Goal: Task Accomplishment & Management: Complete application form

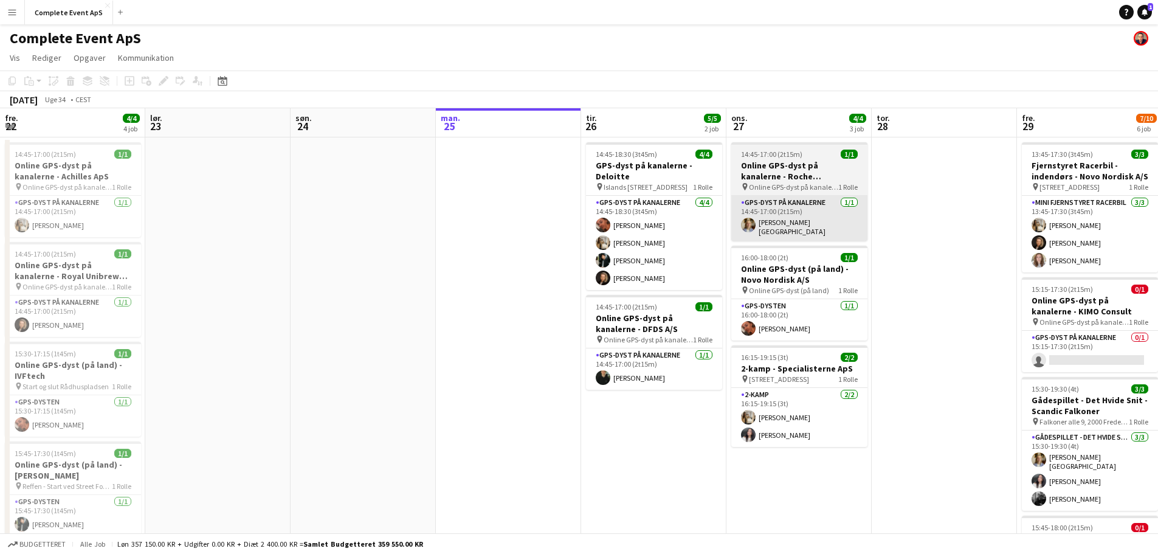
scroll to position [0, 291]
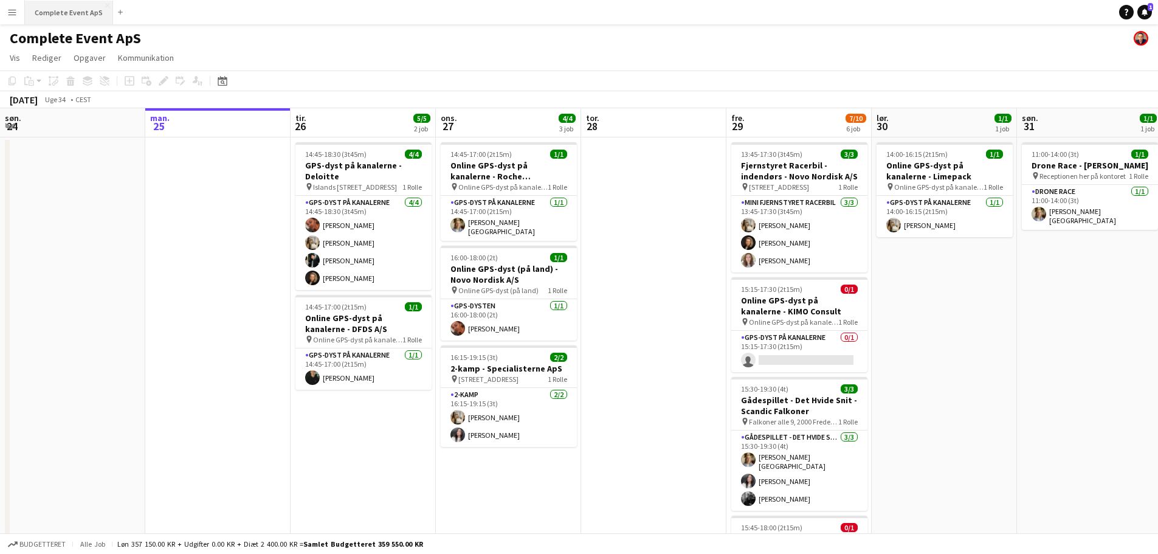
click at [64, 3] on button "Complete Event ApS Luk" at bounding box center [69, 13] width 88 height 24
click at [224, 76] on icon "Datovælger" at bounding box center [223, 81] width 10 height 10
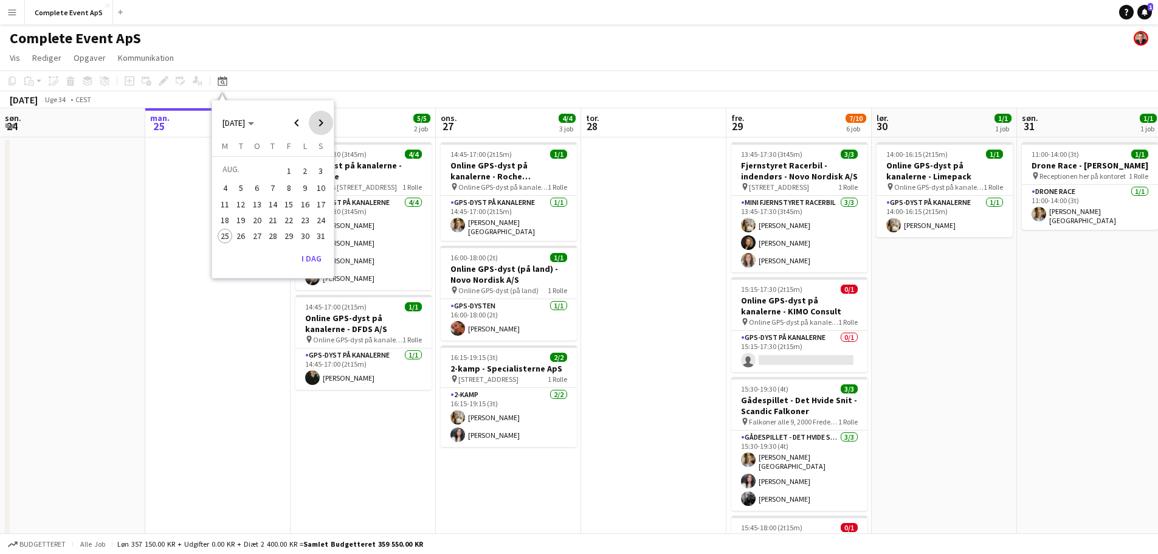
click at [322, 125] on span "Next month" at bounding box center [321, 123] width 24 height 24
click at [270, 200] on span "11" at bounding box center [273, 201] width 15 height 15
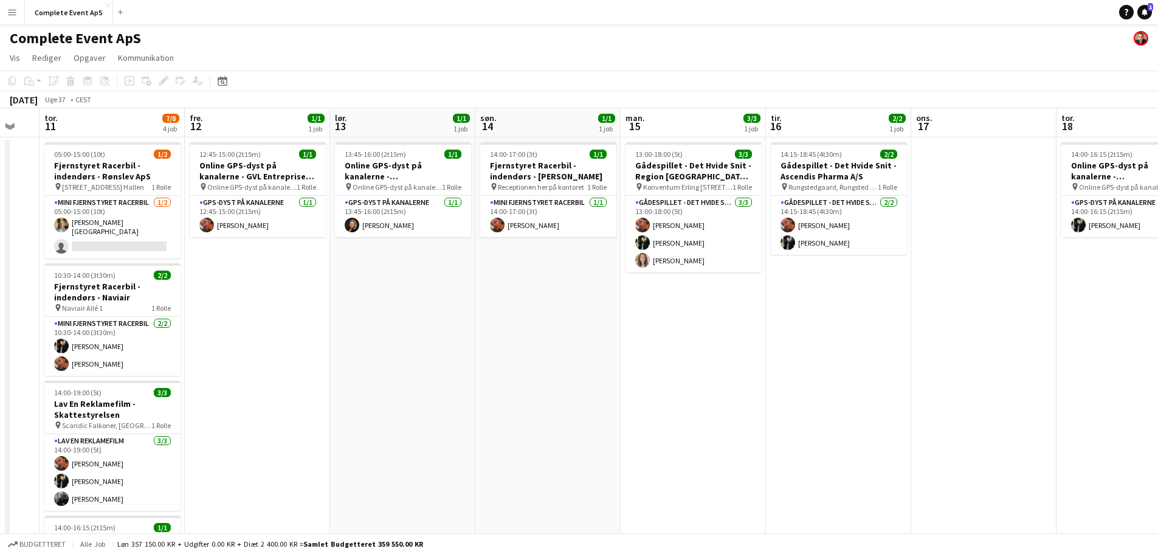
scroll to position [0, 280]
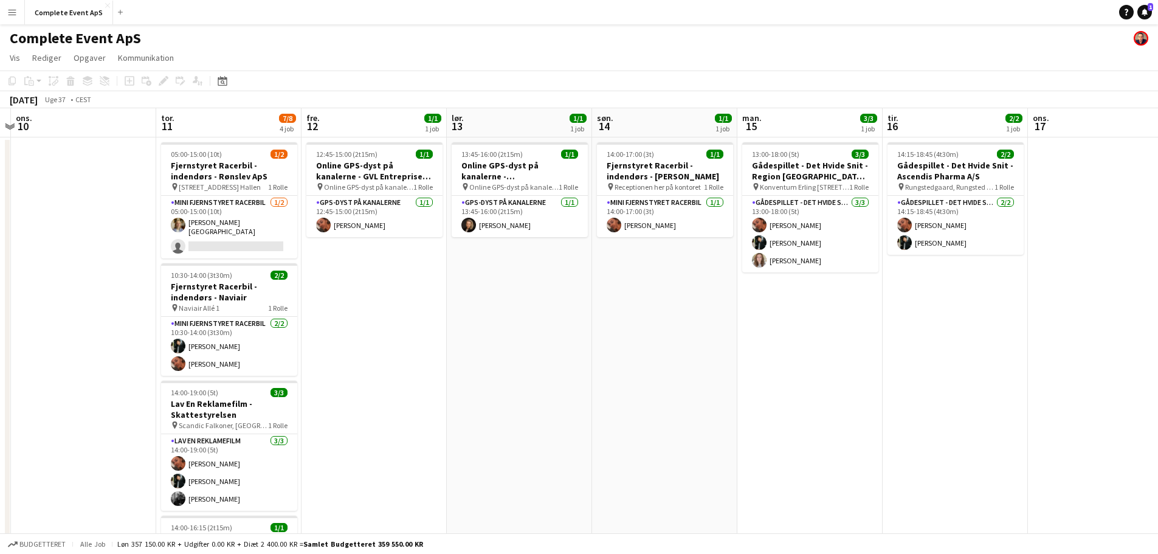
drag, startPoint x: 796, startPoint y: 353, endPoint x: 719, endPoint y: 362, distance: 77.7
click at [719, 362] on app-calendar-viewport "man. 8 tir. 9 ons. 10 tor. 11 7/8 4 job fre. 12 1/1 1 job lør. 13 1/1 1 job søn…" at bounding box center [579, 471] width 1158 height 727
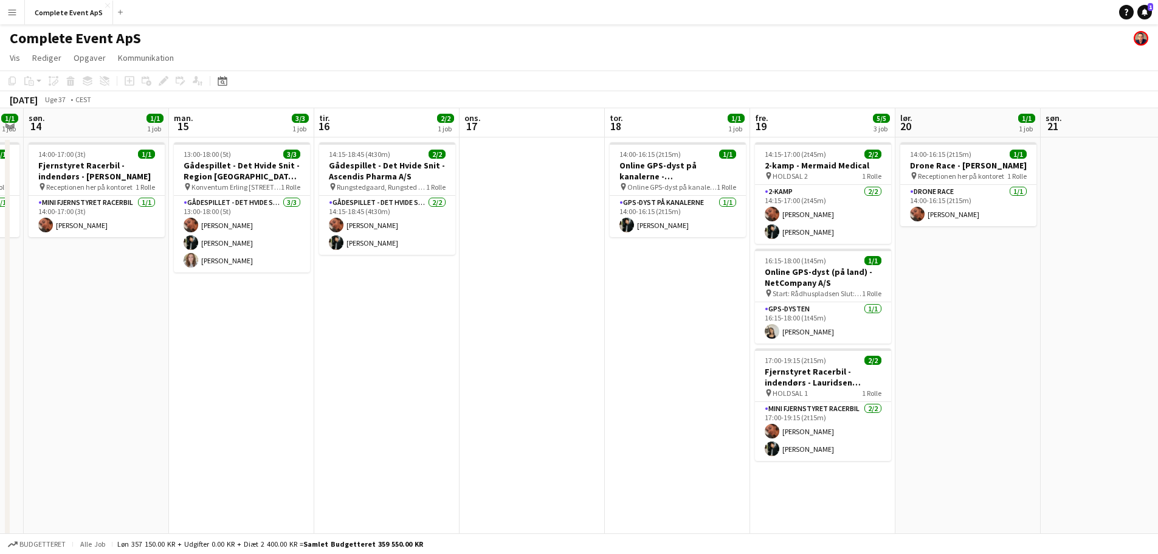
scroll to position [0, 363]
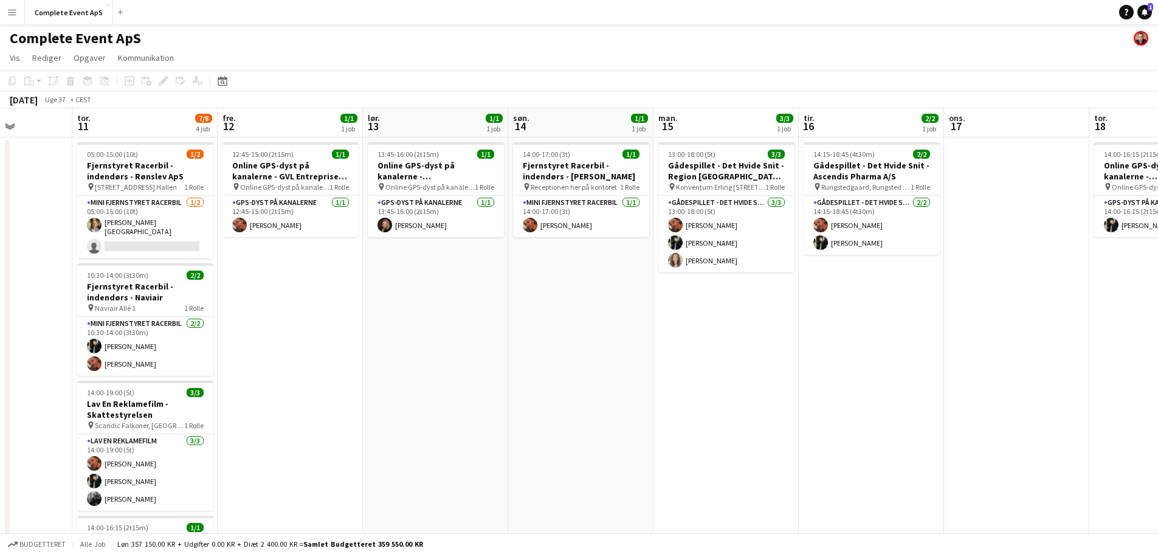
drag, startPoint x: 989, startPoint y: 394, endPoint x: 908, endPoint y: 413, distance: 83.6
click at [908, 413] on app-calendar-viewport "man. 8 tir. 9 ons. 10 tor. 11 7/8 4 job fre. 12 1/1 1 job lør. 13 1/1 1 job søn…" at bounding box center [579, 471] width 1158 height 727
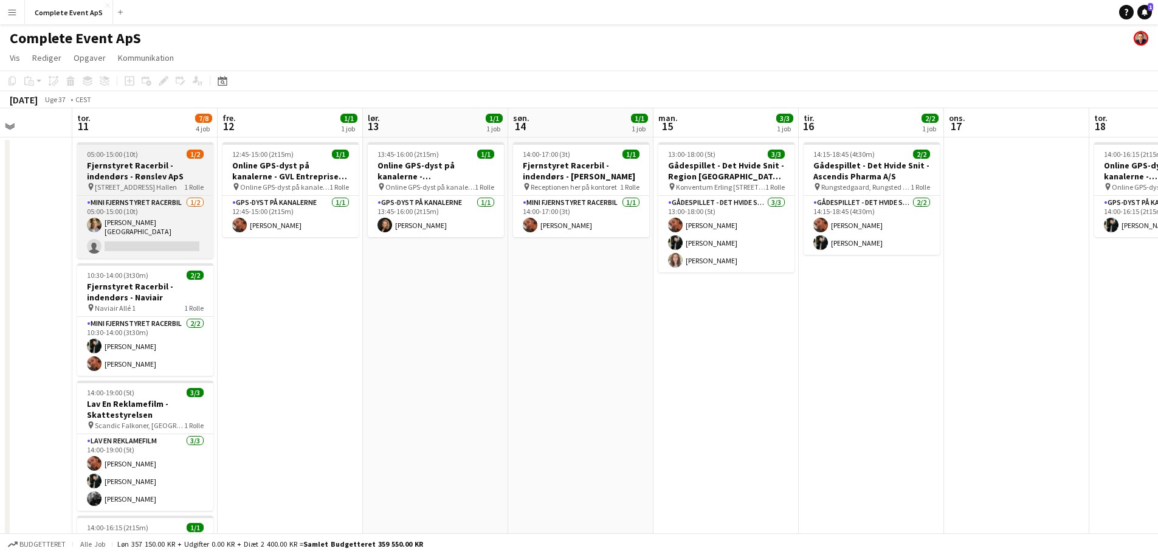
click at [160, 157] on div "05:00-15:00 (10t) 1/2" at bounding box center [145, 154] width 136 height 9
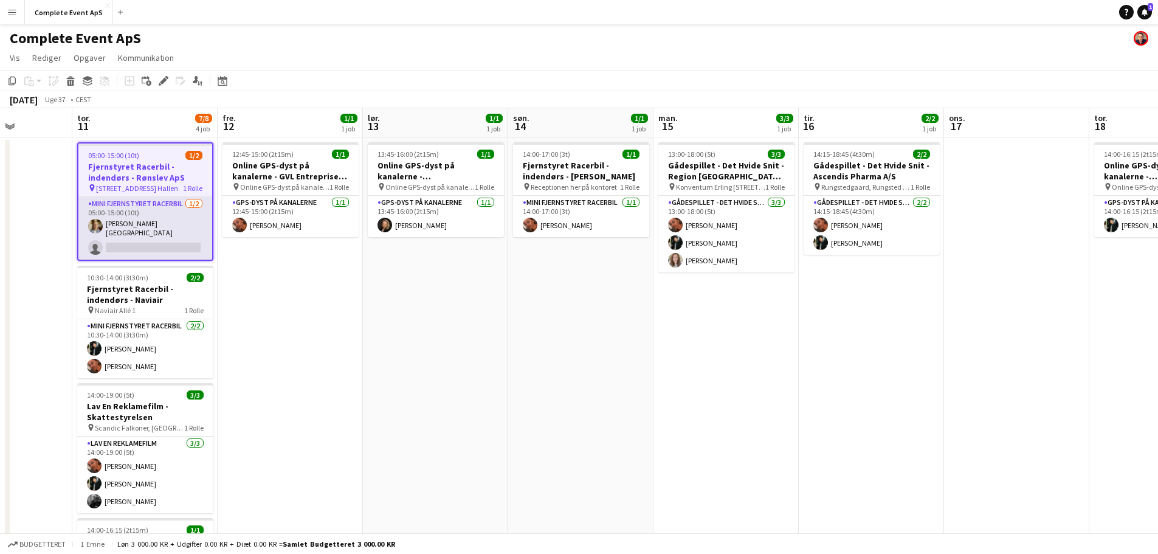
click at [157, 219] on app-card-role "Mini Fjernstyret Racerbil [DATE] 05:00-15:00 (10t) [PERSON_NAME][GEOGRAPHIC_DAT…" at bounding box center [145, 228] width 134 height 63
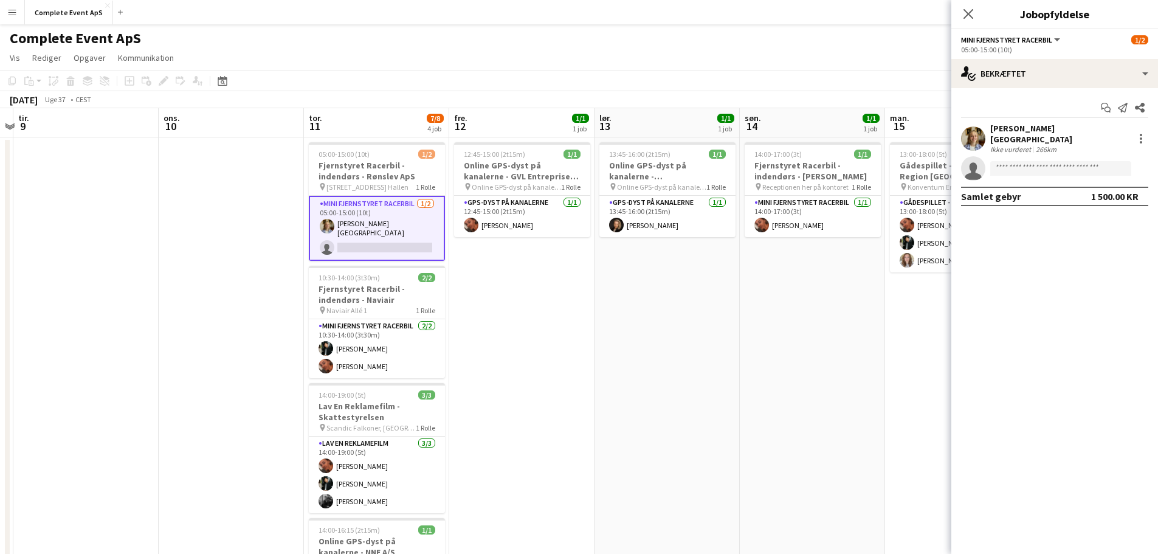
scroll to position [0, 428]
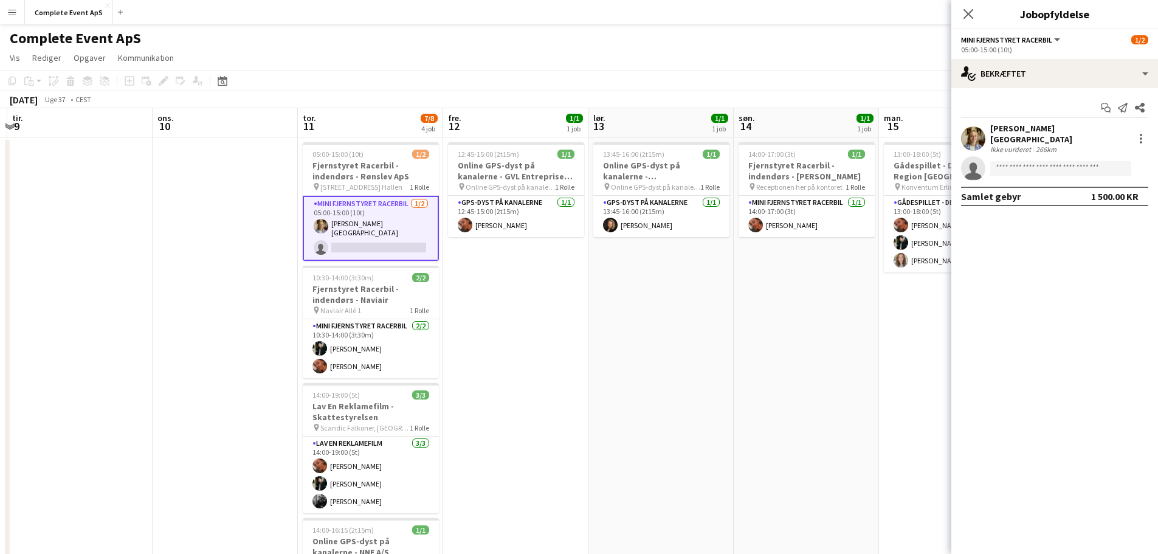
drag, startPoint x: 470, startPoint y: 365, endPoint x: 511, endPoint y: 370, distance: 40.4
click at [511, 370] on app-calendar-viewport "lør. 6 2/2 1 job søn. 7 man. 8 tir. 9 ons. 10 tor. 11 7/8 4 job fre. 12 1/1 1 j…" at bounding box center [579, 471] width 1158 height 727
click at [554, 354] on app-date-cell "12:45-15:00 (2t15m) 1/1 Online GPS-dyst på kanalerne - GVL Entreprise A/S pin O…" at bounding box center [515, 486] width 145 height 698
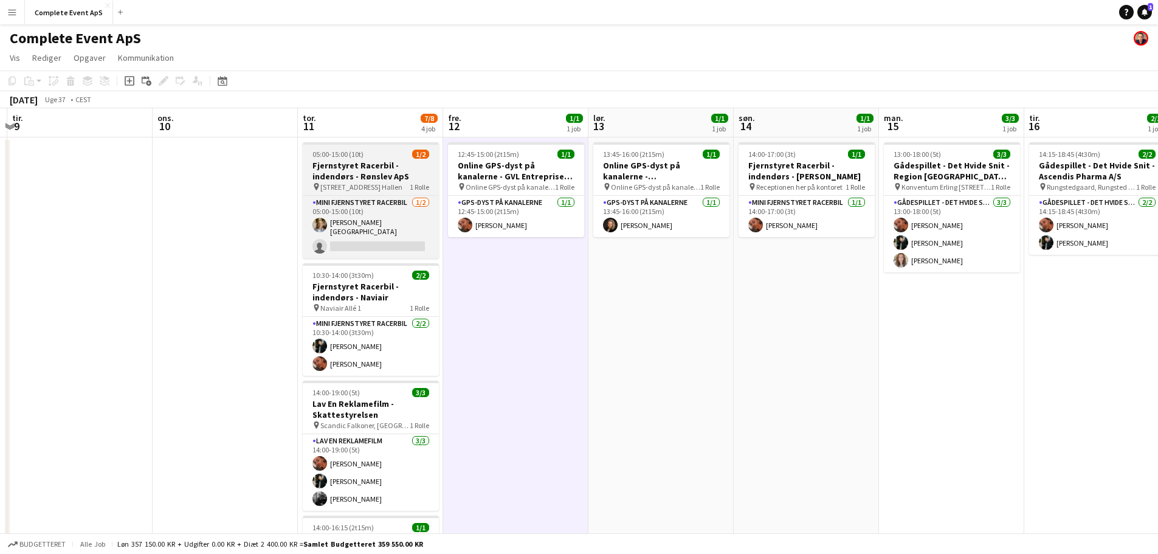
click at [381, 160] on h3 "Fjernstyret Racerbil - indendørs - Rønslev ApS" at bounding box center [371, 171] width 136 height 22
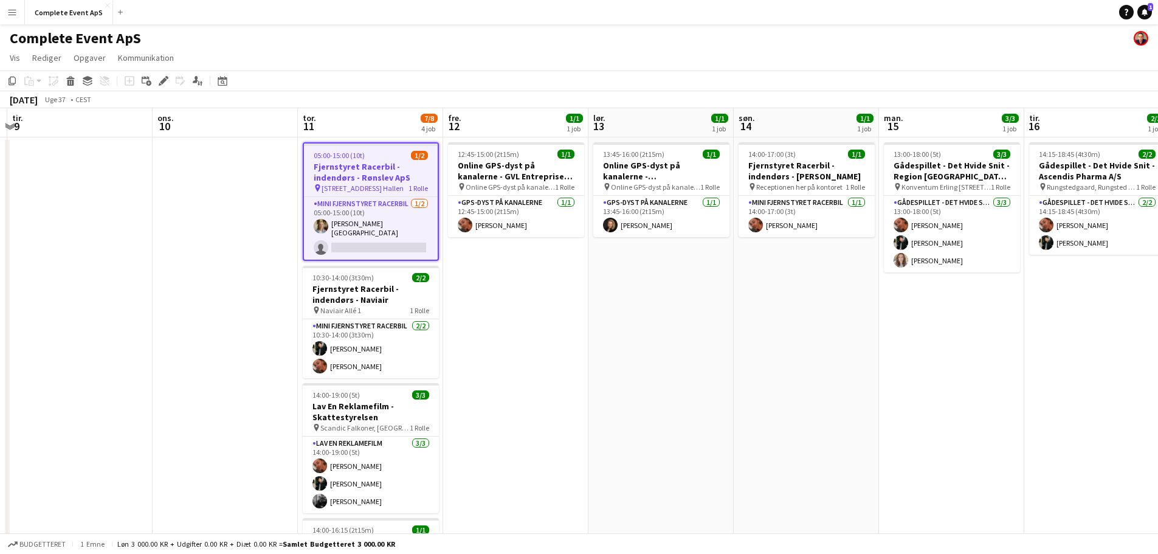
click at [381, 160] on app-job-card "05:00-15:00 (10t) 1/2 Fjernstyret Racerbil - indendørs - Rønslev ApS pin [STREE…" at bounding box center [371, 201] width 136 height 119
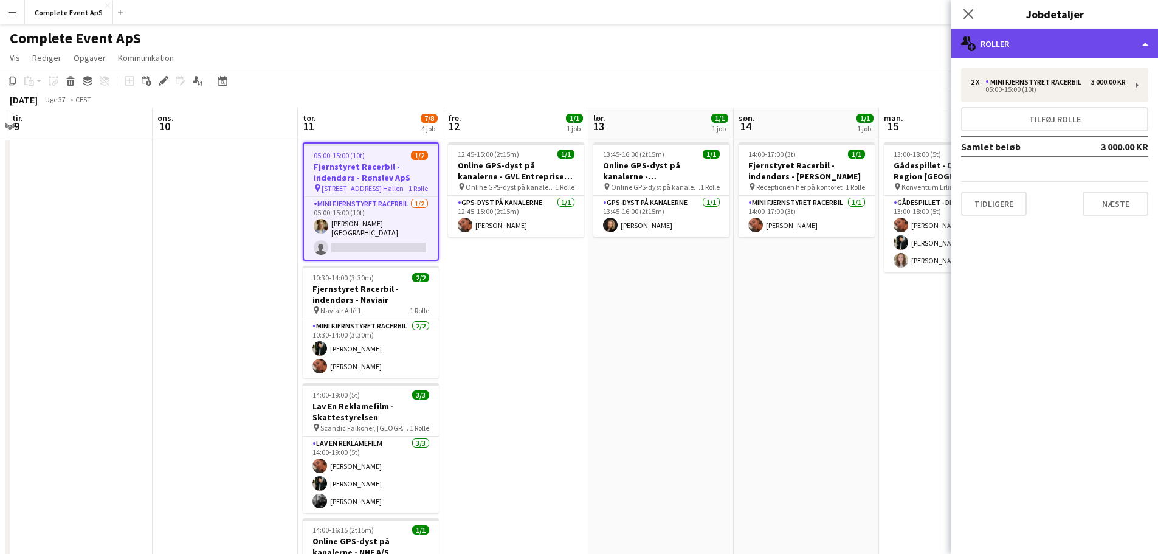
click at [1054, 38] on div "multiple-users-add Roller" at bounding box center [1054, 43] width 207 height 29
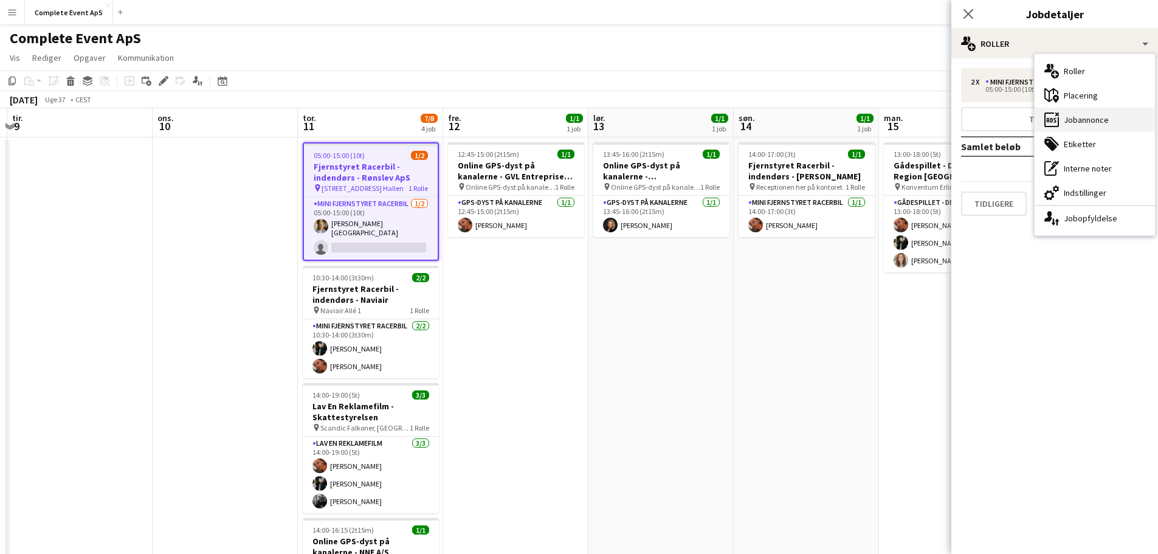
click at [1076, 117] on div "ads-window Jobannonce" at bounding box center [1094, 120] width 120 height 24
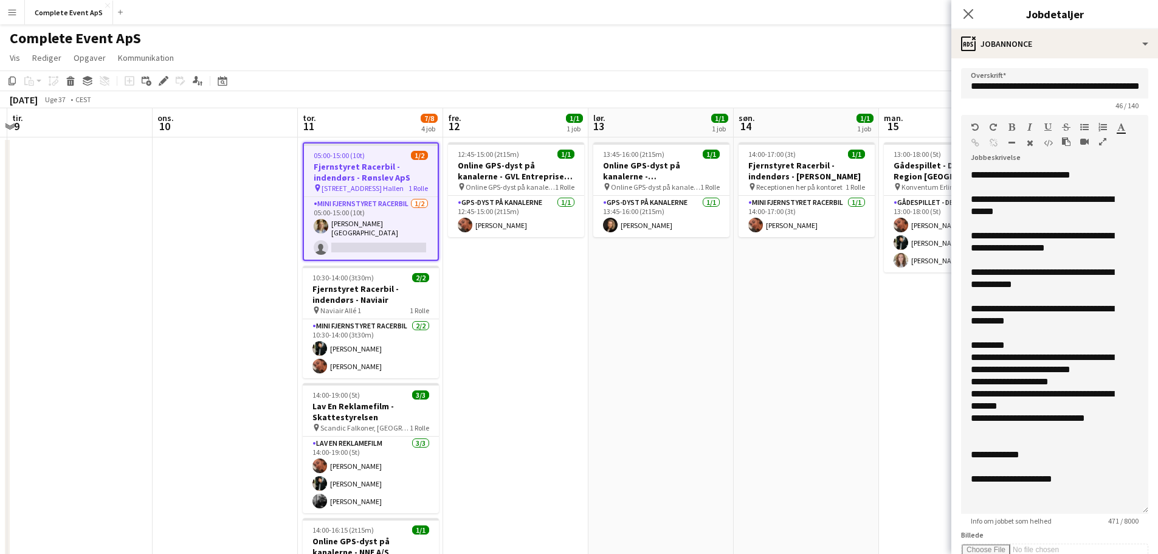
drag, startPoint x: 1135, startPoint y: 239, endPoint x: 1102, endPoint y: 511, distance: 273.6
click at [1102, 511] on div "**********" at bounding box center [1054, 341] width 187 height 345
click at [709, 387] on app-date-cell "13:45-16:00 (2t15m) 1/1 Online GPS-dyst på kanalerne - [GEOGRAPHIC_DATA] pin On…" at bounding box center [660, 486] width 145 height 698
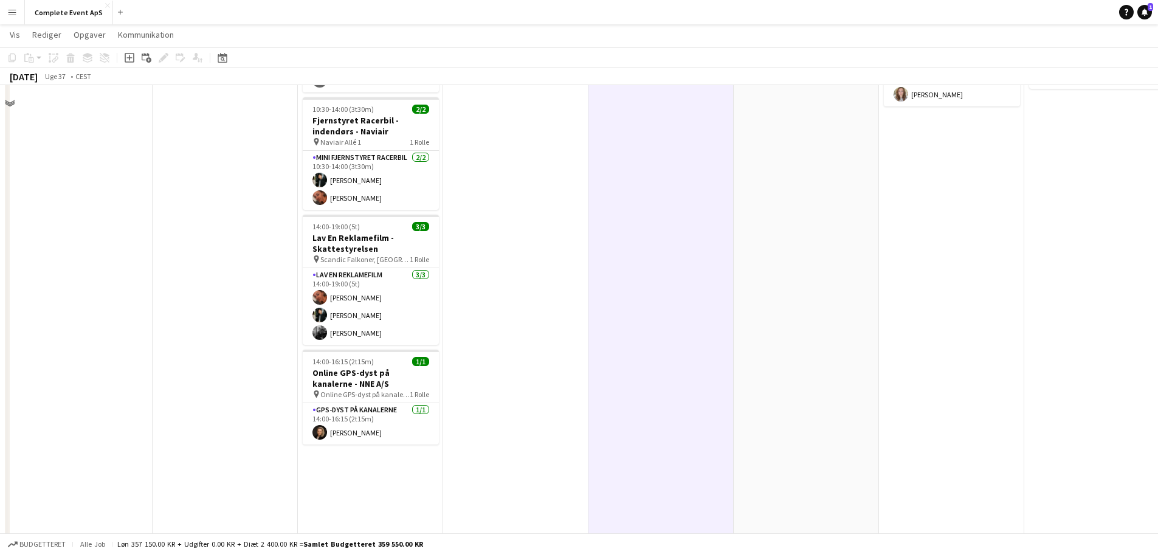
scroll to position [58, 0]
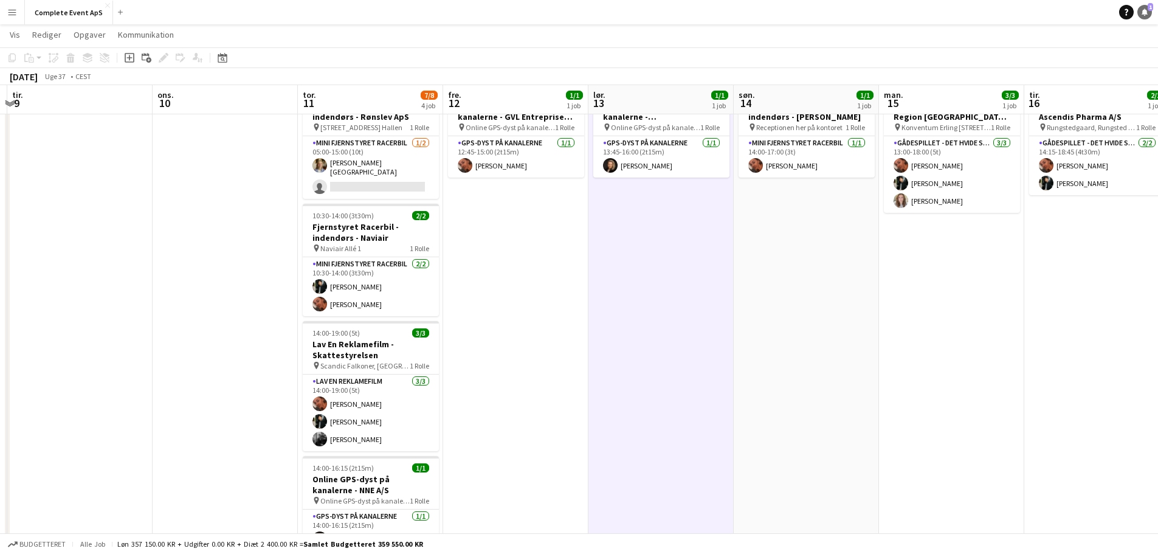
click at [1151, 10] on span "1" at bounding box center [1149, 7] width 5 height 8
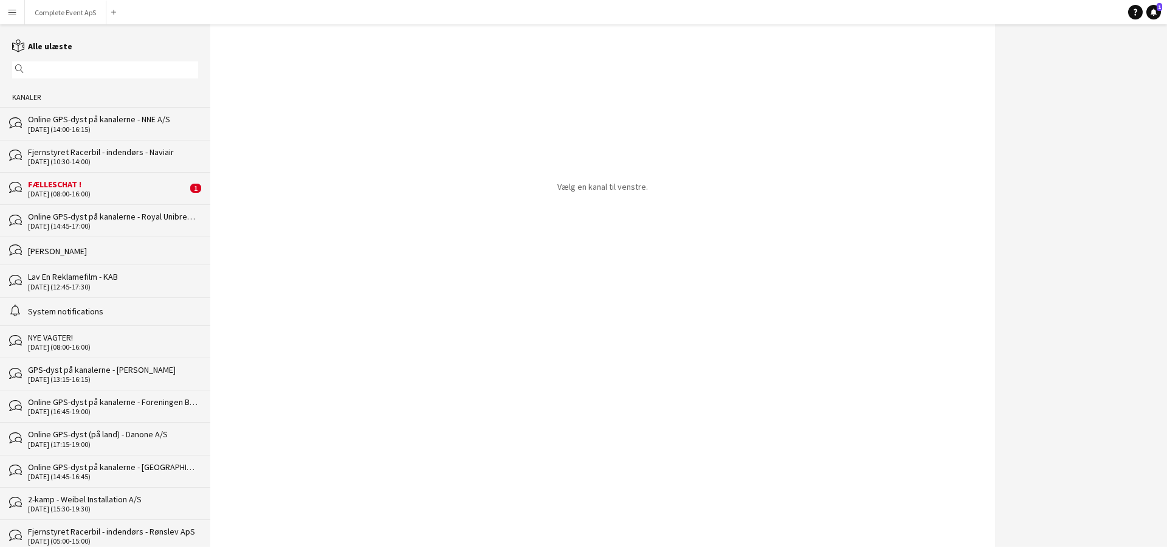
click at [141, 188] on div "FÆLLESCHAT !" at bounding box center [107, 184] width 159 height 11
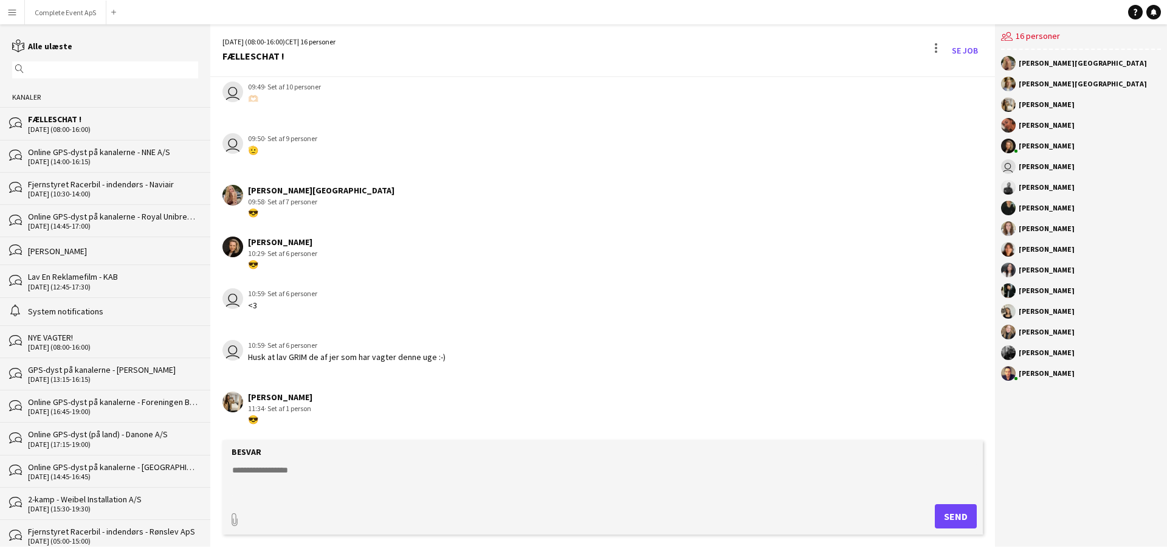
scroll to position [1638, 0]
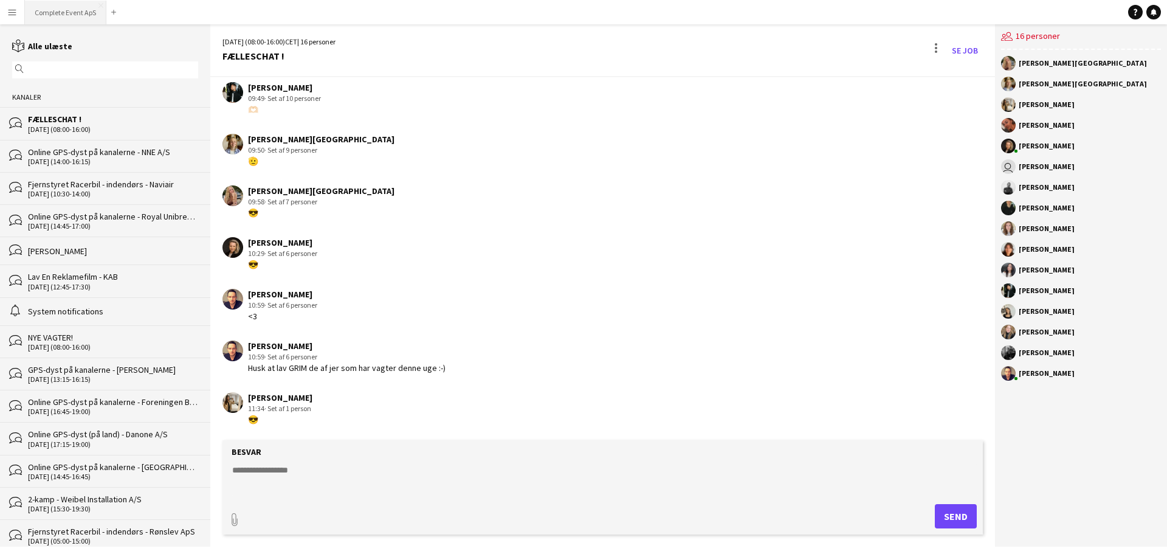
click at [62, 3] on button "Complete Event ApS Luk" at bounding box center [65, 13] width 81 height 24
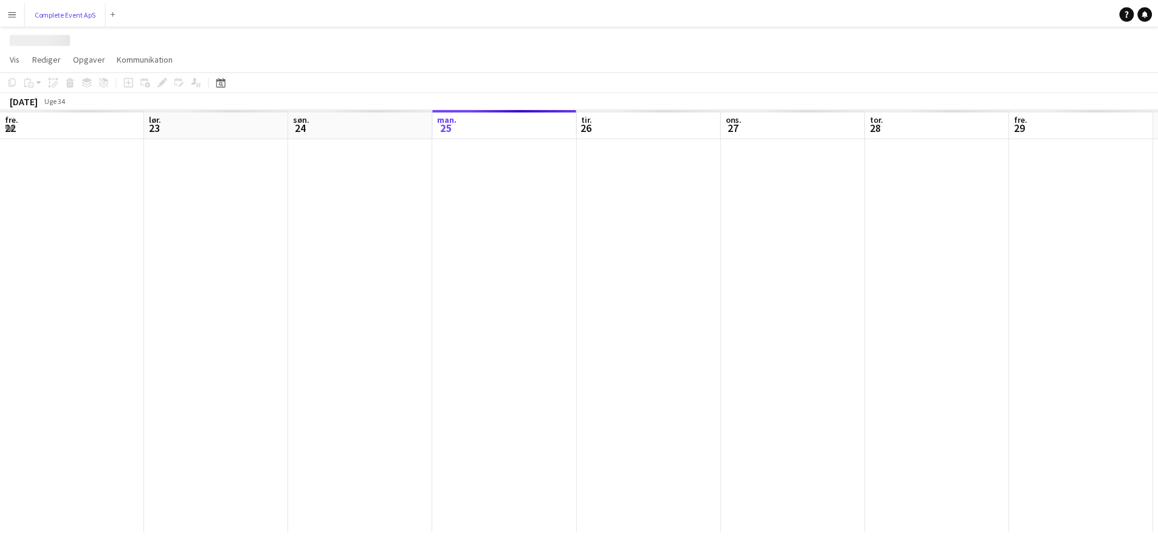
scroll to position [0, 291]
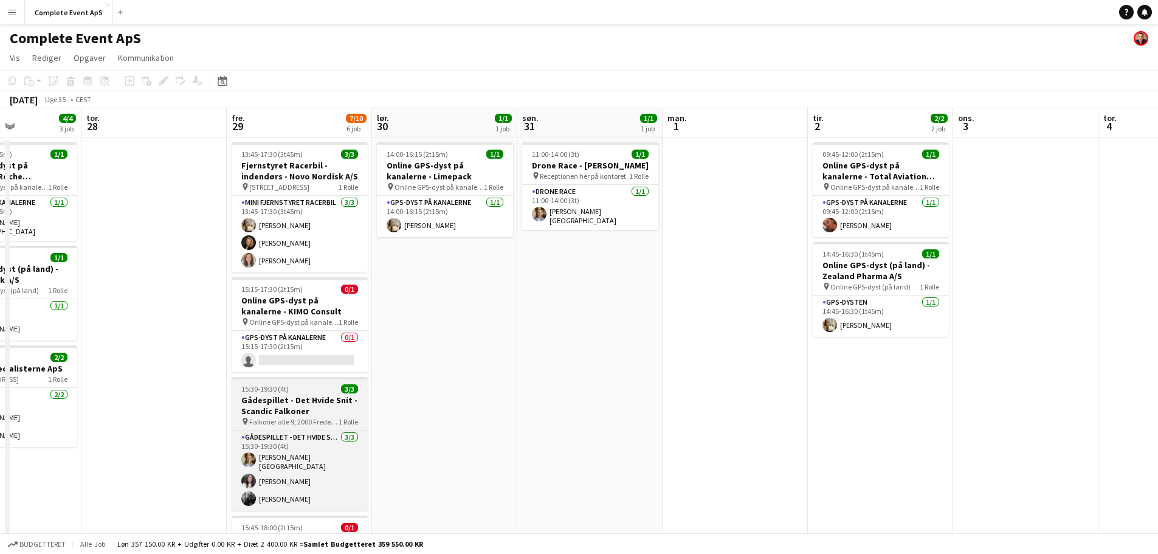
drag, startPoint x: 674, startPoint y: 387, endPoint x: 253, endPoint y: 378, distance: 421.3
click at [187, 371] on app-calendar-viewport "man. 25 tir. 26 5/5 2 job ons. 27 4/4 3 job tor. 28 fre. 29 7/10 6 job lør. 30 …" at bounding box center [579, 471] width 1158 height 727
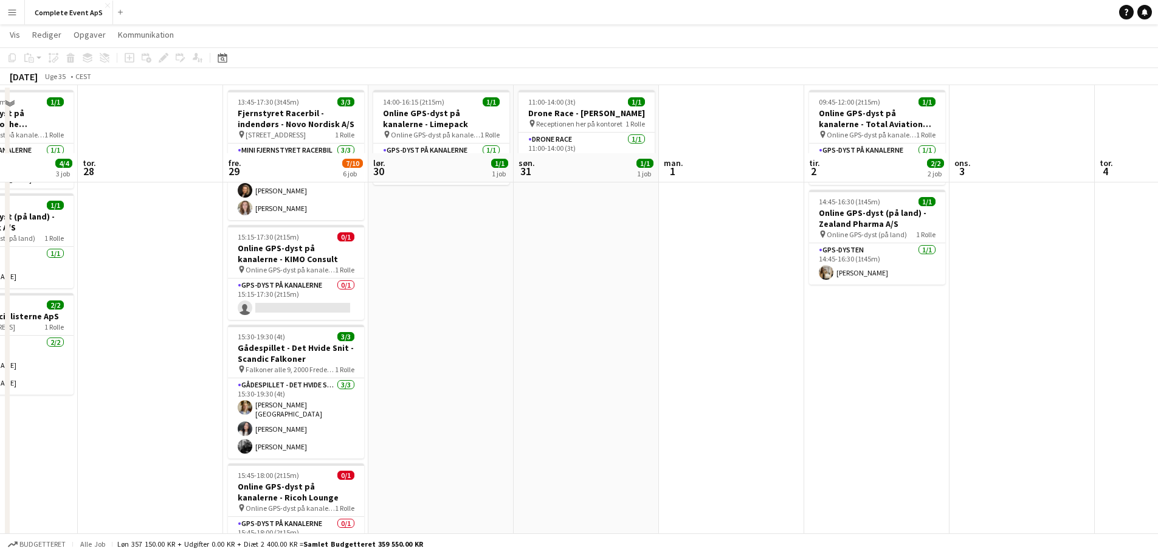
scroll to position [0, 0]
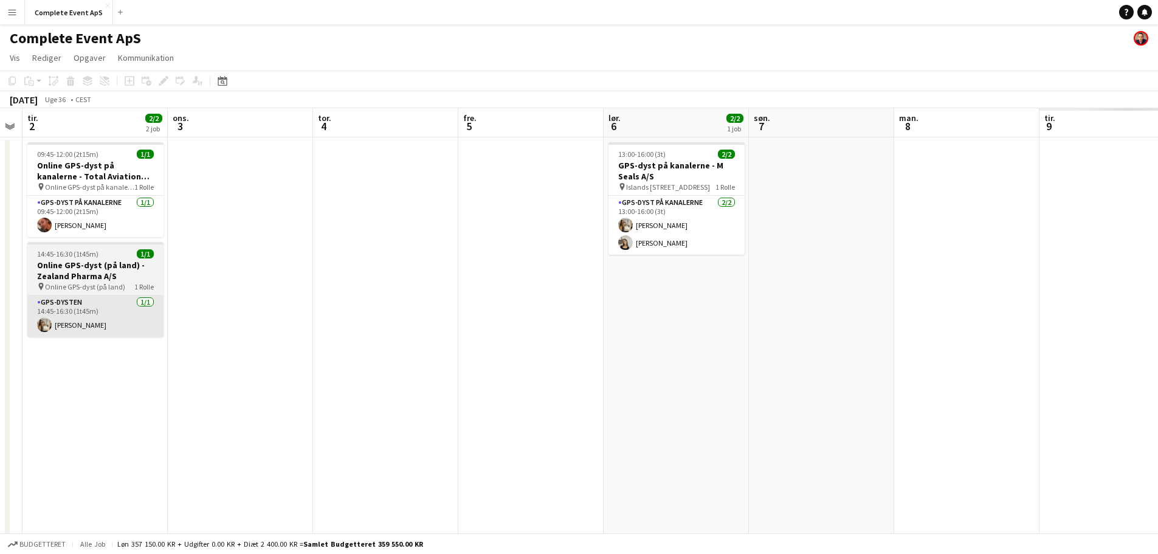
drag, startPoint x: 927, startPoint y: 366, endPoint x: 0, endPoint y: 304, distance: 928.9
click at [0, 304] on app-calendar-viewport "lør. 30 1/1 1 job søn. 31 1/1 1 job man. 1 tir. 2 2/2 2 job ons. 3 tor. 4 fre. …" at bounding box center [579, 471] width 1158 height 727
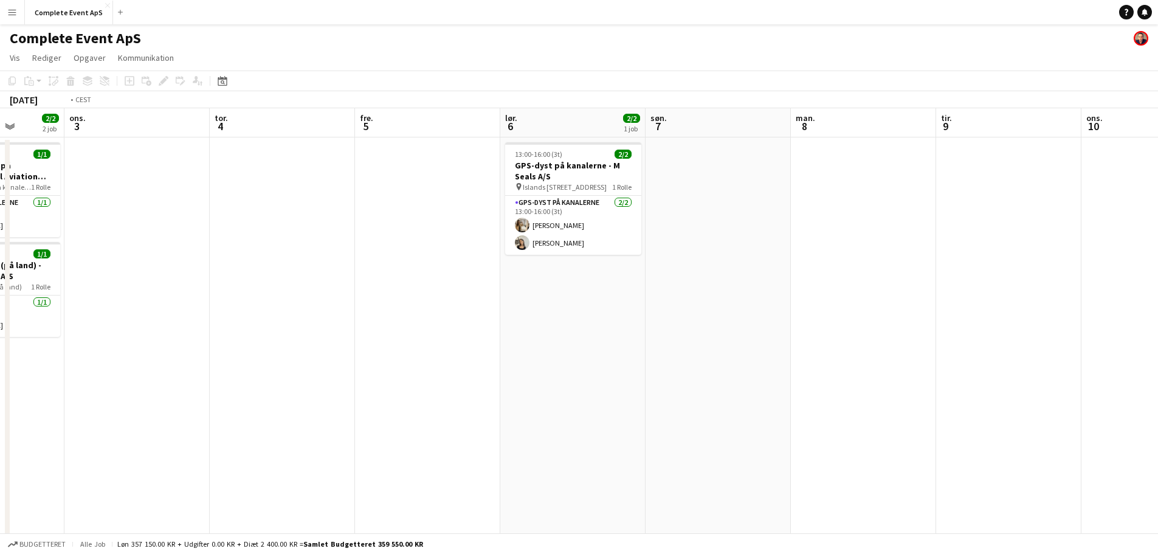
scroll to position [0, 354]
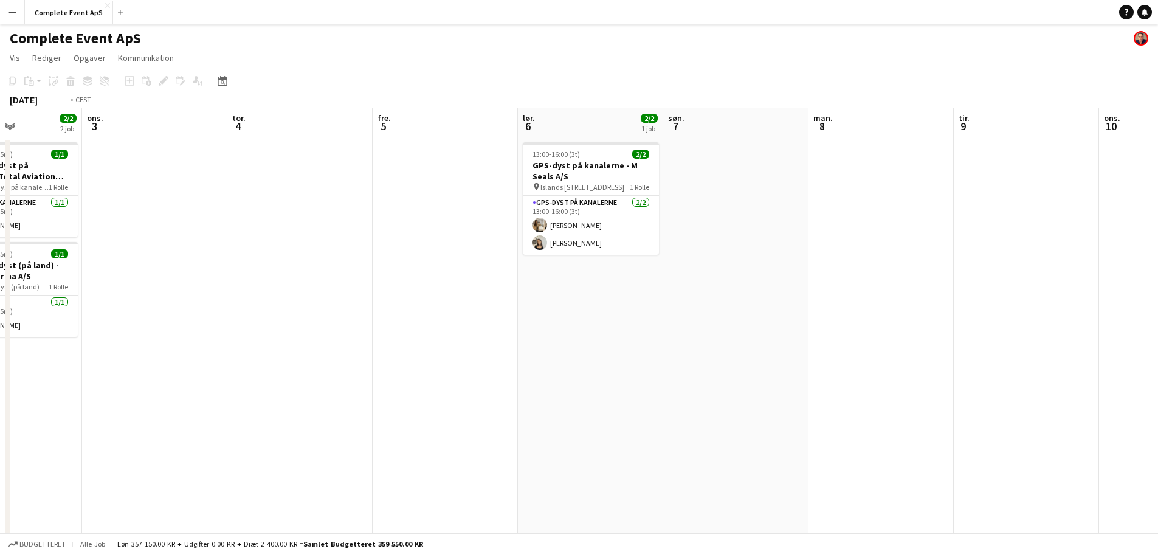
drag, startPoint x: 812, startPoint y: 364, endPoint x: 0, endPoint y: 328, distance: 812.8
click at [0, 328] on app-calendar-viewport "søn. 31 1/1 1 job man. 1 tir. 2 2/2 2 job ons. 3 tor. 4 fre. 5 lør. 6 2/2 1 job…" at bounding box center [579, 471] width 1158 height 727
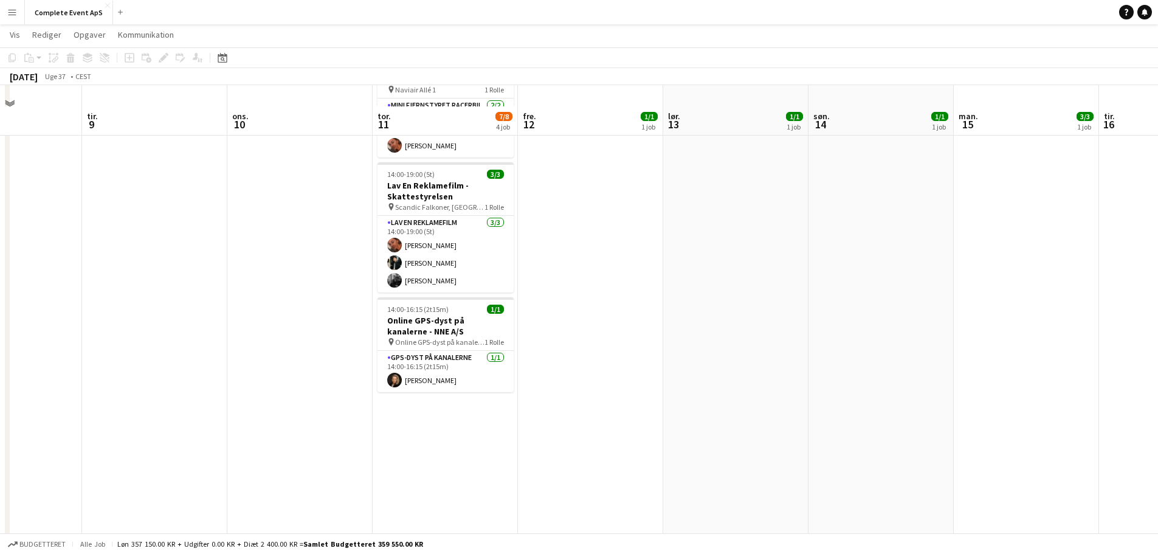
scroll to position [243, 0]
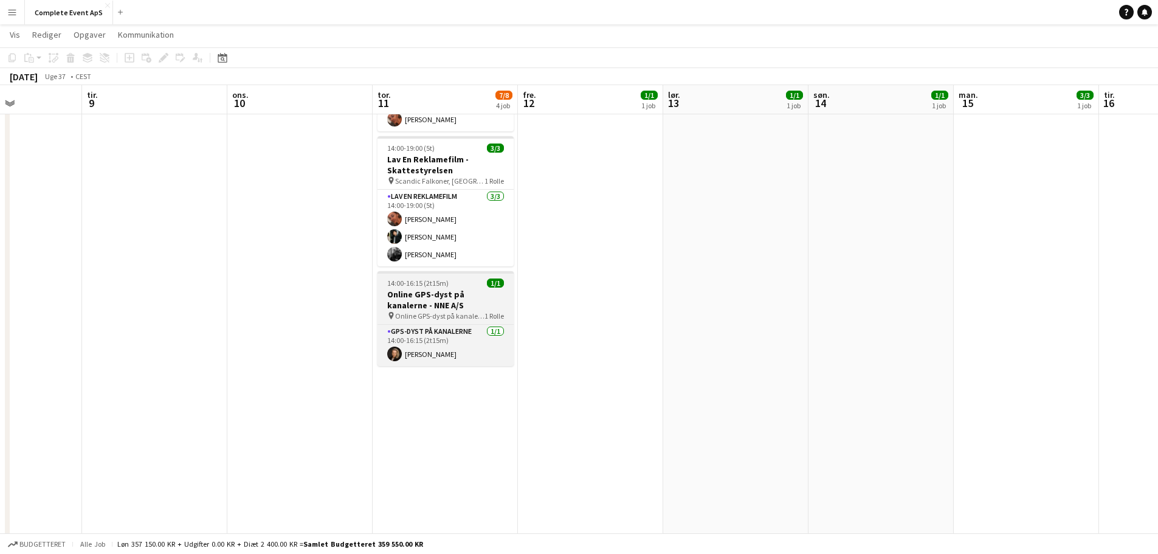
click at [461, 279] on div "14:00-16:15 (2t15m) 1/1" at bounding box center [445, 282] width 136 height 9
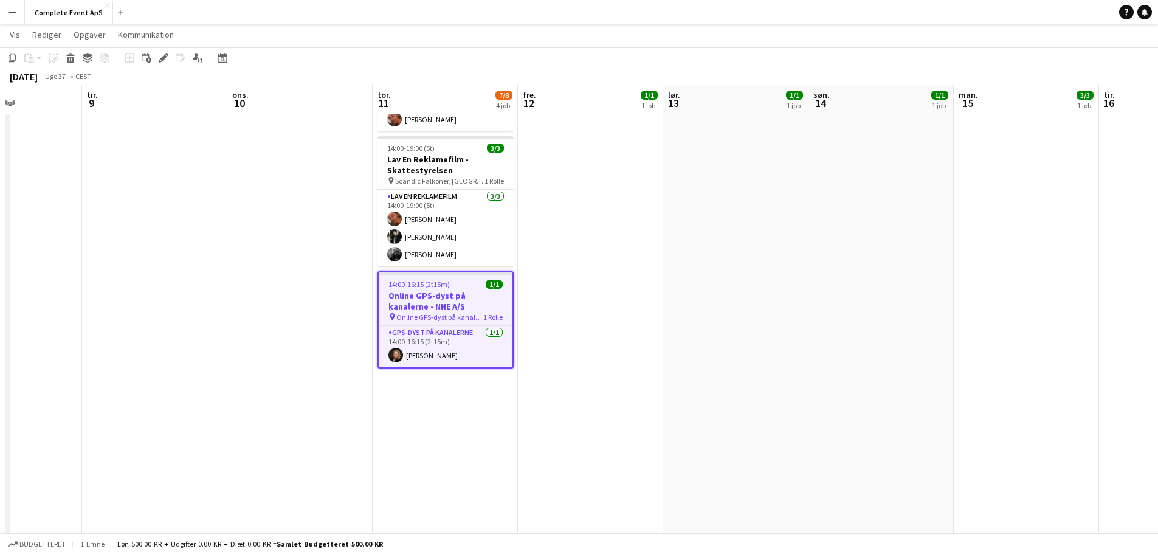
click at [461, 280] on div "14:00-16:15 (2t15m) 1/1" at bounding box center [446, 284] width 134 height 9
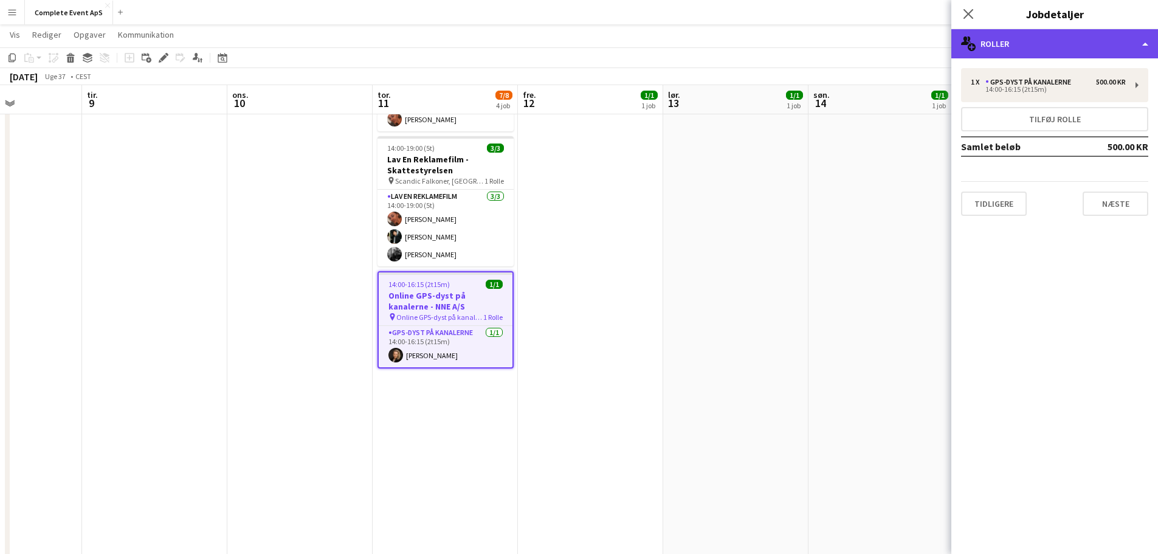
click at [1026, 41] on div "multiple-users-add Roller" at bounding box center [1054, 43] width 207 height 29
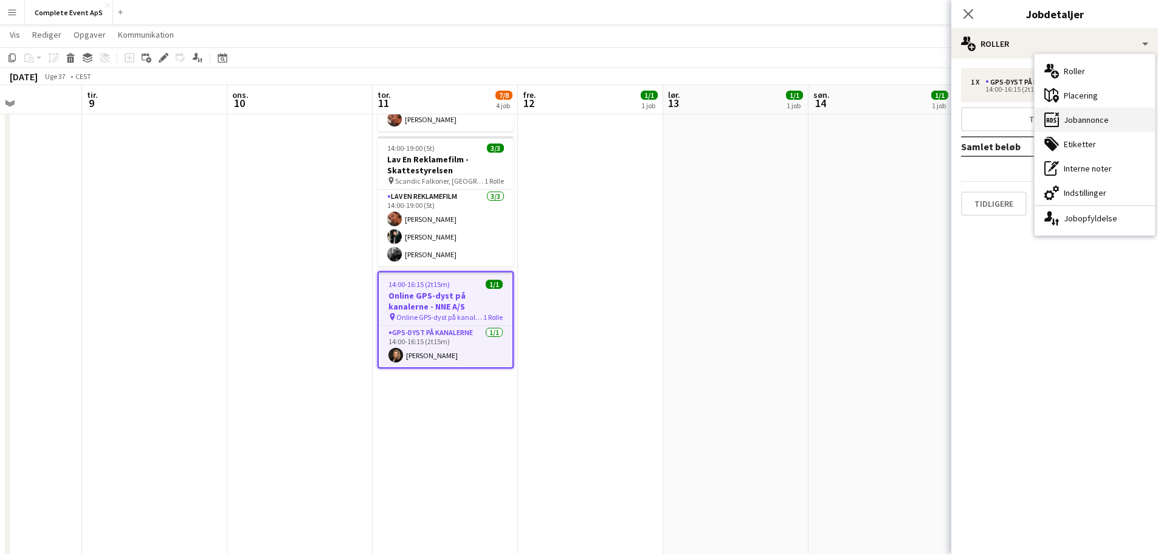
click at [1090, 120] on div "ads-window Jobannonce" at bounding box center [1094, 120] width 120 height 24
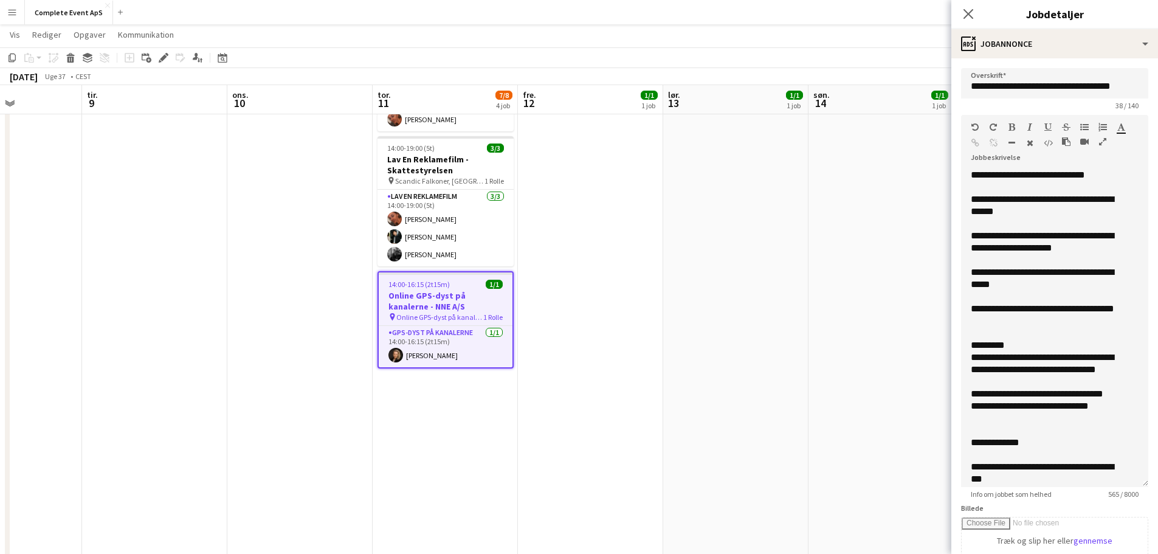
drag, startPoint x: 1126, startPoint y: 252, endPoint x: 1112, endPoint y: 497, distance: 245.9
click at [1112, 497] on app-form-group "**********" at bounding box center [1054, 307] width 187 height 384
click at [770, 332] on app-date-cell "13:45-16:00 (2t15m) 1/1 Online GPS-dyst på kanalerne - [GEOGRAPHIC_DATA] pin On…" at bounding box center [735, 242] width 145 height 698
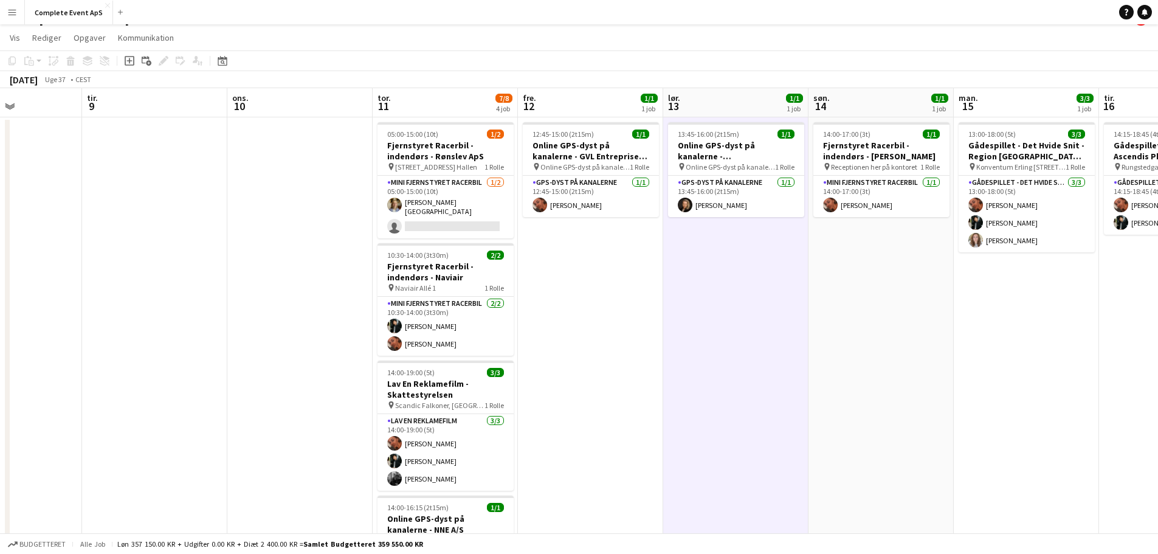
scroll to position [0, 0]
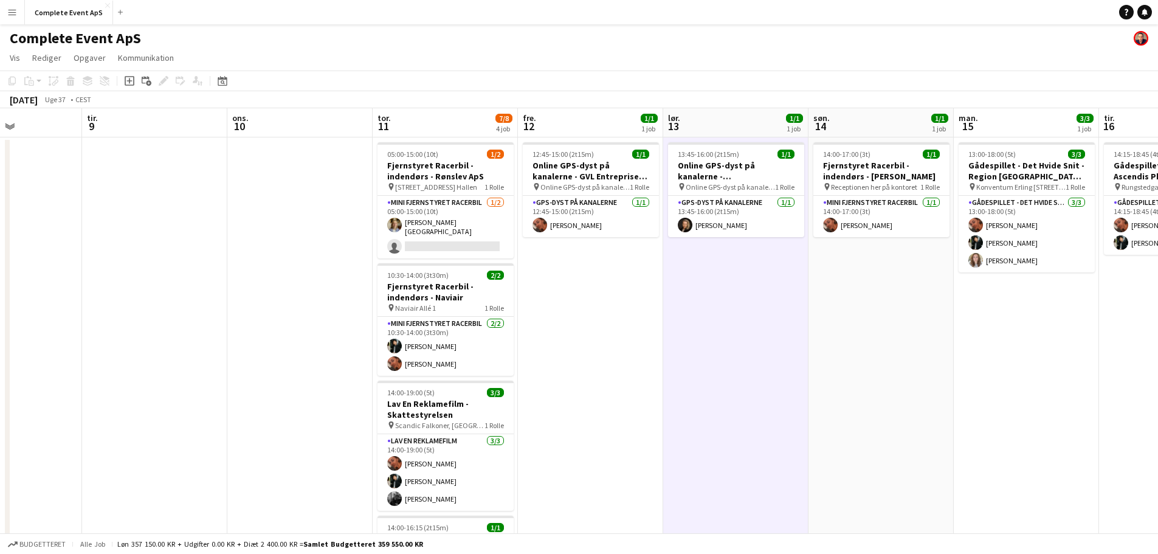
click at [887, 339] on app-date-cell "14:00-17:00 (3t) 1/1 Fjernstyret Racerbil - indendørs - [PERSON_NAME] pin Recep…" at bounding box center [880, 486] width 145 height 698
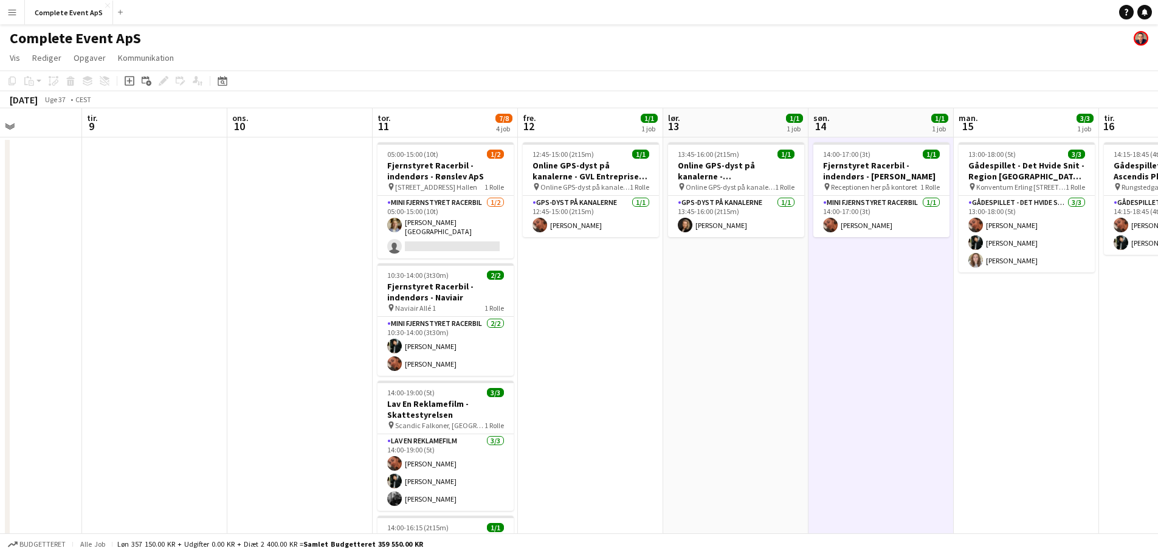
click at [602, 319] on app-date-cell "12:45-15:00 (2t15m) 1/1 Online GPS-dyst på kanalerne - GVL Entreprise A/S pin O…" at bounding box center [590, 486] width 145 height 698
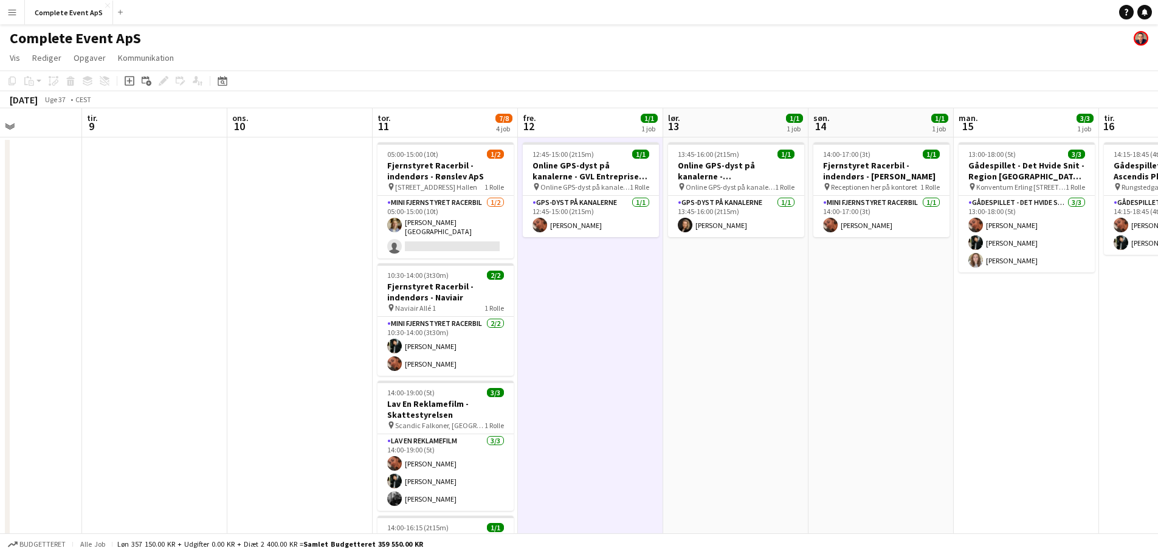
drag, startPoint x: 281, startPoint y: 297, endPoint x: 265, endPoint y: 286, distance: 20.1
click at [281, 295] on app-date-cell at bounding box center [299, 486] width 145 height 698
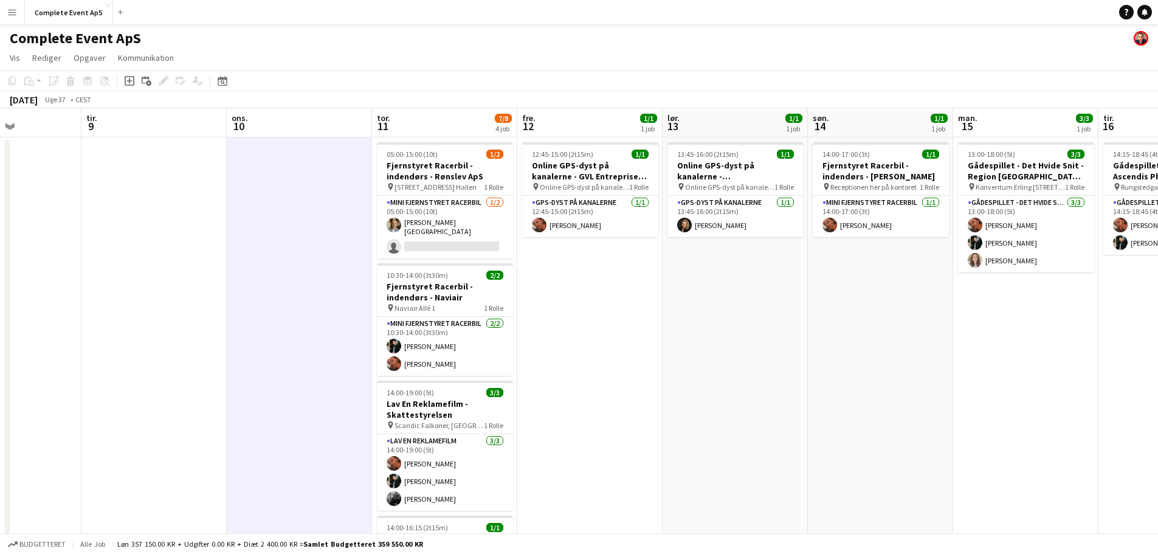
click at [144, 278] on app-date-cell at bounding box center [153, 486] width 145 height 698
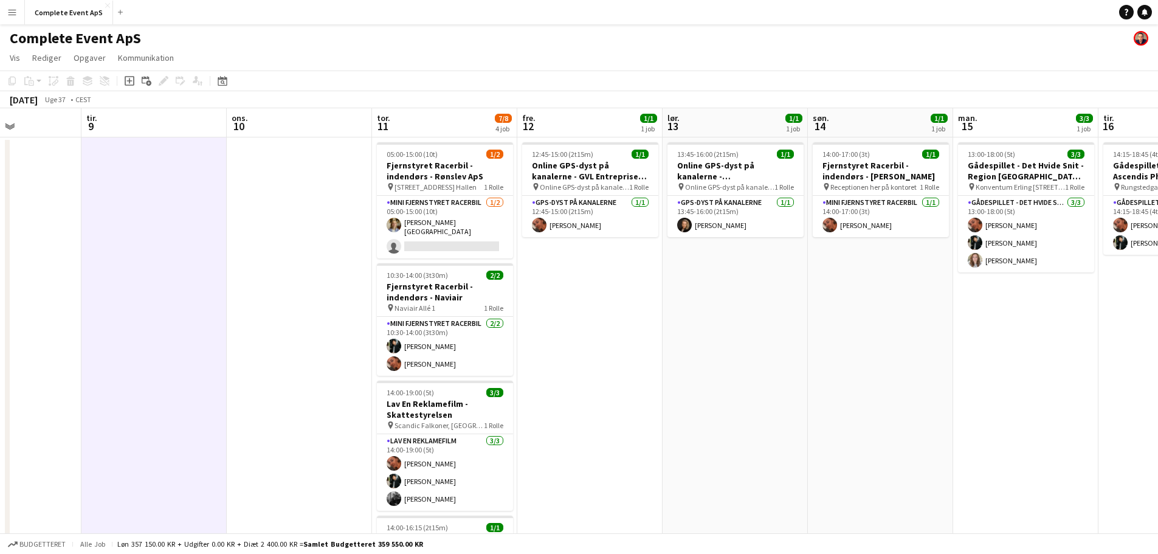
click at [37, 269] on app-date-cell at bounding box center [8, 486] width 145 height 698
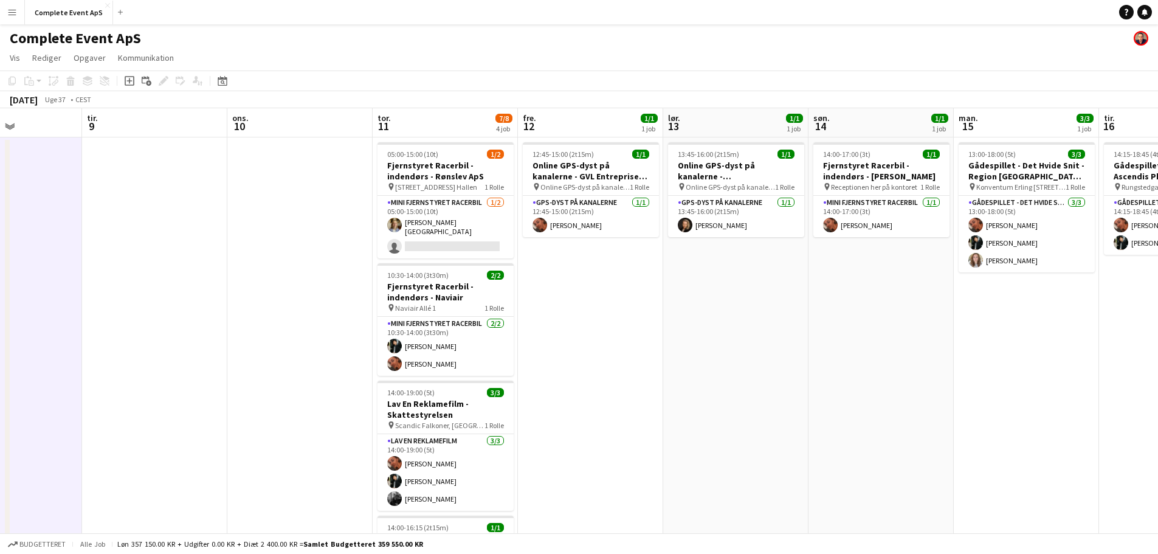
click at [184, 278] on app-date-cell at bounding box center [154, 486] width 145 height 698
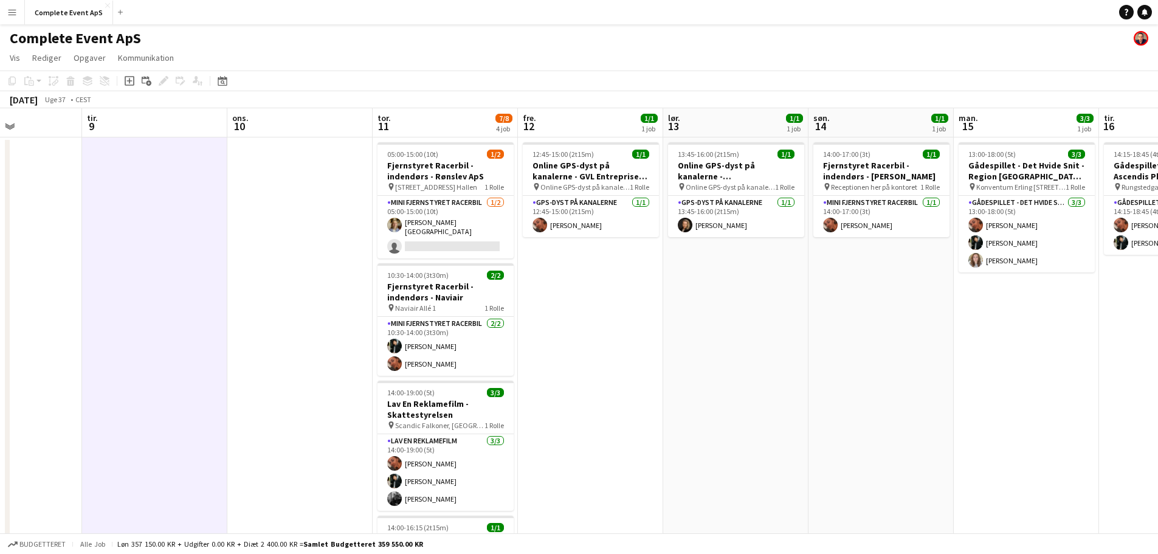
click at [315, 290] on app-date-cell at bounding box center [299, 486] width 145 height 698
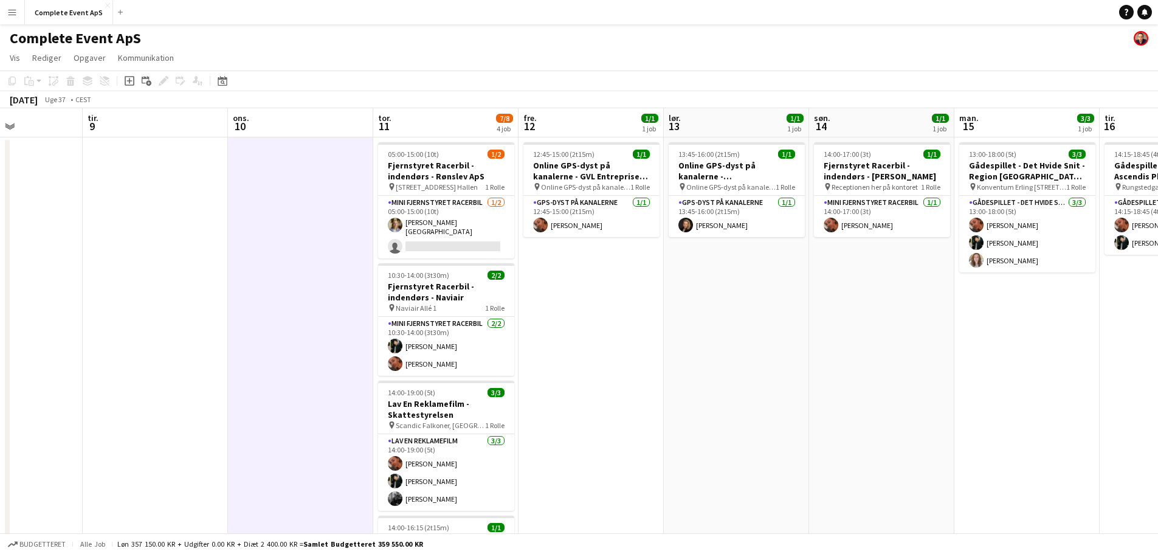
click at [562, 304] on app-date-cell "12:45-15:00 (2t15m) 1/1 Online GPS-dyst på kanalerne - GVL Entreprise A/S pin O…" at bounding box center [590, 486] width 145 height 698
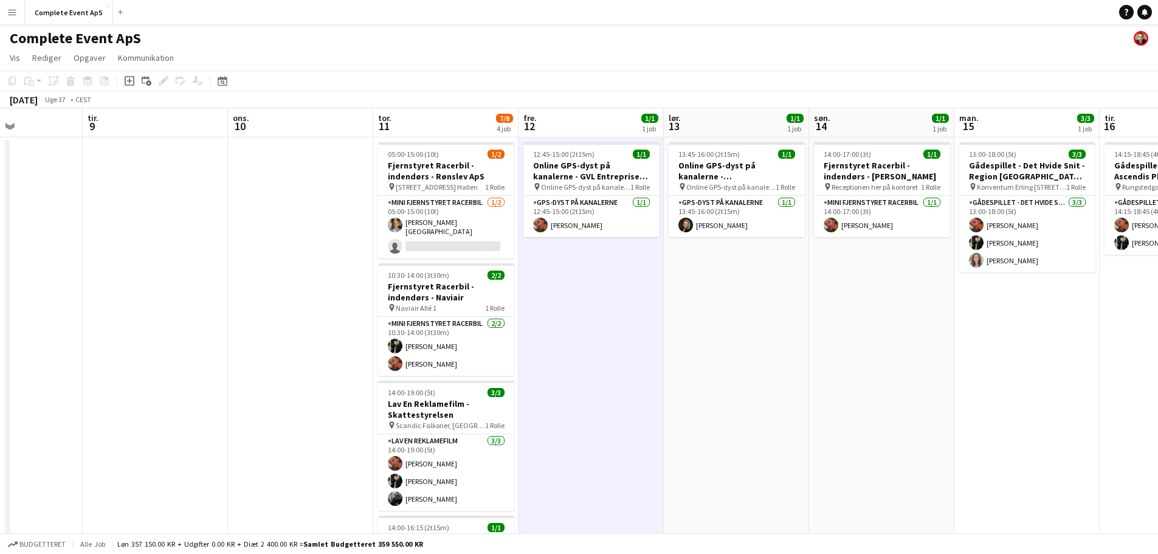
click at [714, 318] on app-date-cell "13:45-16:00 (2t15m) 1/1 Online GPS-dyst på kanalerne - [GEOGRAPHIC_DATA] pin On…" at bounding box center [736, 486] width 145 height 698
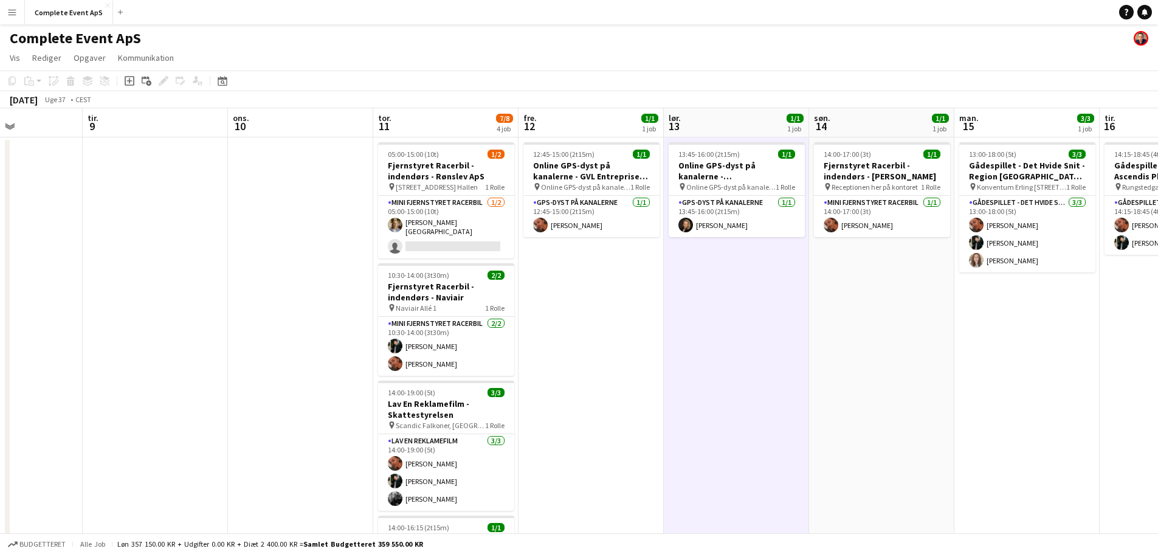
click at [868, 289] on app-date-cell "14:00-17:00 (3t) 1/1 Fjernstyret Racerbil - indendørs - [PERSON_NAME] pin Recep…" at bounding box center [881, 486] width 145 height 698
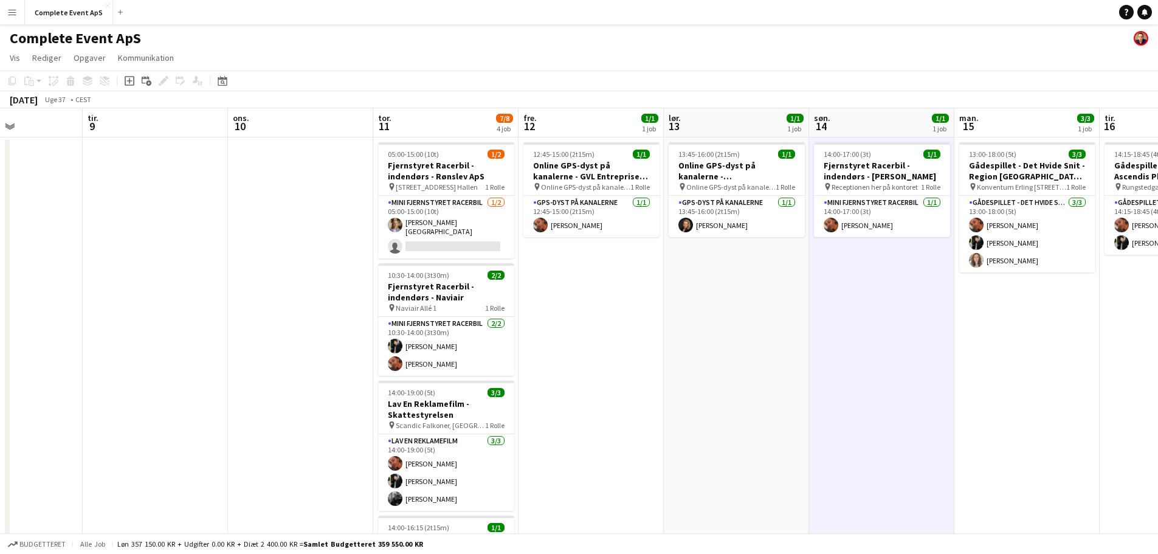
click at [608, 290] on app-date-cell "12:45-15:00 (2t15m) 1/1 Online GPS-dyst på kanalerne - GVL Entreprise A/S pin O…" at bounding box center [590, 486] width 145 height 698
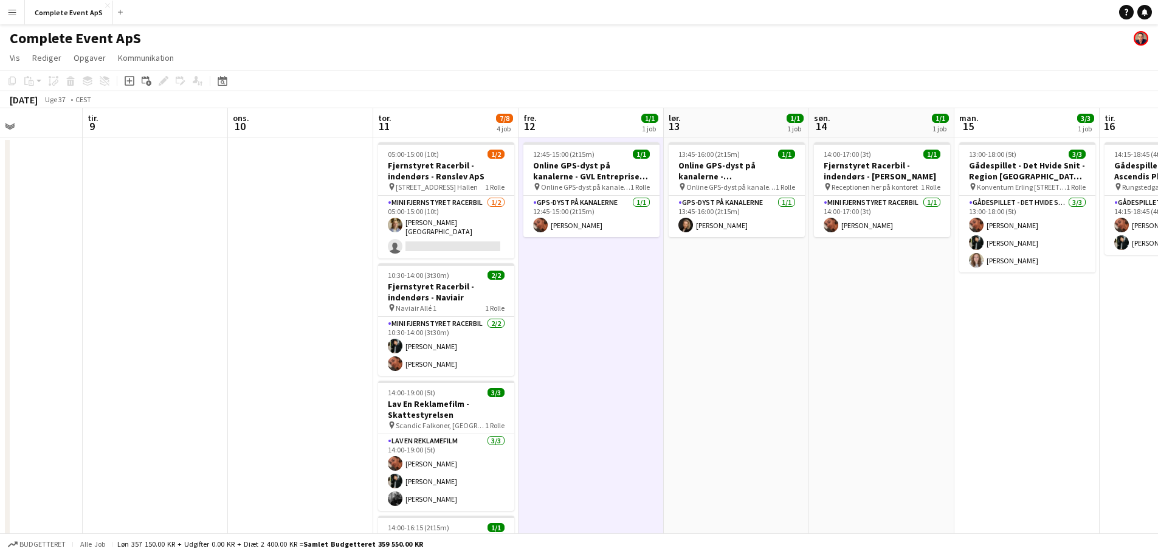
click at [695, 299] on app-date-cell "13:45-16:00 (2t15m) 1/1 Online GPS-dyst på kanalerne - [GEOGRAPHIC_DATA] pin On…" at bounding box center [736, 486] width 145 height 698
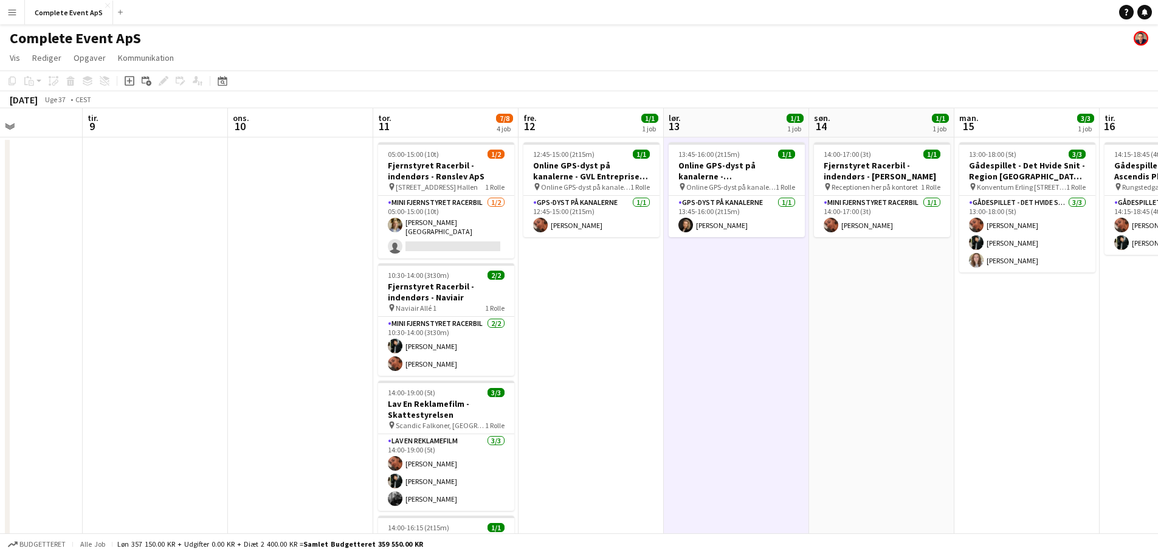
click at [555, 283] on app-date-cell "12:45-15:00 (2t15m) 1/1 Online GPS-dyst på kanalerne - GVL Entreprise A/S pin O…" at bounding box center [590, 486] width 145 height 698
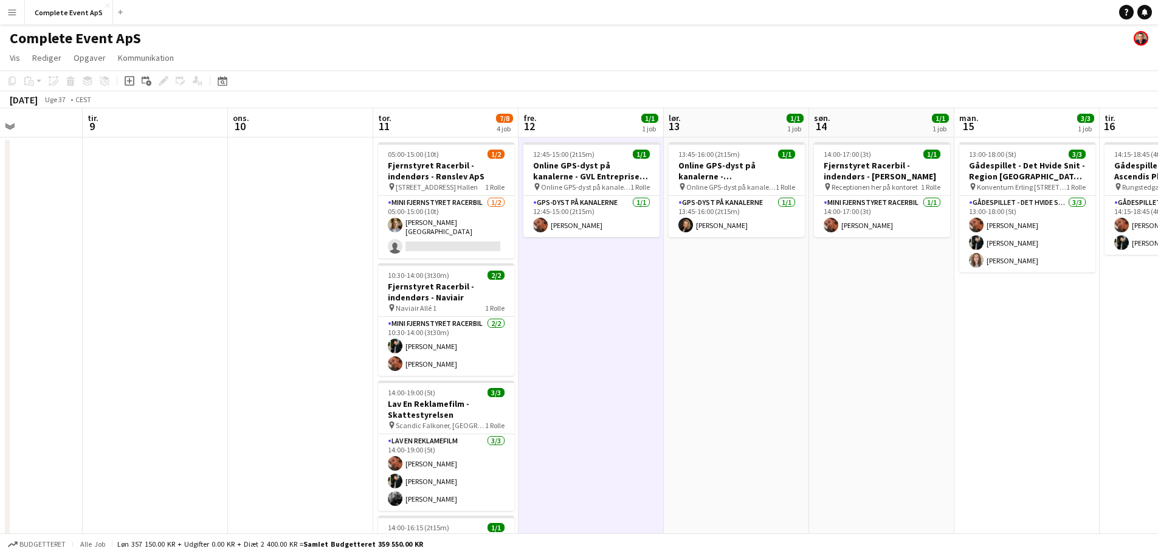
click at [349, 275] on app-date-cell at bounding box center [300, 486] width 145 height 698
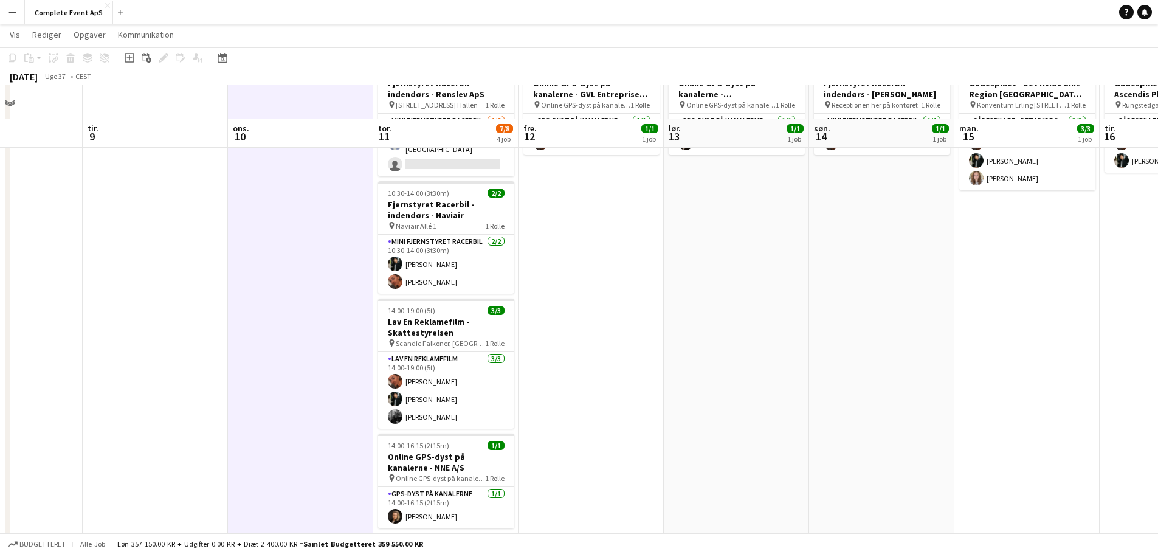
scroll to position [0, 0]
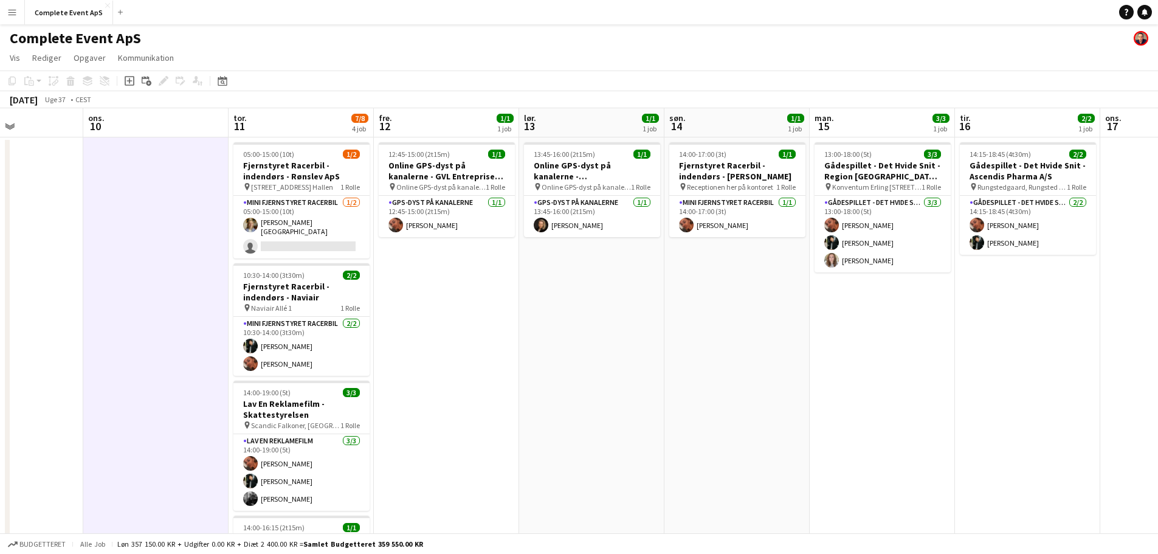
drag, startPoint x: 585, startPoint y: 343, endPoint x: 122, endPoint y: 314, distance: 464.0
click at [142, 315] on app-calendar-viewport "lør. 6 2/2 1 job søn. 7 man. 8 tir. 9 ons. 10 tor. 11 7/8 4 job fre. 12 1/1 1 j…" at bounding box center [579, 471] width 1158 height 727
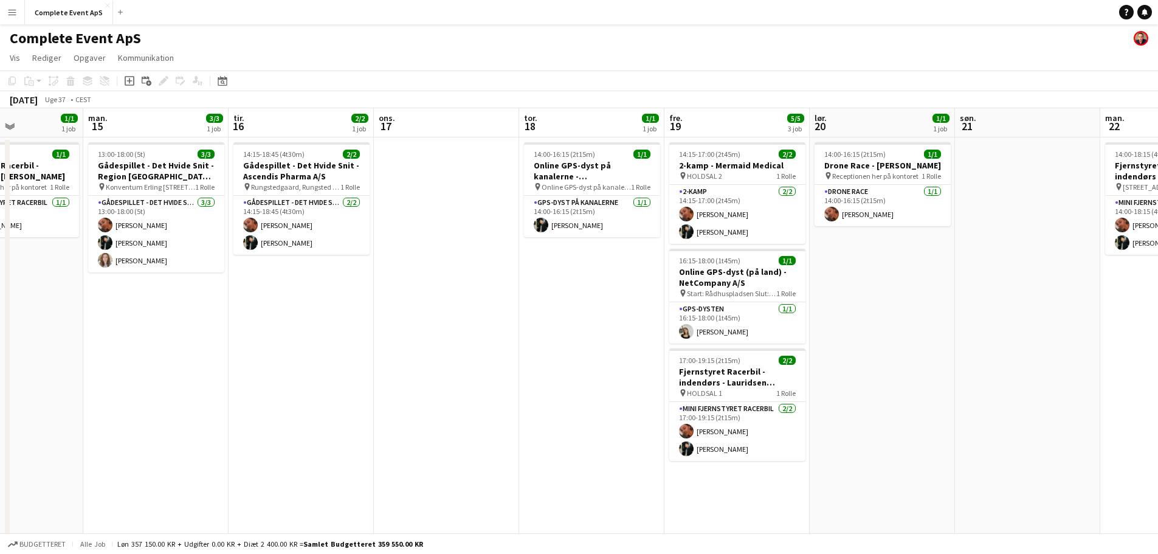
scroll to position [0, 444]
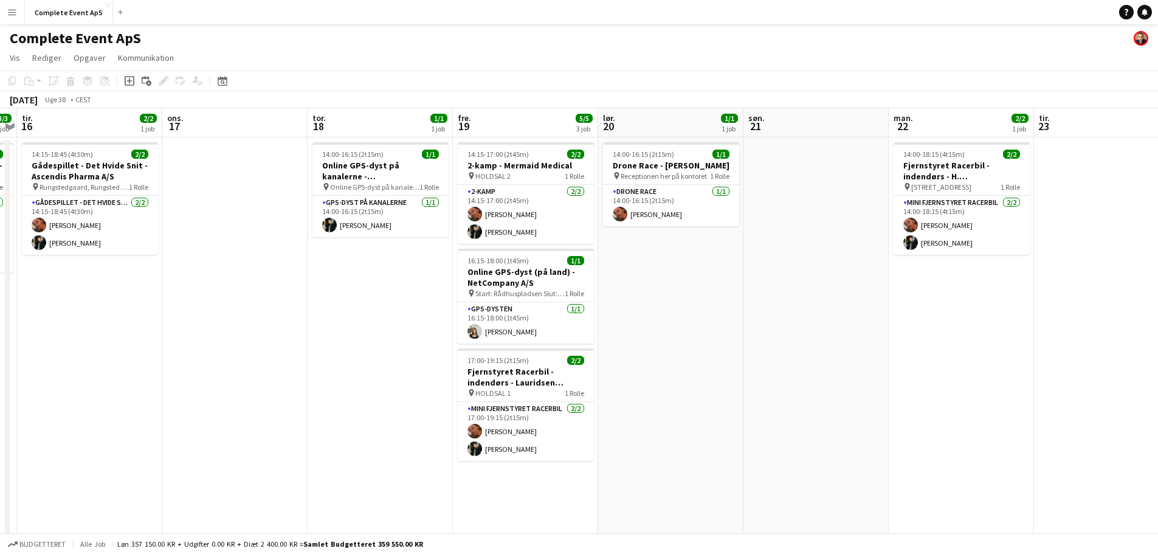
drag, startPoint x: 931, startPoint y: 360, endPoint x: 88, endPoint y: 300, distance: 845.7
click at [92, 304] on app-calendar-viewport "lør. 13 1/1 1 job søn. 14 1/1 1 job man. 15 3/3 1 job tir. 16 2/2 1 job ons. 17…" at bounding box center [579, 471] width 1158 height 727
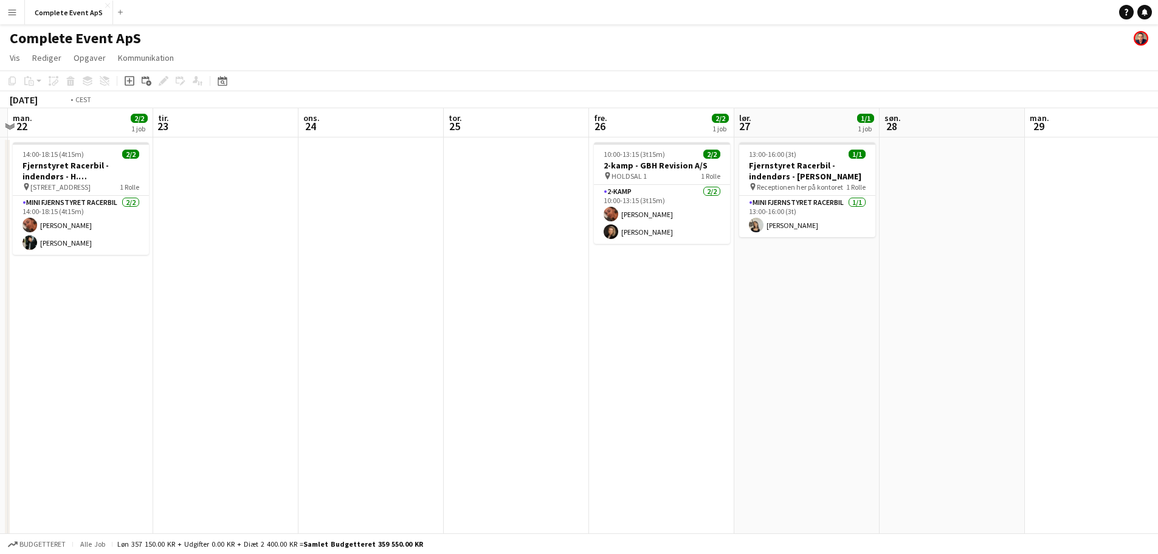
drag, startPoint x: 785, startPoint y: 380, endPoint x: 117, endPoint y: 366, distance: 668.7
click at [103, 373] on app-calendar-viewport "fre. 19 5/5 3 job lør. 20 1/1 1 job søn. 21 man. 22 2/2 1 job tir. 23 ons. 24 t…" at bounding box center [579, 471] width 1158 height 727
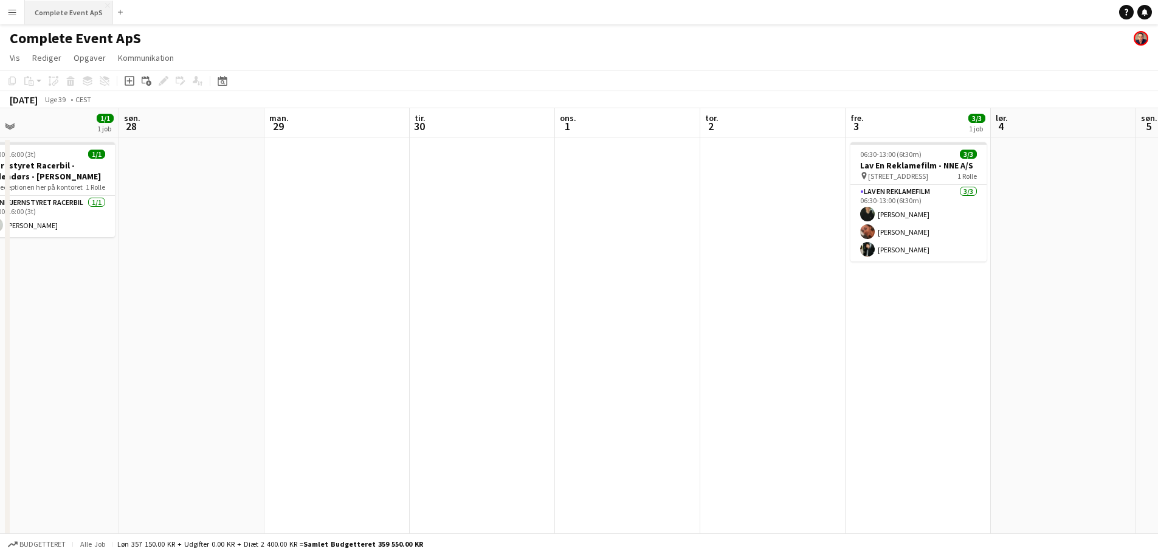
click at [62, 8] on button "Complete Event ApS Luk" at bounding box center [69, 13] width 88 height 24
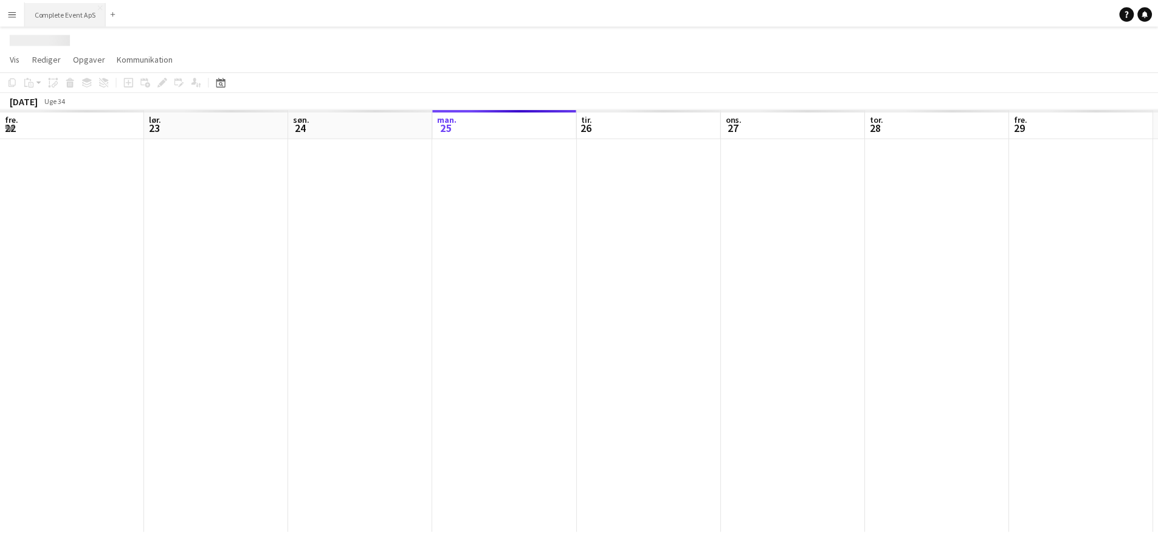
scroll to position [0, 291]
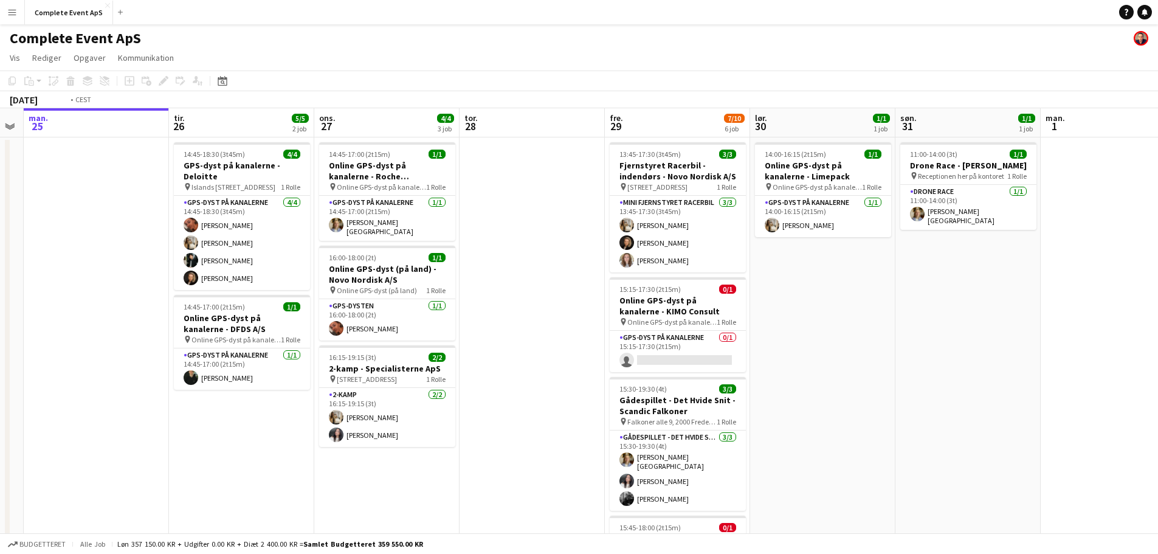
drag, startPoint x: 958, startPoint y: 329, endPoint x: 1, endPoint y: 298, distance: 957.1
click at [22, 303] on app-calendar-viewport "fre. 22 4/4 4 job lør. 23 søn. 24 man. 25 tir. 26 5/5 2 job ons. 27 4/4 3 job t…" at bounding box center [579, 471] width 1158 height 727
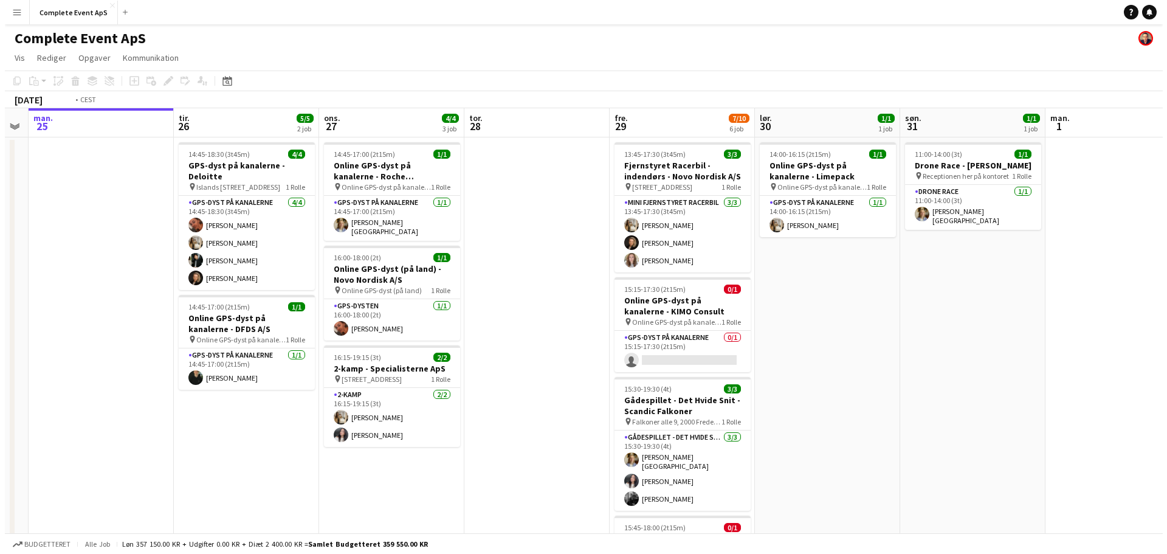
scroll to position [0, 388]
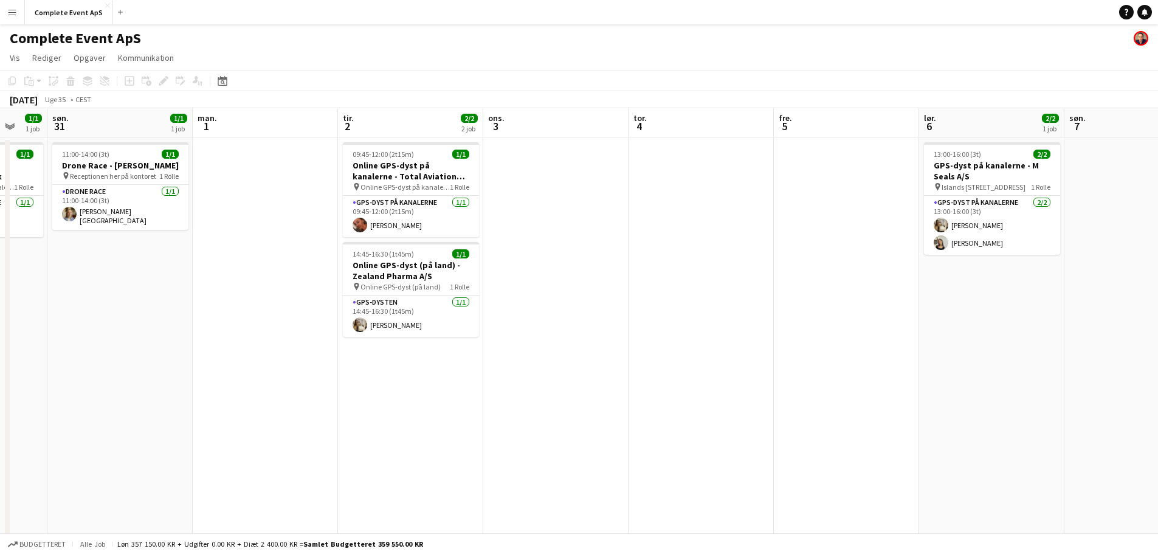
drag, startPoint x: 1148, startPoint y: 13, endPoint x: 1102, endPoint y: 18, distance: 45.8
click at [1148, 13] on link "Notifikationer" at bounding box center [1144, 12] width 15 height 15
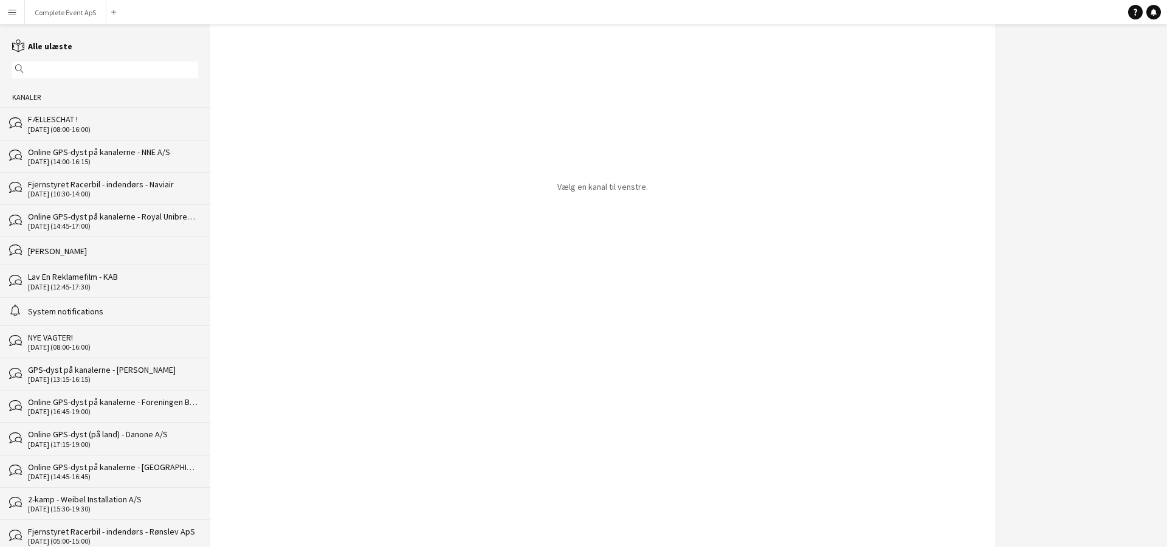
click at [102, 191] on div "[DATE] (10:30-14:00)" at bounding box center [113, 194] width 170 height 9
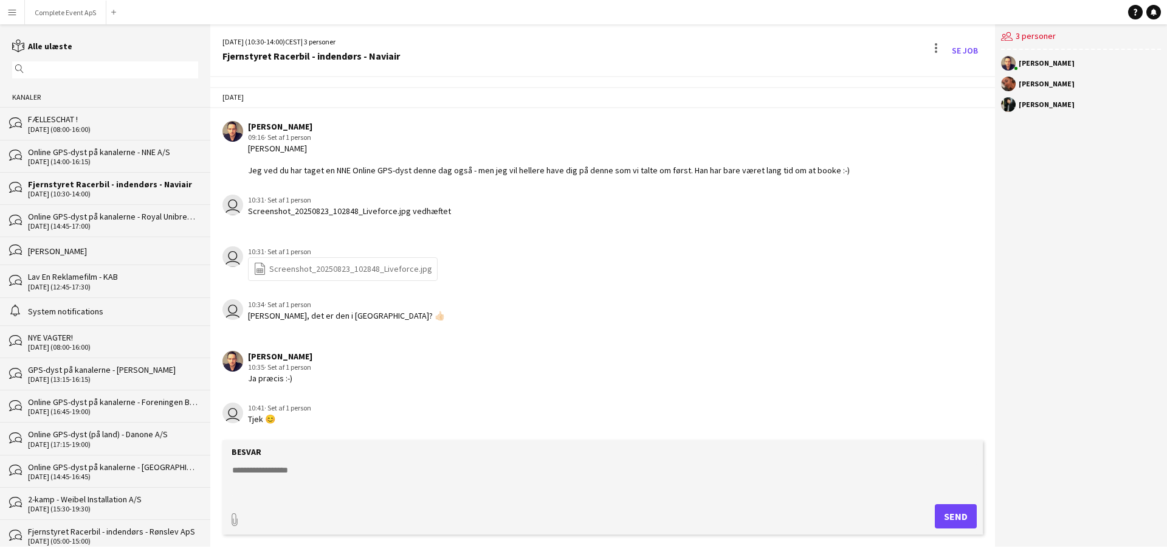
scroll to position [306, 0]
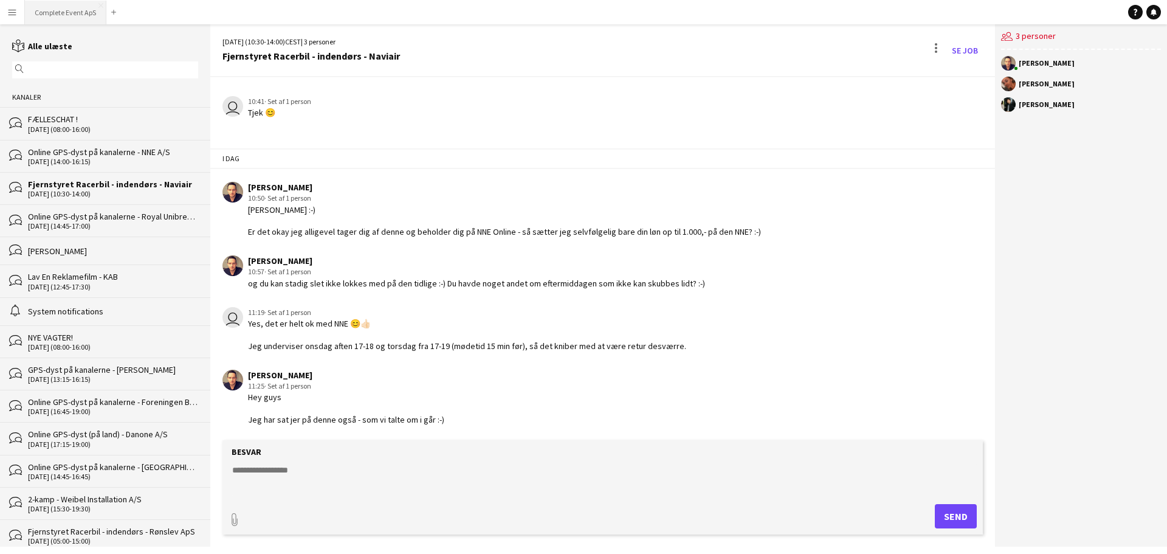
click at [60, 2] on button "Complete Event ApS Luk" at bounding box center [65, 13] width 81 height 24
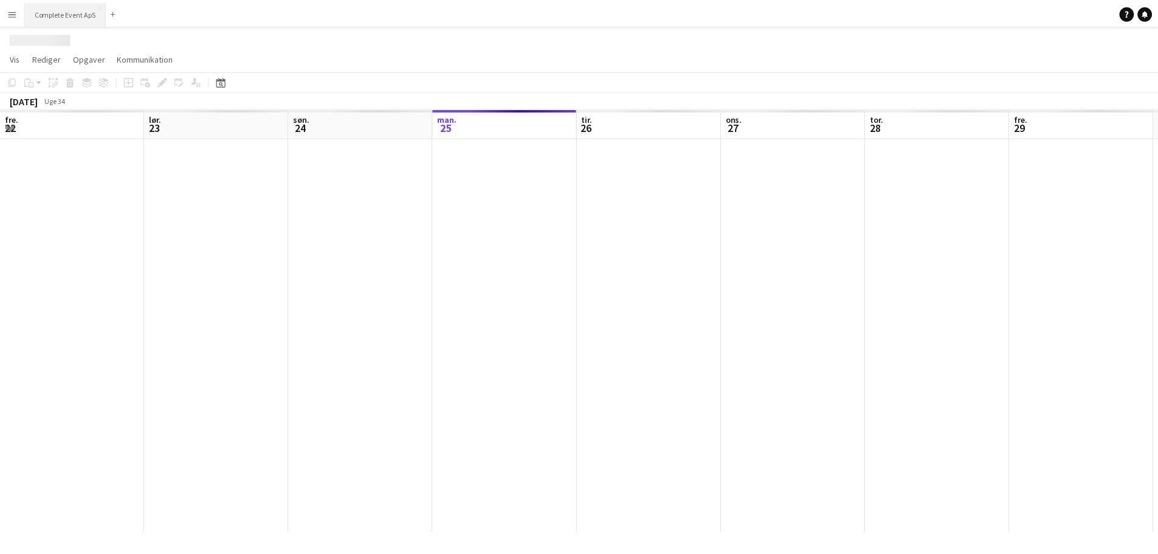
scroll to position [0, 291]
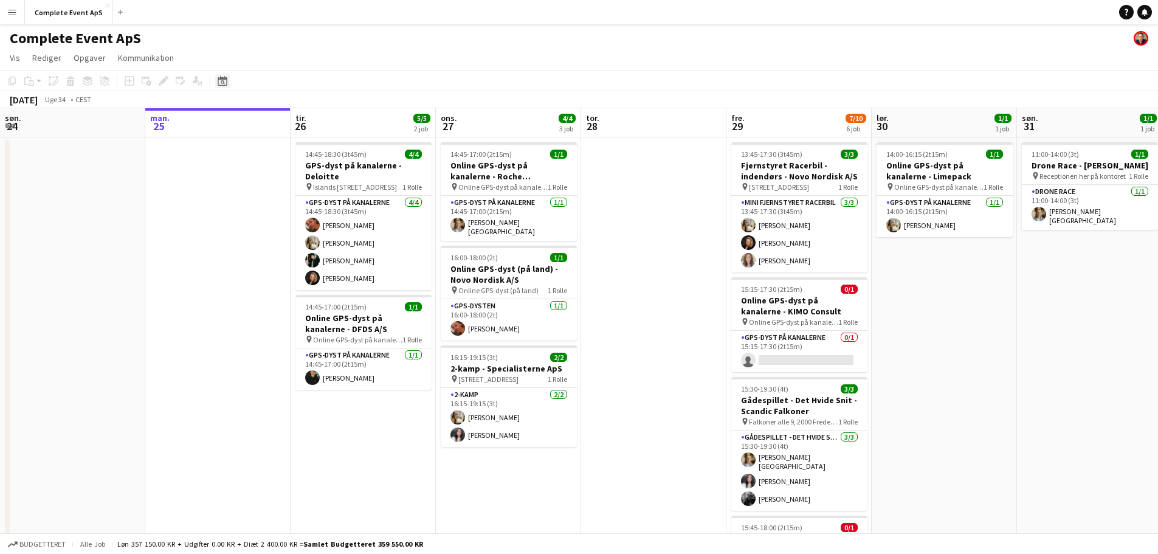
click at [223, 80] on icon "Datovælger" at bounding box center [223, 81] width 10 height 10
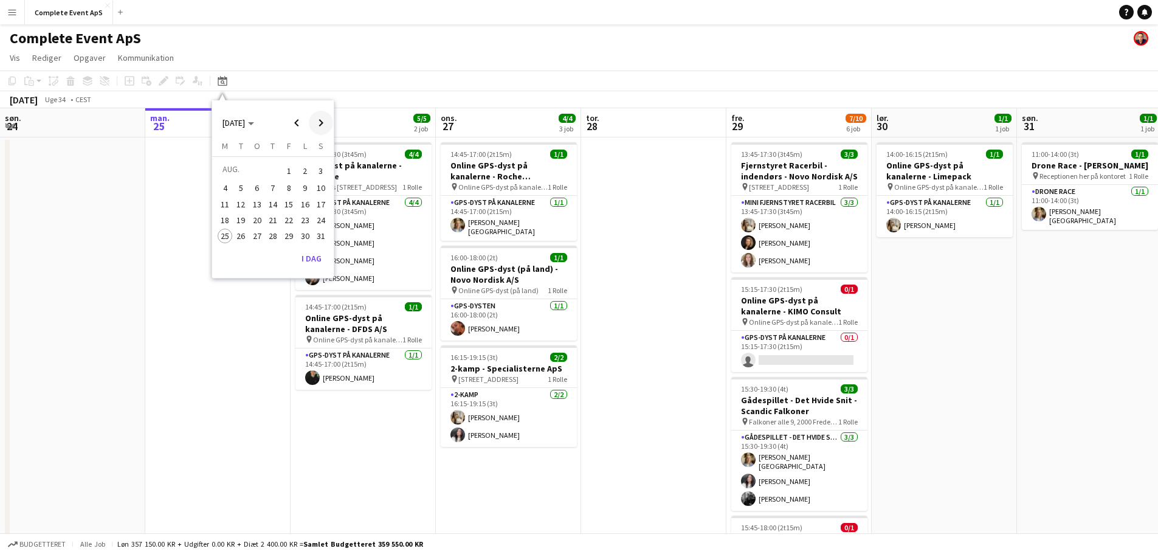
click at [313, 123] on span "Next month" at bounding box center [321, 123] width 24 height 24
click at [321, 125] on span "Next month" at bounding box center [321, 123] width 24 height 24
click at [226, 231] on span "20" at bounding box center [225, 232] width 15 height 15
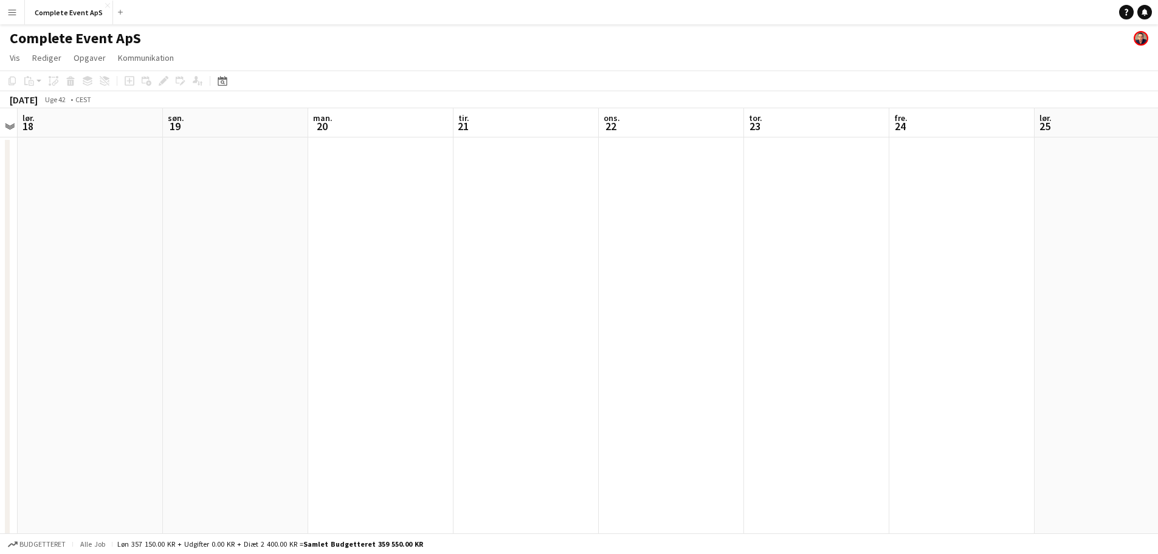
click at [366, 198] on app-date-cell at bounding box center [380, 486] width 145 height 698
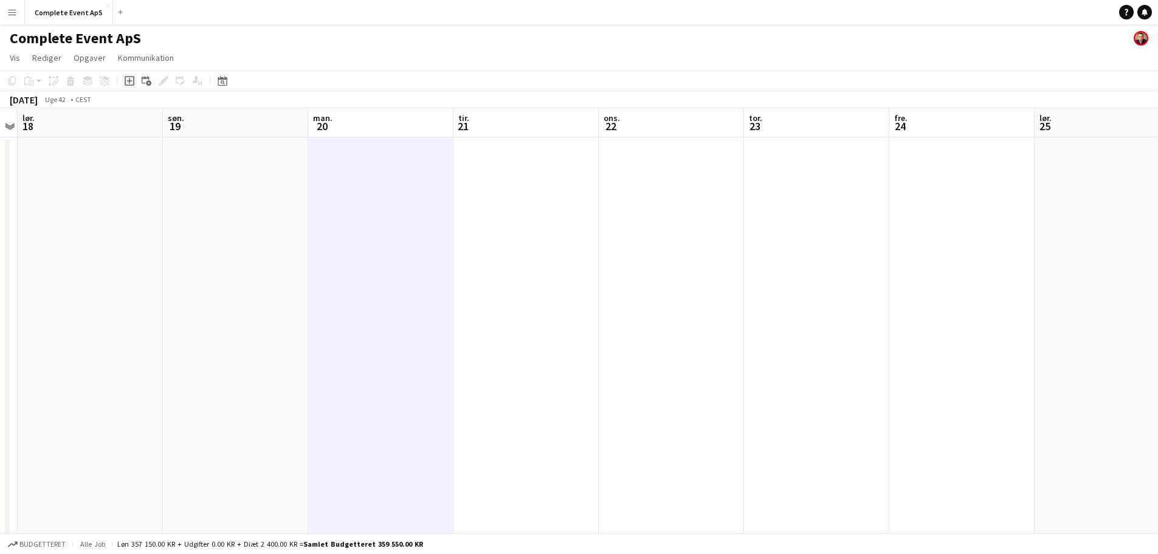
click at [130, 81] on icon at bounding box center [128, 80] width 5 height 5
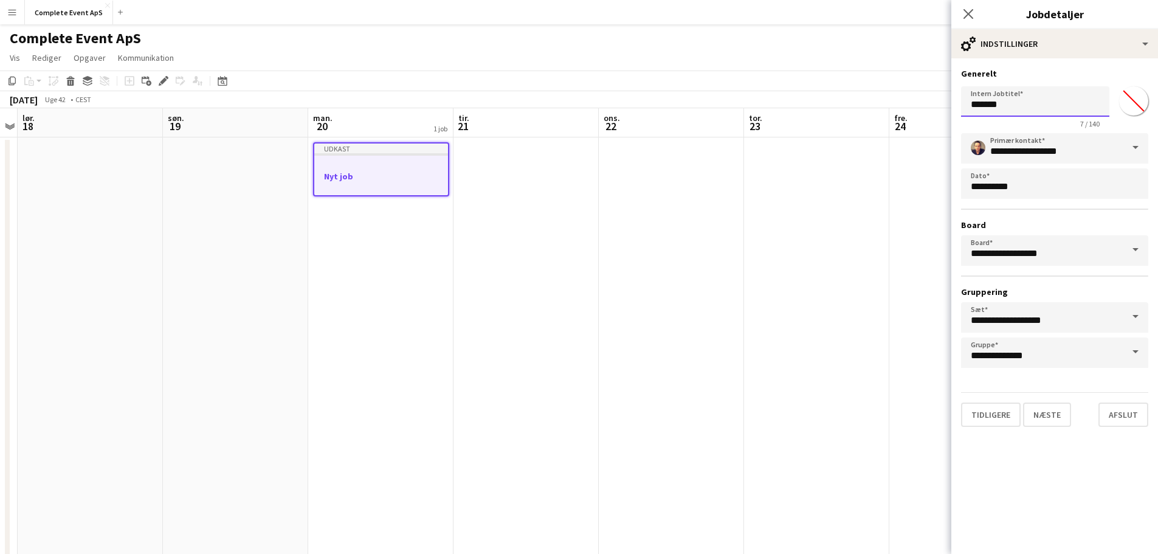
drag, startPoint x: 1029, startPoint y: 101, endPoint x: 951, endPoint y: 111, distance: 78.4
click at [951, 108] on body "Menu Boards Boards Boards Alle job Status Arbejdsstyrke Arbejdsstyrke Min arbej…" at bounding box center [579, 428] width 1158 height 856
type input "**********"
click at [1061, 415] on button "Næste" at bounding box center [1047, 414] width 48 height 24
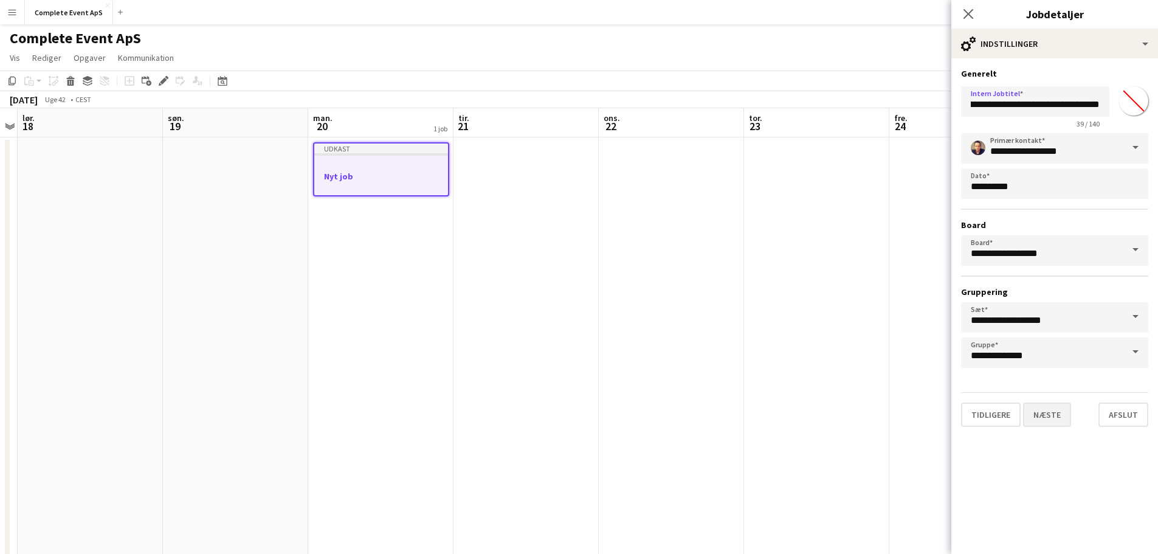
scroll to position [0, 0]
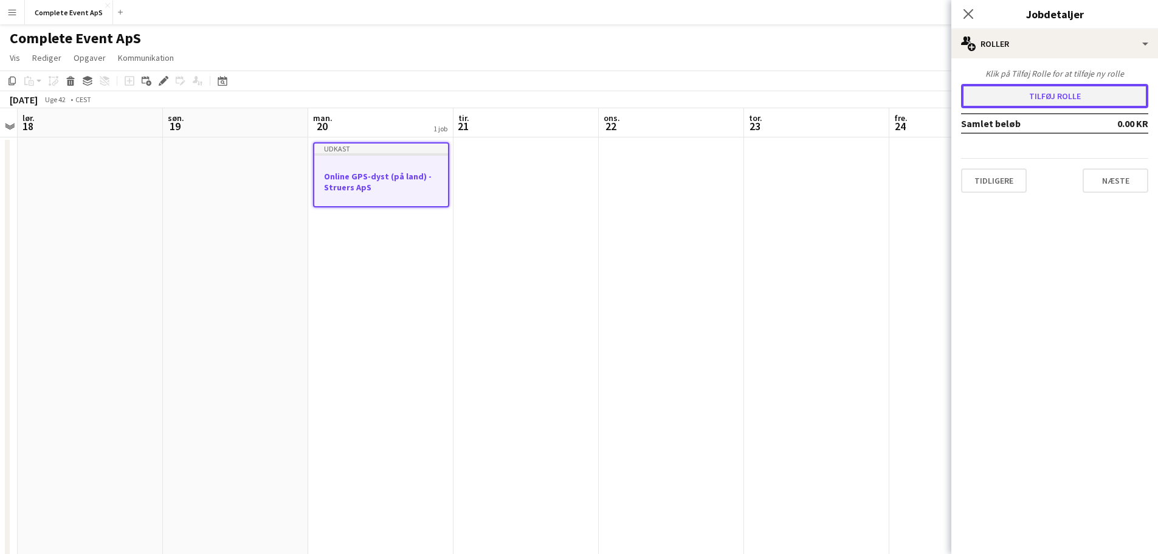
click at [1076, 97] on button "Tilføj rolle" at bounding box center [1054, 96] width 187 height 24
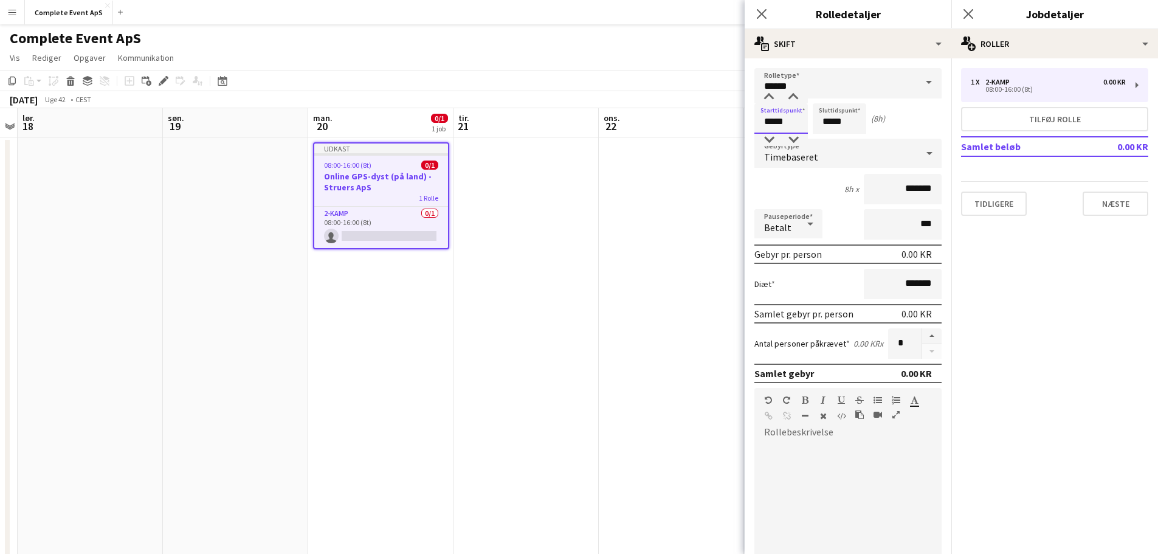
drag, startPoint x: 793, startPoint y: 122, endPoint x: 666, endPoint y: 115, distance: 127.8
click at [664, 111] on body "Menu Boards Boards Boards Alle job Status Arbejdsstyrke Arbejdsstyrke Min arbej…" at bounding box center [579, 428] width 1158 height 856
type input "*****"
click at [802, 81] on input "******" at bounding box center [847, 83] width 187 height 30
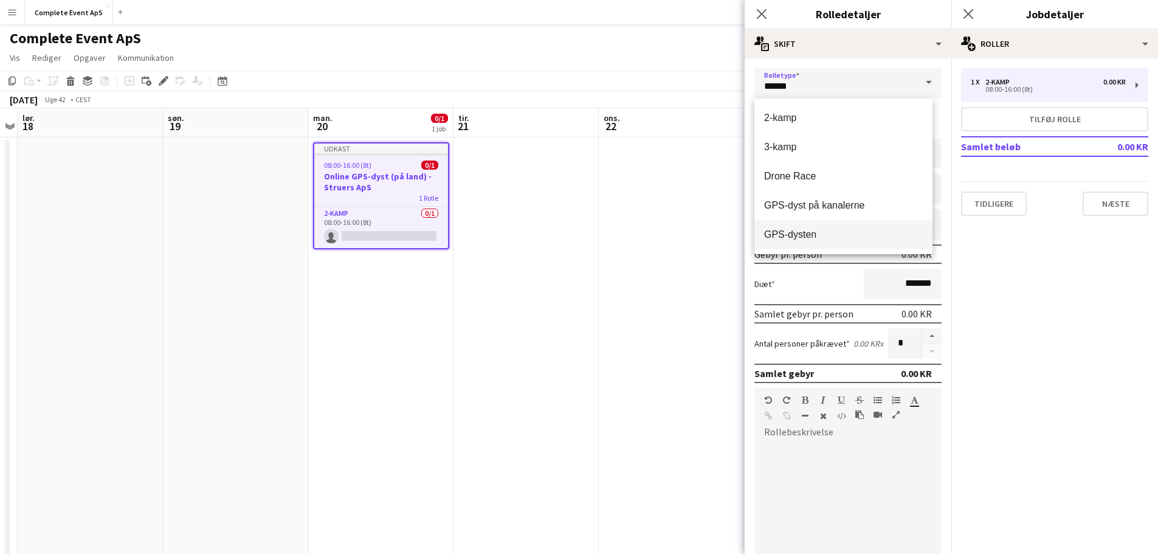
click at [837, 235] on span "GPS-dysten" at bounding box center [843, 235] width 159 height 12
type input "**********"
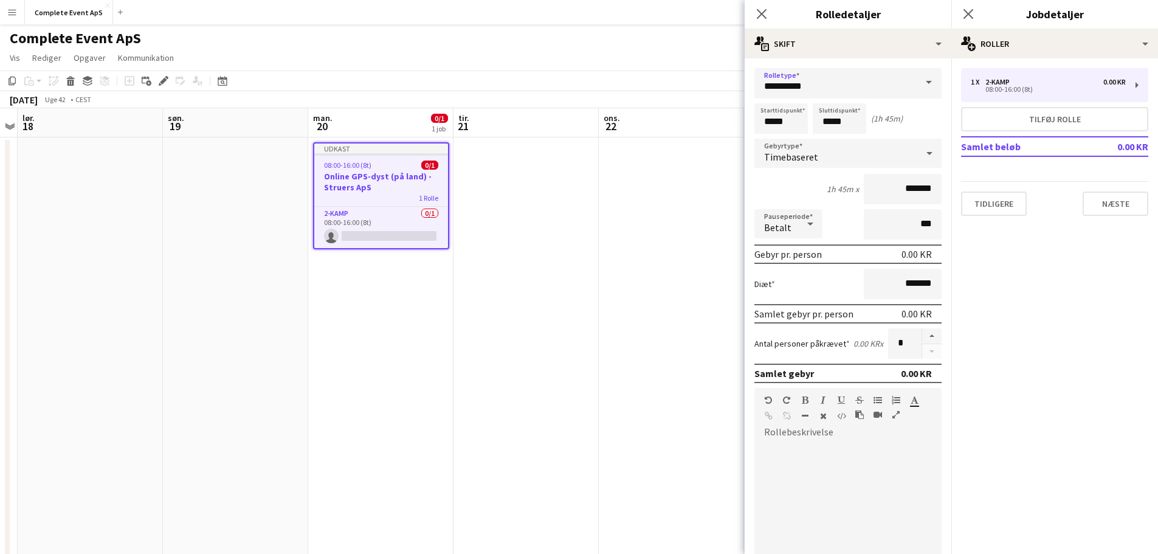
click at [808, 153] on span "Timebaseret" at bounding box center [791, 157] width 54 height 12
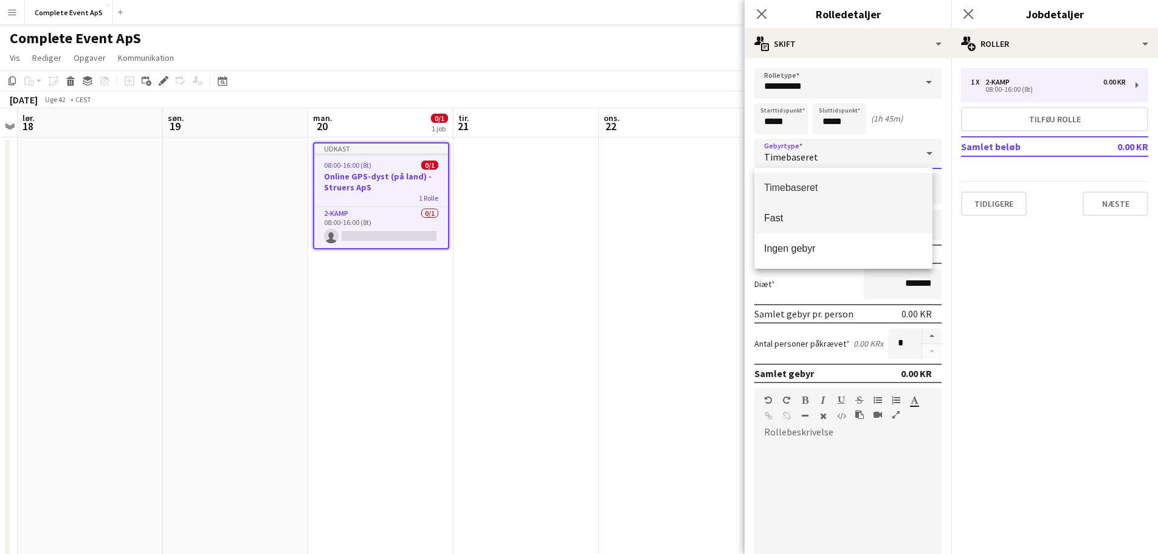
click at [812, 211] on mat-option "Fast" at bounding box center [843, 218] width 178 height 30
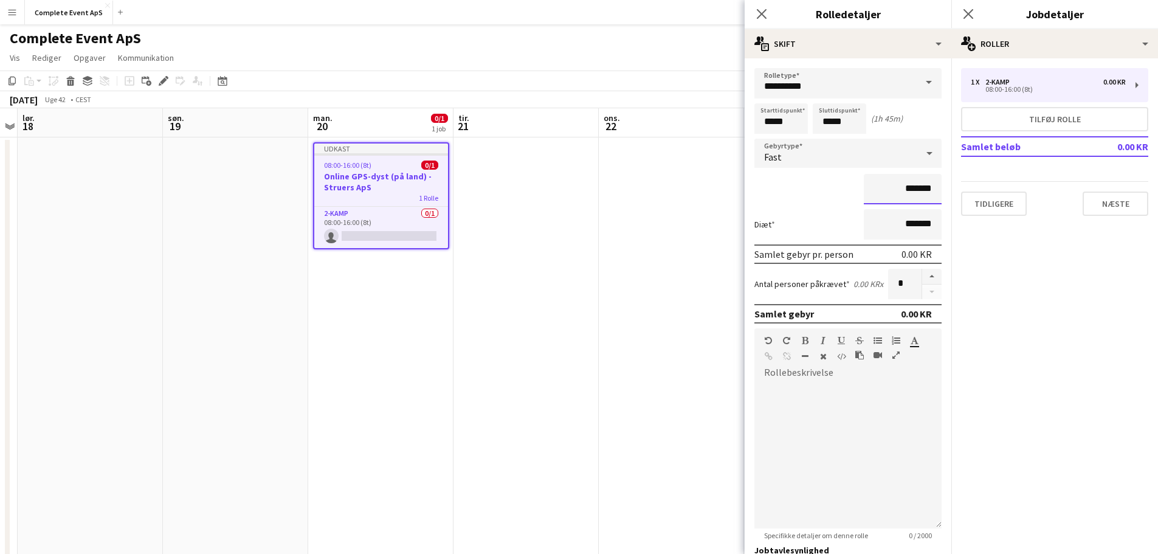
drag, startPoint x: 882, startPoint y: 190, endPoint x: 940, endPoint y: 197, distance: 57.5
click at [940, 197] on form "**********" at bounding box center [848, 367] width 207 height 598
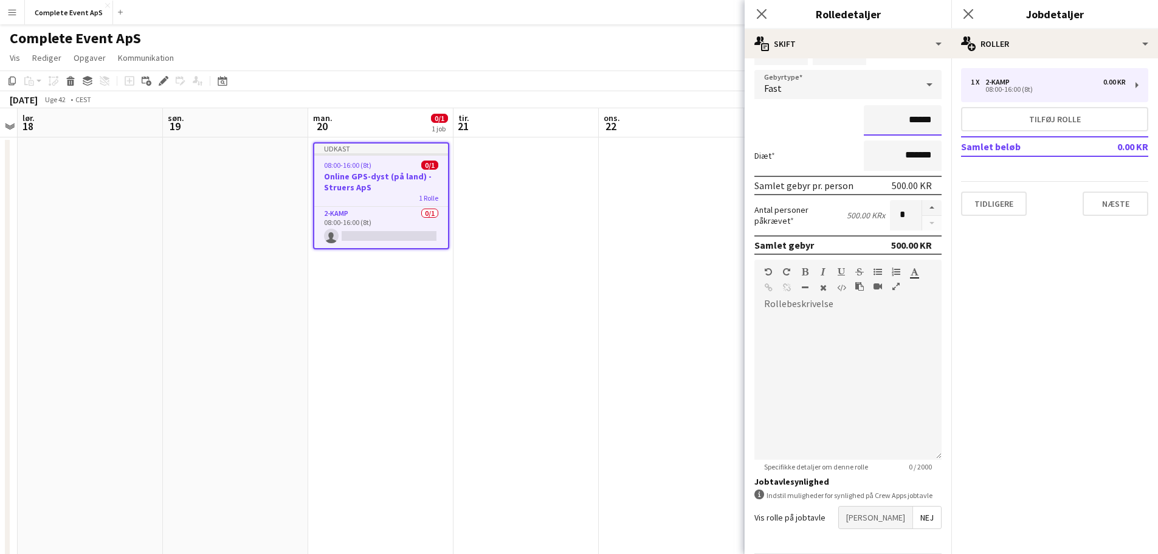
scroll to position [112, 0]
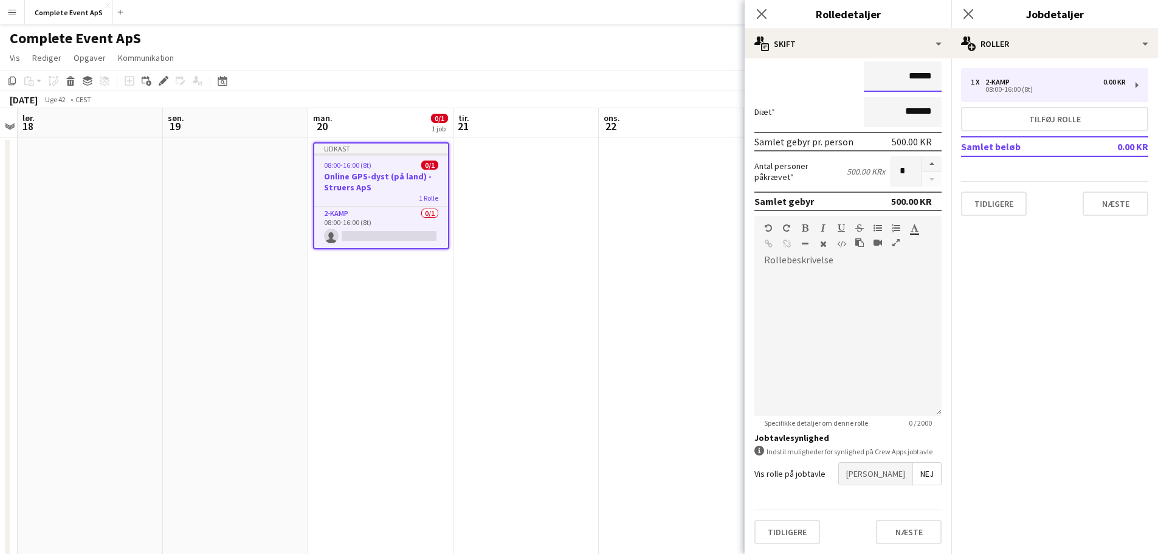
type input "******"
click at [889, 475] on span "[PERSON_NAME]" at bounding box center [876, 474] width 74 height 22
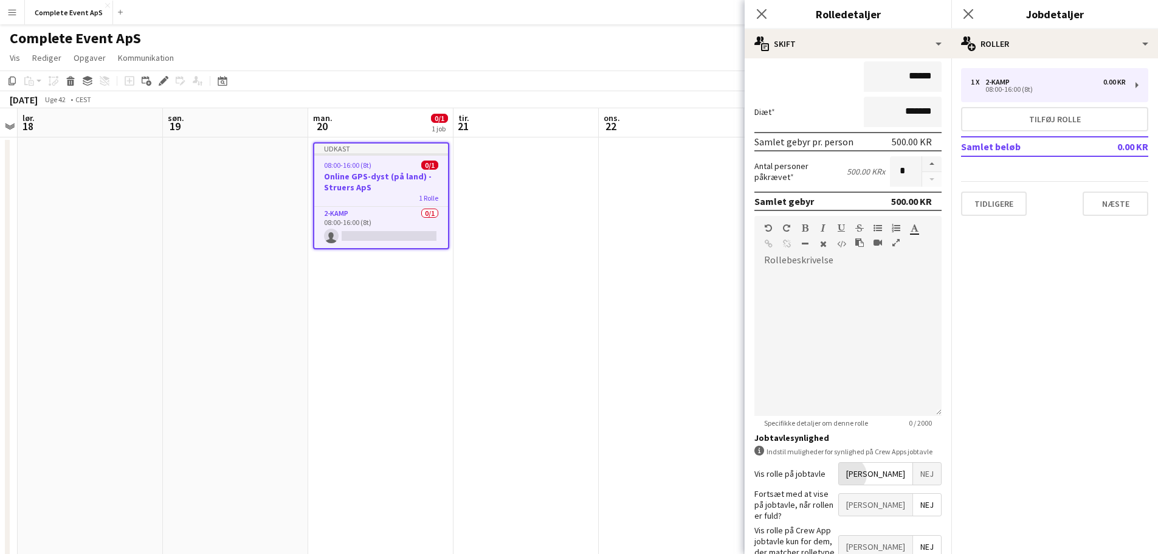
click at [901, 535] on span "[PERSON_NAME]" at bounding box center [876, 546] width 74 height 22
click at [917, 535] on span "Nej" at bounding box center [927, 546] width 28 height 22
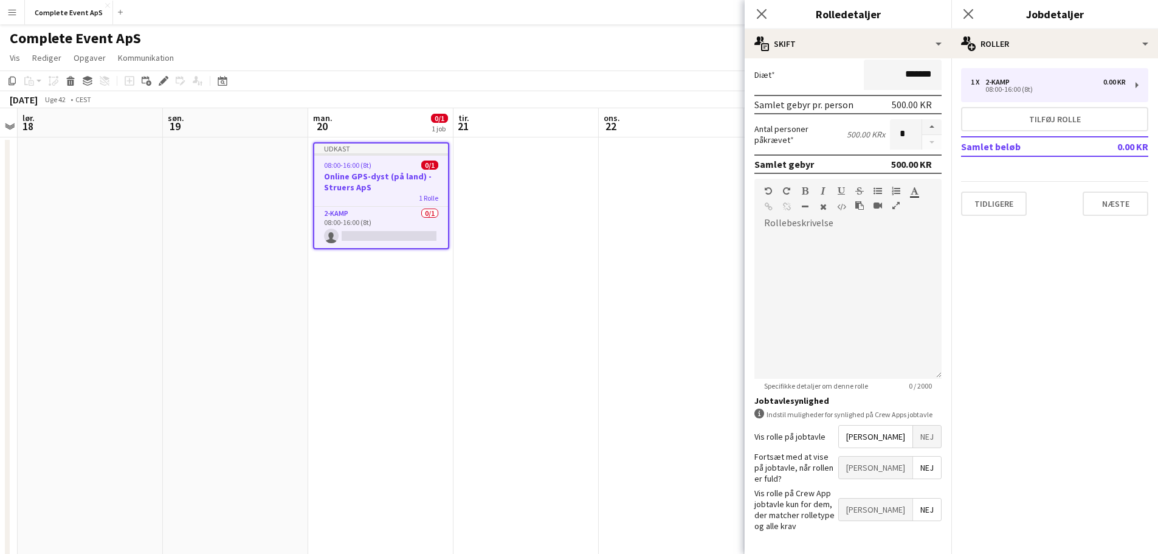
scroll to position [175, 0]
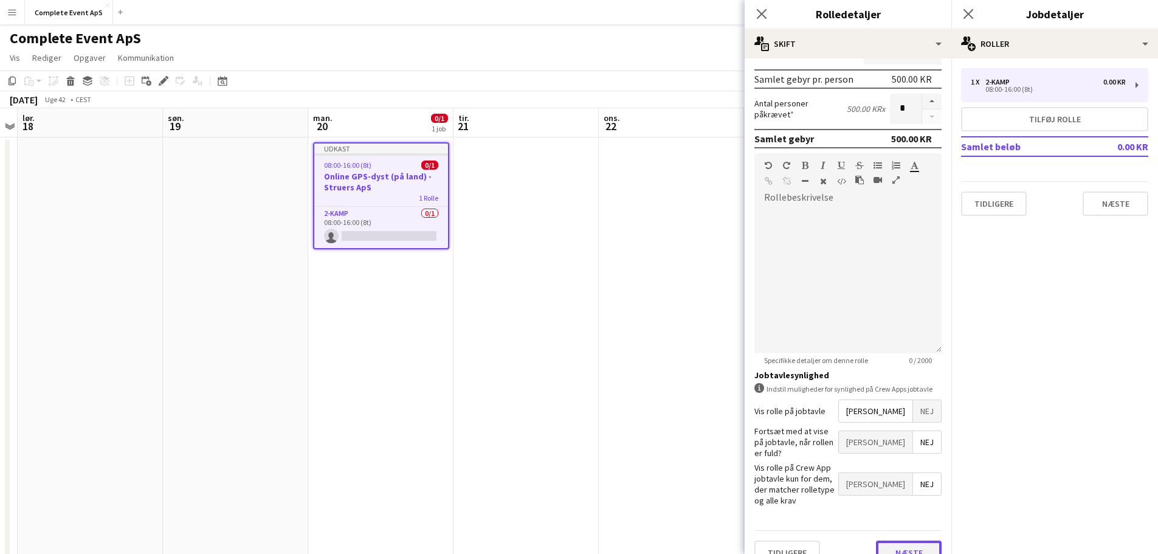
click at [912, 540] on button "Næste" at bounding box center [909, 552] width 66 height 24
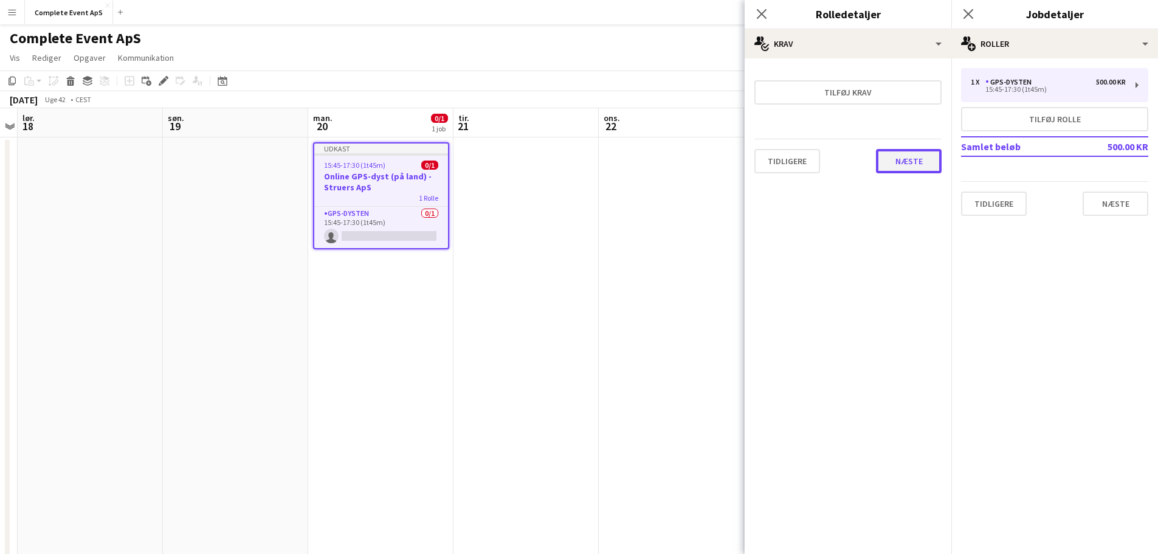
click at [918, 150] on button "Næste" at bounding box center [909, 161] width 66 height 24
click at [902, 159] on button "Afslut" at bounding box center [917, 163] width 50 height 24
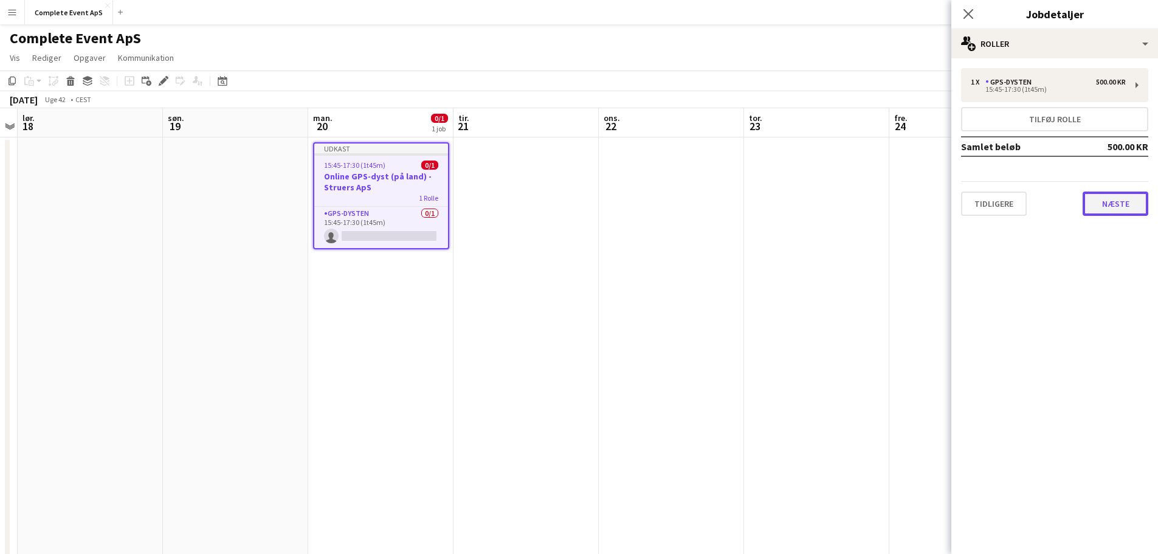
click at [1124, 204] on button "Næste" at bounding box center [1115, 203] width 66 height 24
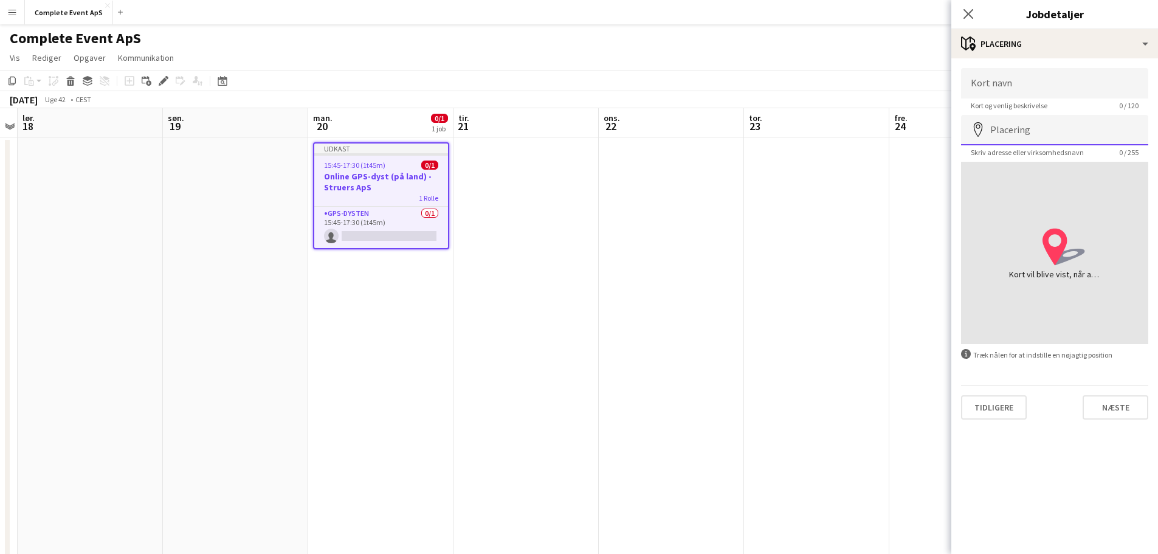
click at [1051, 131] on input "Placering" at bounding box center [1054, 130] width 187 height 30
type input "**********"
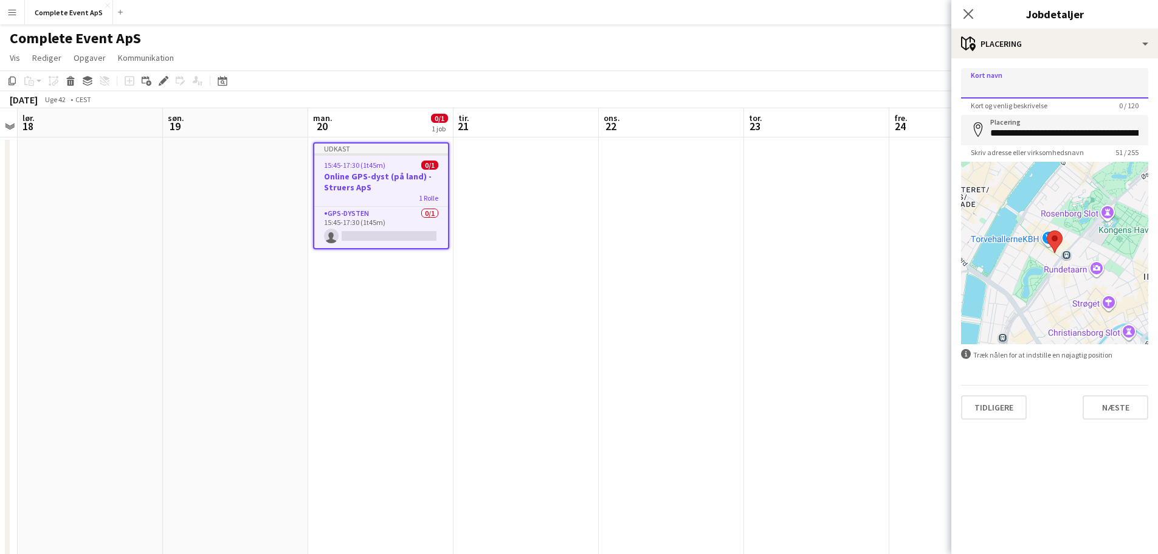
click at [1045, 86] on input "Kort navn" at bounding box center [1054, 83] width 187 height 30
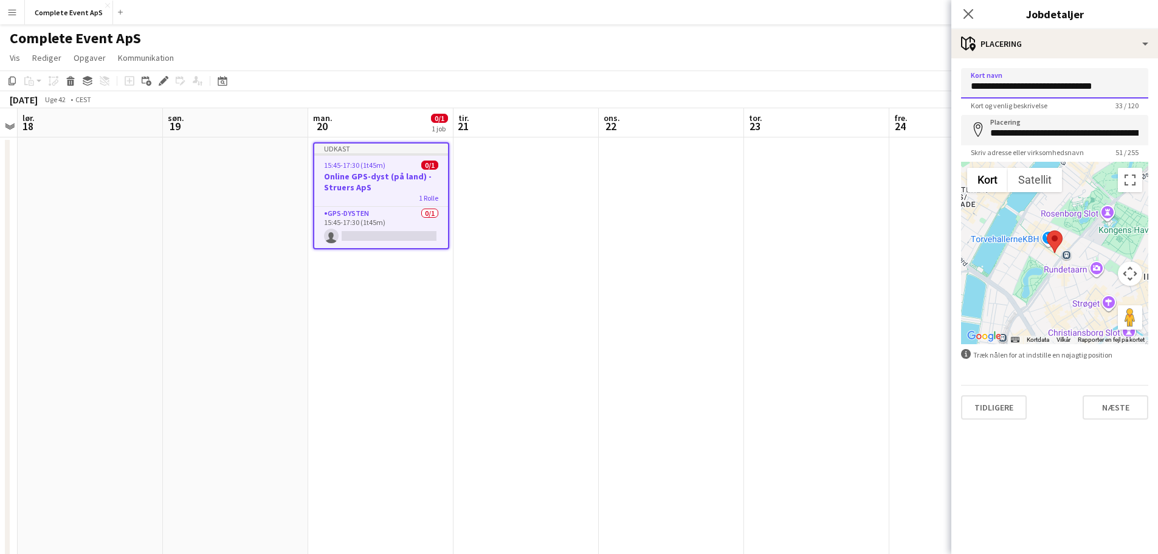
type input "**********"
click at [1121, 408] on button "Næste" at bounding box center [1115, 407] width 66 height 24
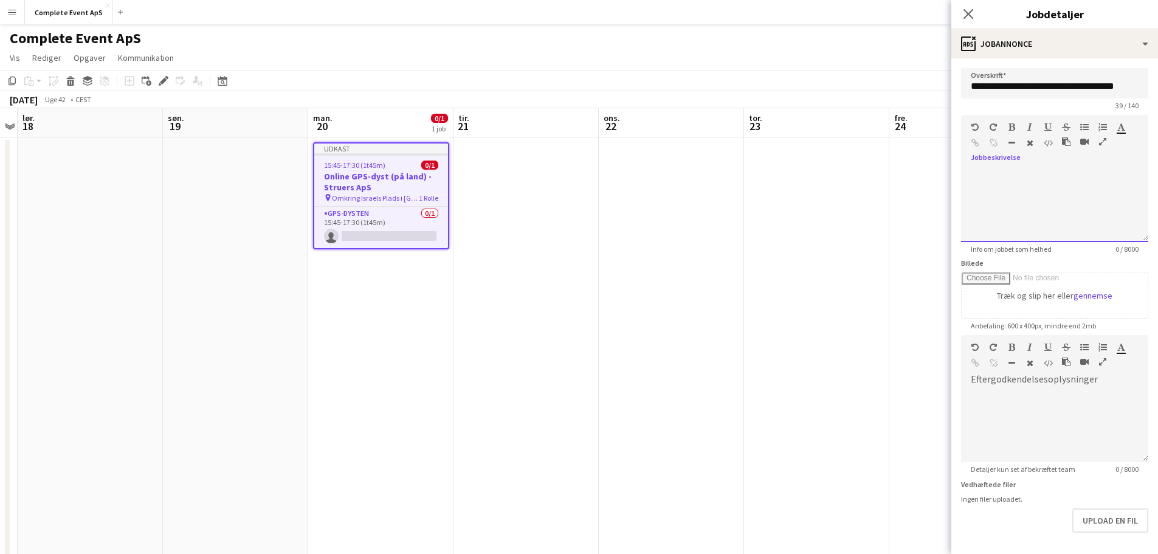
click at [1023, 170] on div at bounding box center [1054, 205] width 187 height 73
paste div
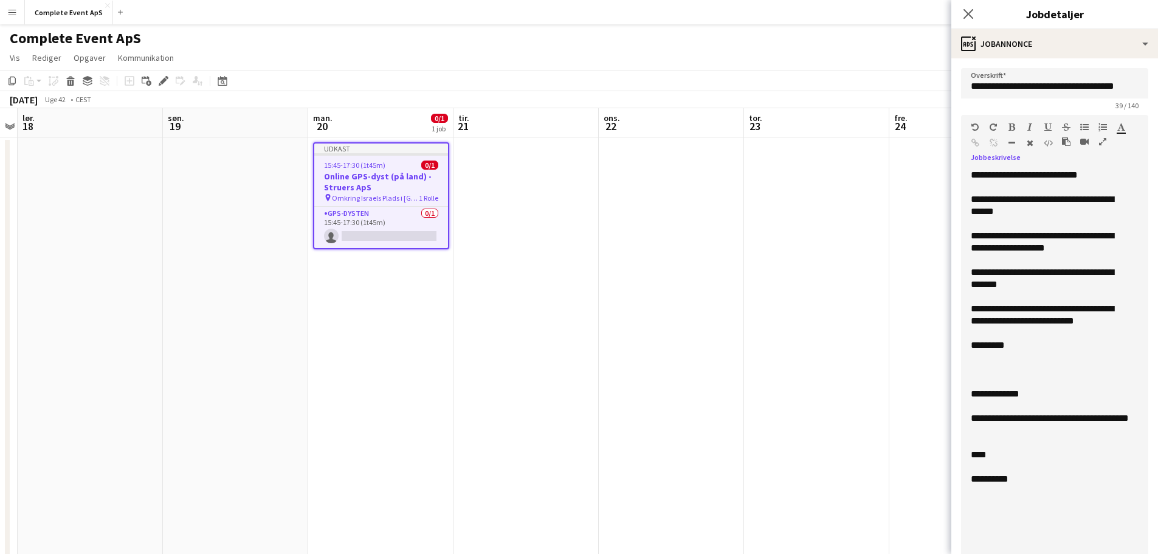
drag, startPoint x: 1135, startPoint y: 238, endPoint x: 1129, endPoint y: 582, distance: 344.6
click at [1129, 553] on html "Menu Boards Boards Boards Alle job Status Arbejdsstyrke Arbejdsstyrke Min arbej…" at bounding box center [579, 428] width 1158 height 856
click at [980, 458] on div "****" at bounding box center [1050, 455] width 159 height 12
click at [980, 457] on div "****" at bounding box center [1050, 455] width 159 height 12
click at [976, 453] on div "****" at bounding box center [1050, 455] width 159 height 12
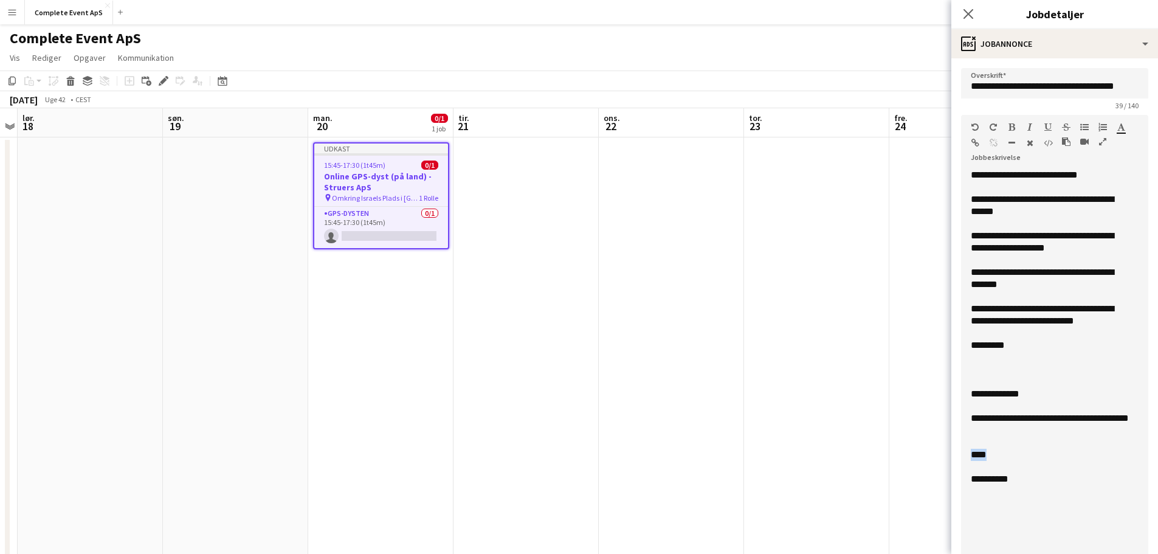
click at [976, 453] on div "****" at bounding box center [1050, 455] width 159 height 12
click at [1003, 500] on div "**********" at bounding box center [1050, 503] width 159 height 12
click at [1001, 499] on div "**********" at bounding box center [1050, 503] width 159 height 12
click at [1006, 504] on div "**********" at bounding box center [1050, 503] width 159 height 12
click at [1005, 504] on div "**********" at bounding box center [1050, 503] width 159 height 12
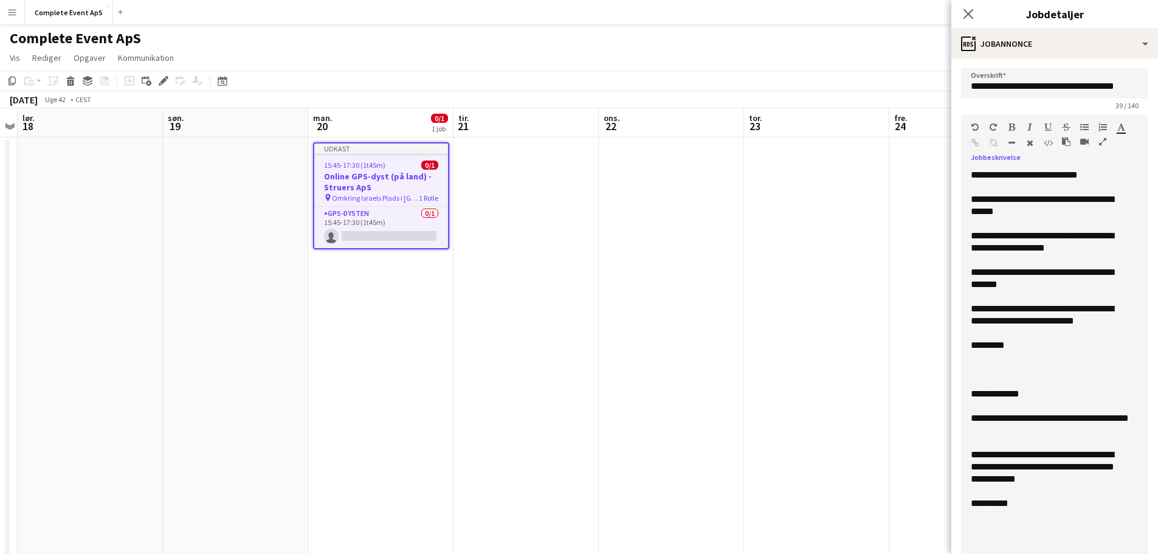
click at [1008, 507] on div "**********" at bounding box center [1050, 503] width 159 height 12
click at [1110, 178] on div "**********" at bounding box center [1050, 175] width 159 height 12
click at [1036, 175] on div "**********" at bounding box center [1050, 175] width 159 height 12
click at [1107, 201] on div "**********" at bounding box center [1050, 205] width 159 height 24
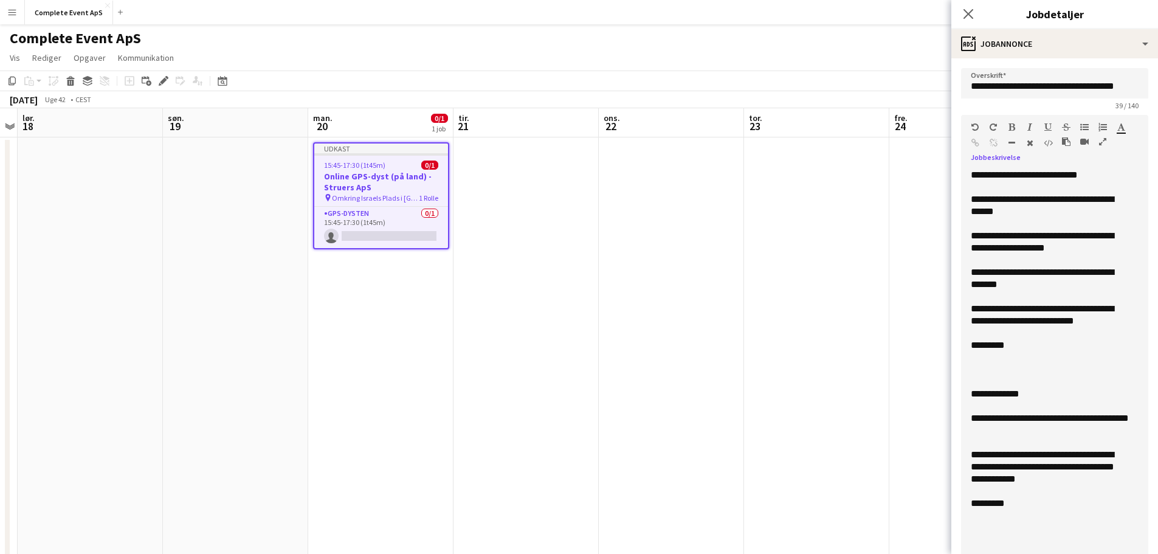
click at [1104, 198] on div "**********" at bounding box center [1050, 205] width 159 height 24
click at [1104, 201] on div "**********" at bounding box center [1050, 205] width 159 height 24
click at [1017, 212] on div "**********" at bounding box center [1050, 205] width 159 height 24
click at [1037, 271] on div "**********" at bounding box center [1050, 278] width 159 height 24
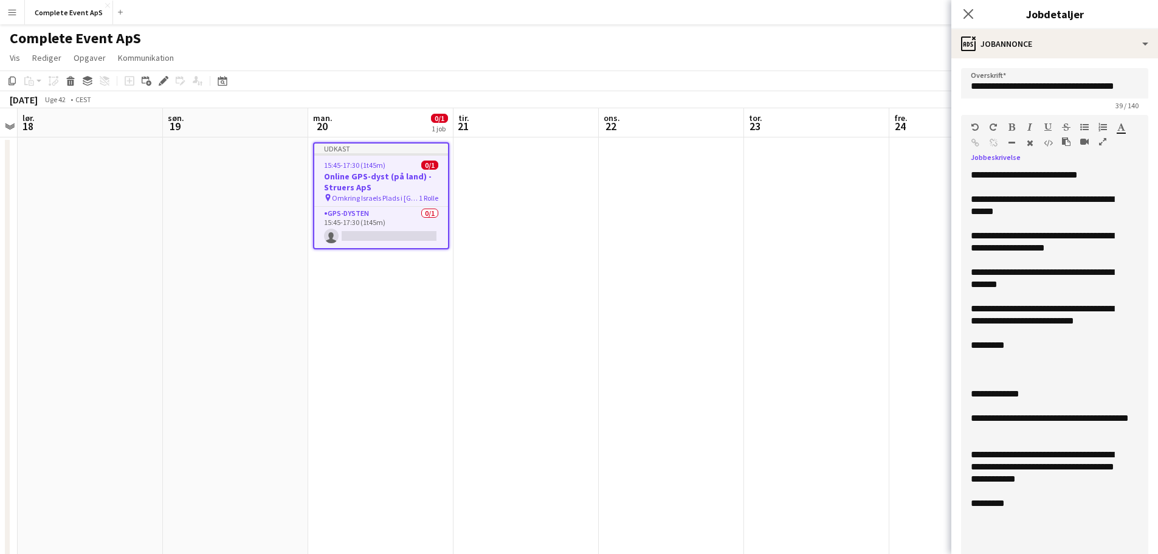
click at [974, 283] on div "**********" at bounding box center [1050, 278] width 159 height 24
drag, startPoint x: 1117, startPoint y: 319, endPoint x: 992, endPoint y: 312, distance: 124.8
click at [992, 312] on div "**********" at bounding box center [1050, 315] width 159 height 24
click at [992, 362] on div at bounding box center [1050, 357] width 159 height 12
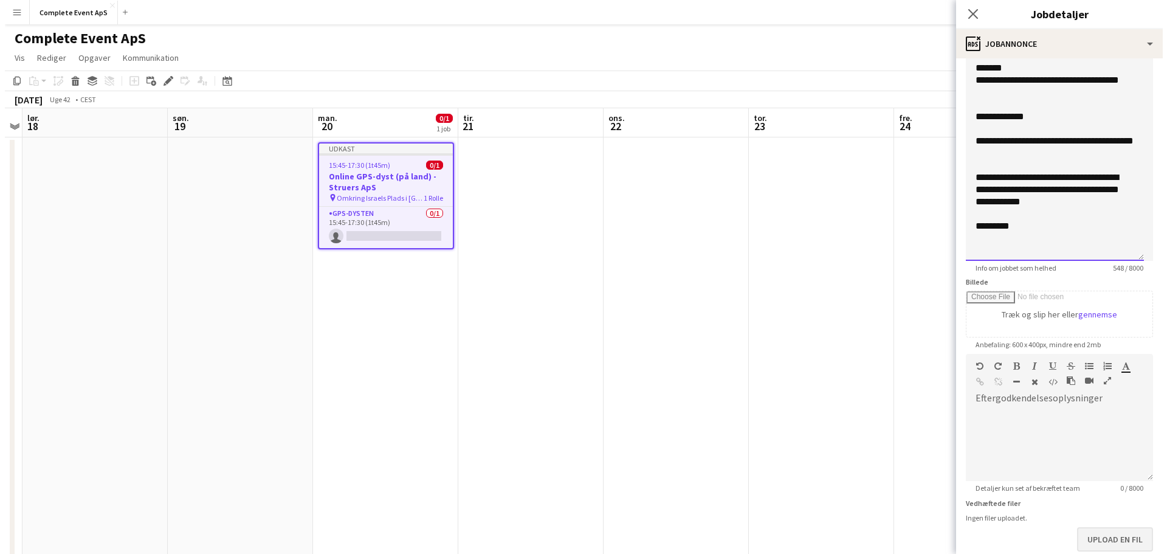
scroll to position [365, 0]
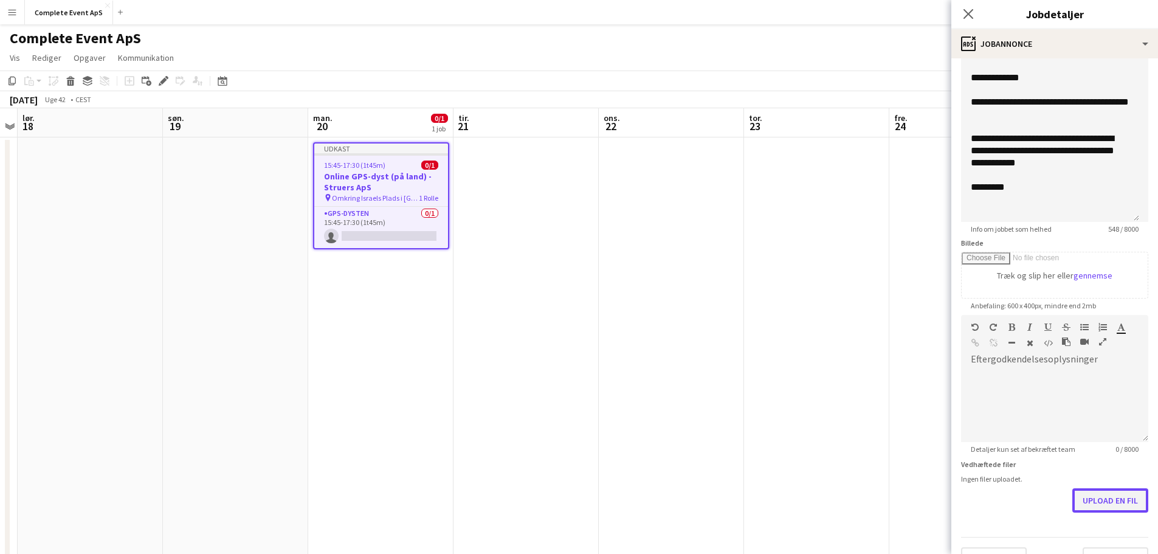
click at [1113, 506] on button "Upload en fil" at bounding box center [1110, 500] width 76 height 24
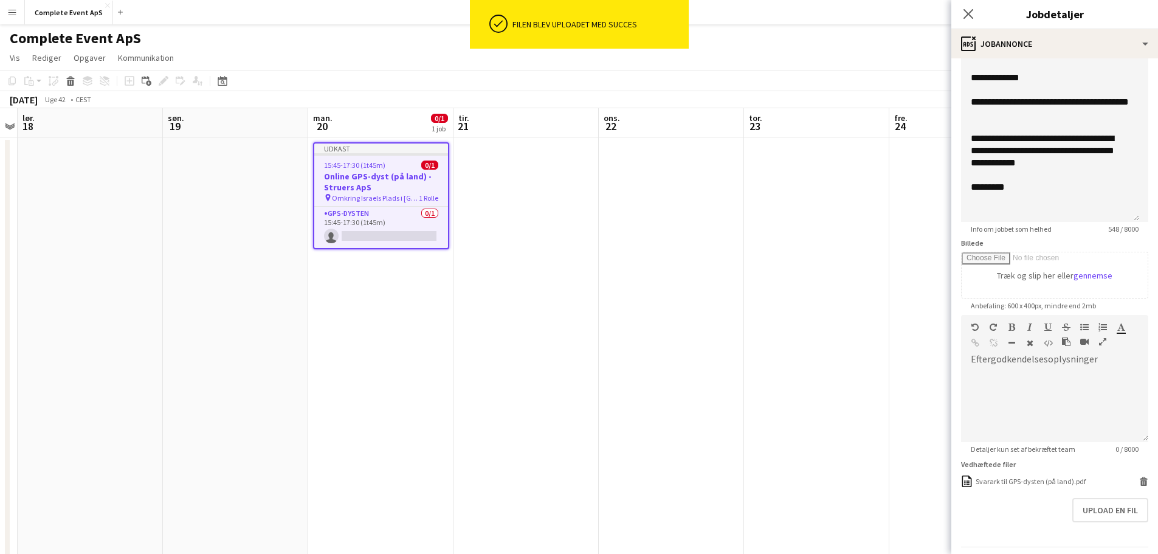
click at [811, 441] on app-date-cell at bounding box center [816, 486] width 145 height 698
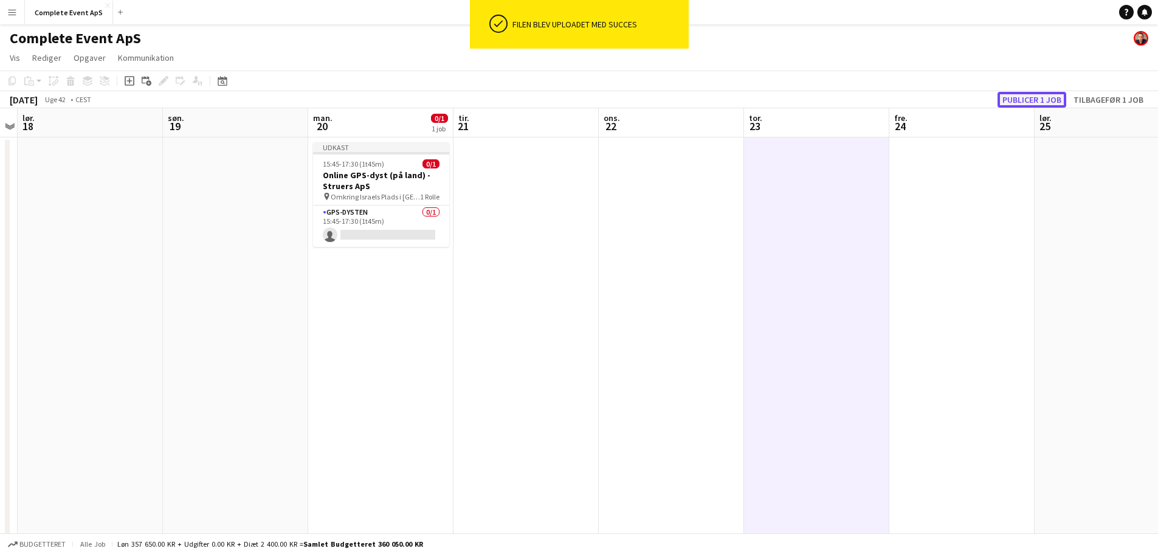
click at [1029, 100] on button "Publicer 1 job" at bounding box center [1031, 100] width 69 height 16
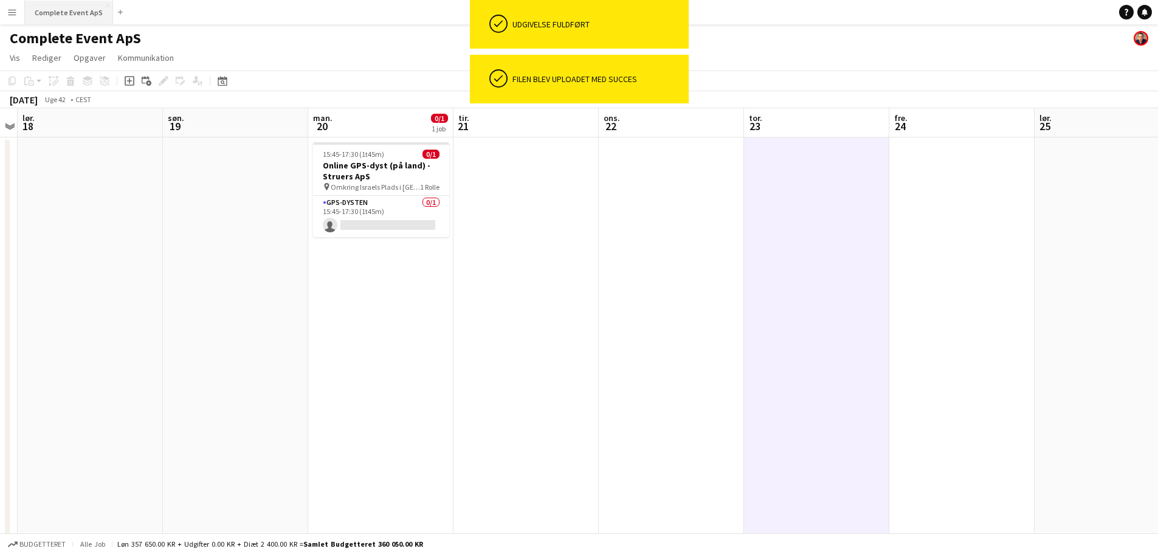
click at [64, 13] on button "Complete Event ApS Luk" at bounding box center [69, 13] width 88 height 24
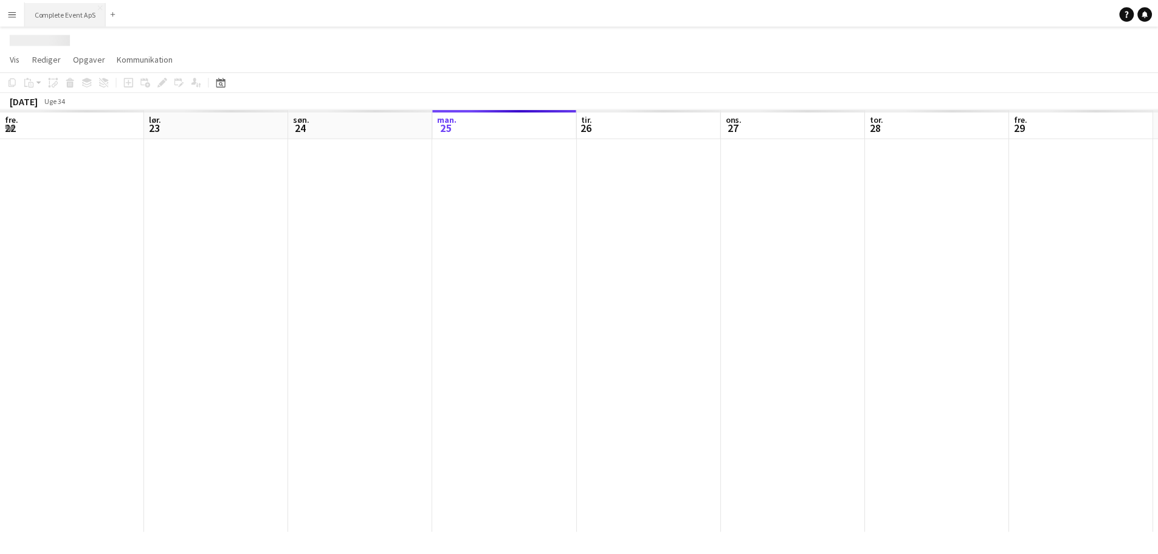
scroll to position [0, 291]
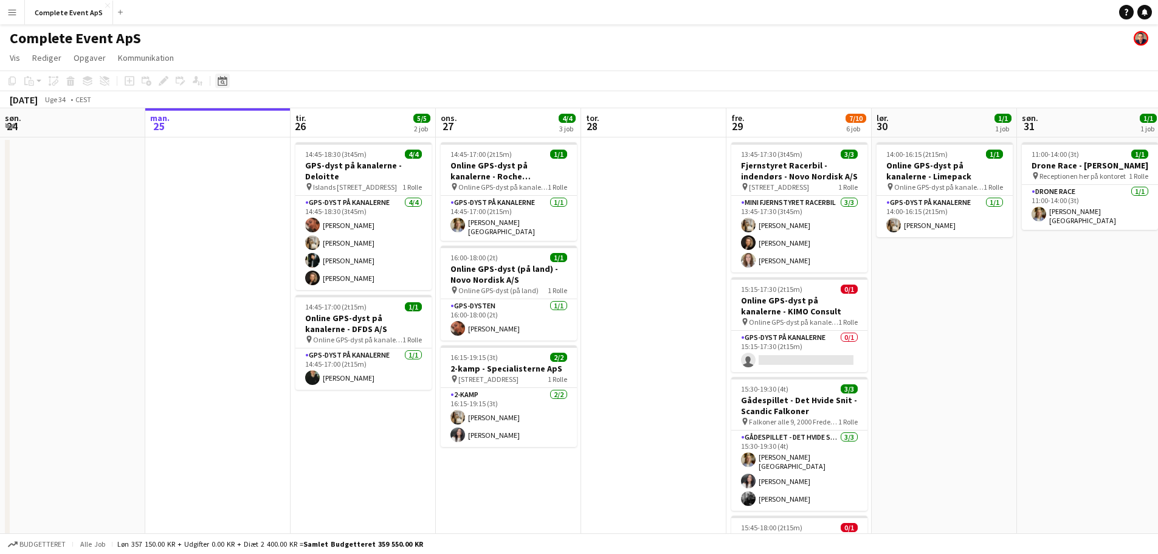
click at [219, 81] on icon "Datovælger" at bounding box center [223, 81] width 10 height 10
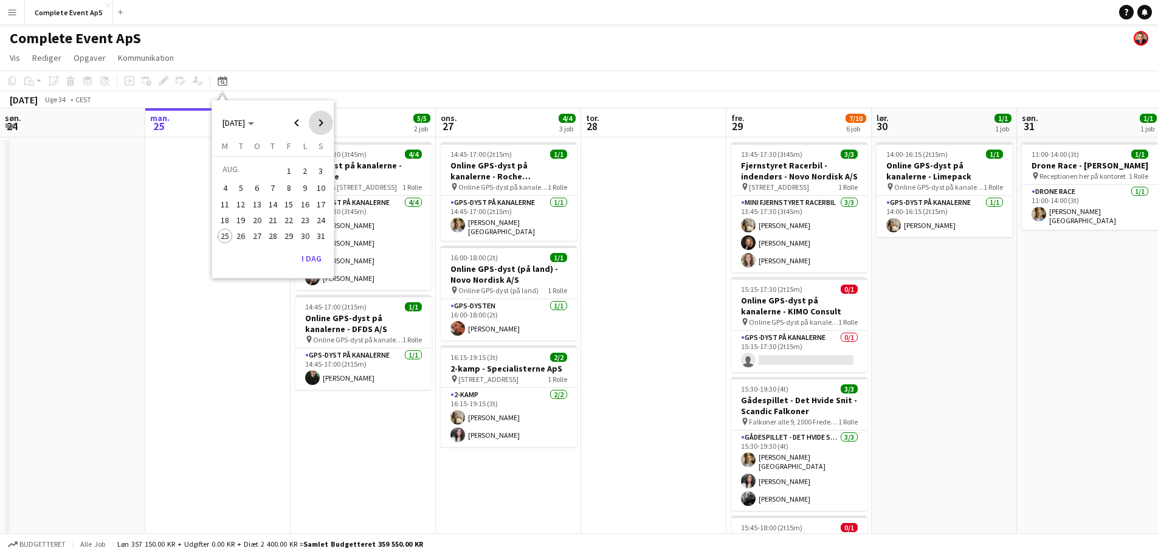
click at [319, 123] on span "Next month" at bounding box center [321, 123] width 24 height 24
click at [322, 123] on span "Next month" at bounding box center [321, 123] width 24 height 24
click at [275, 182] on span "2" at bounding box center [273, 185] width 15 height 15
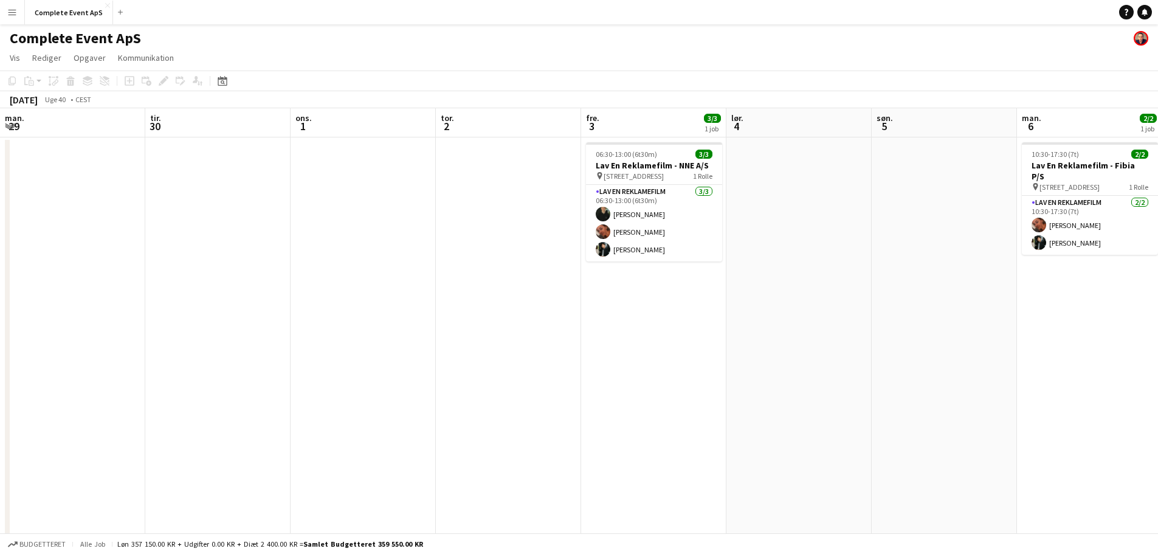
scroll to position [0, 418]
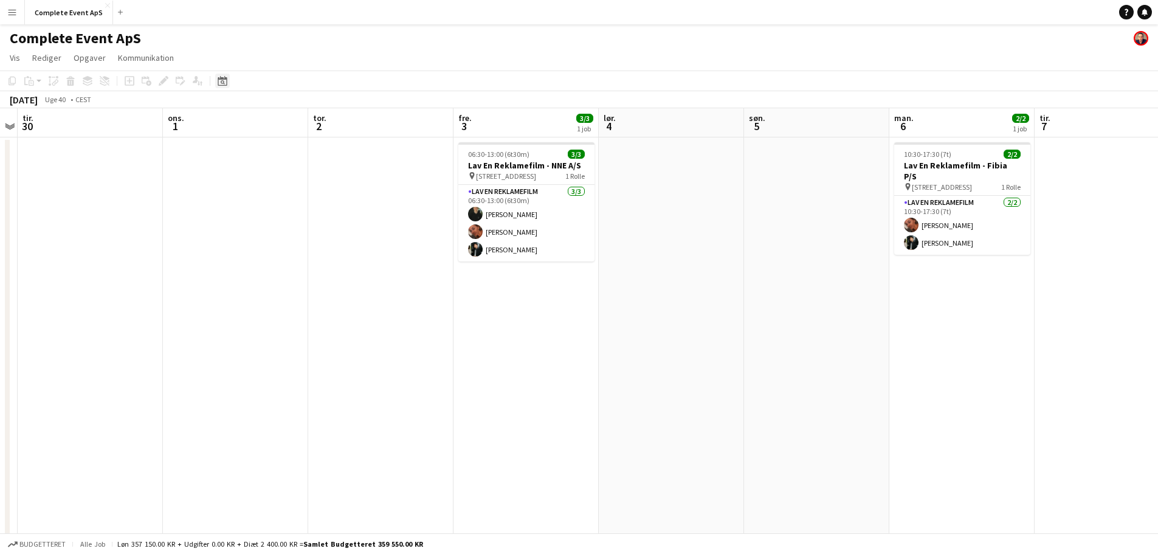
click at [221, 83] on icon at bounding box center [223, 82] width 4 height 4
click at [295, 120] on span "Previous month" at bounding box center [296, 123] width 24 height 24
click at [269, 215] on span "18" at bounding box center [273, 217] width 15 height 15
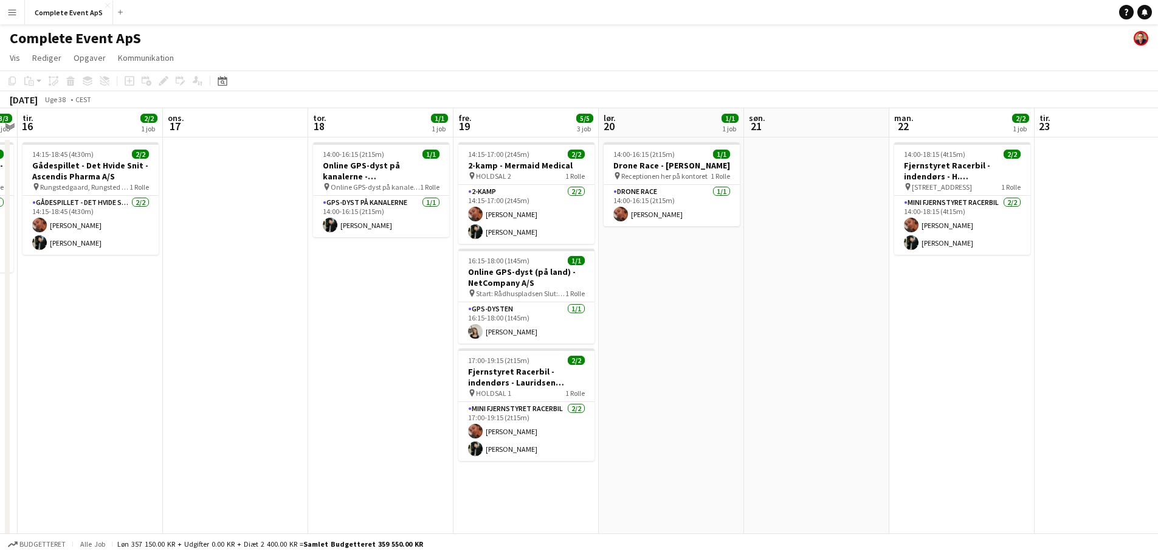
click at [382, 208] on app-calendar-viewport "lør. 13 1/1 1 job søn. 14 1/1 1 job man. 15 3/3 1 job tir. 16 2/2 1 job ons. 17…" at bounding box center [579, 471] width 1158 height 727
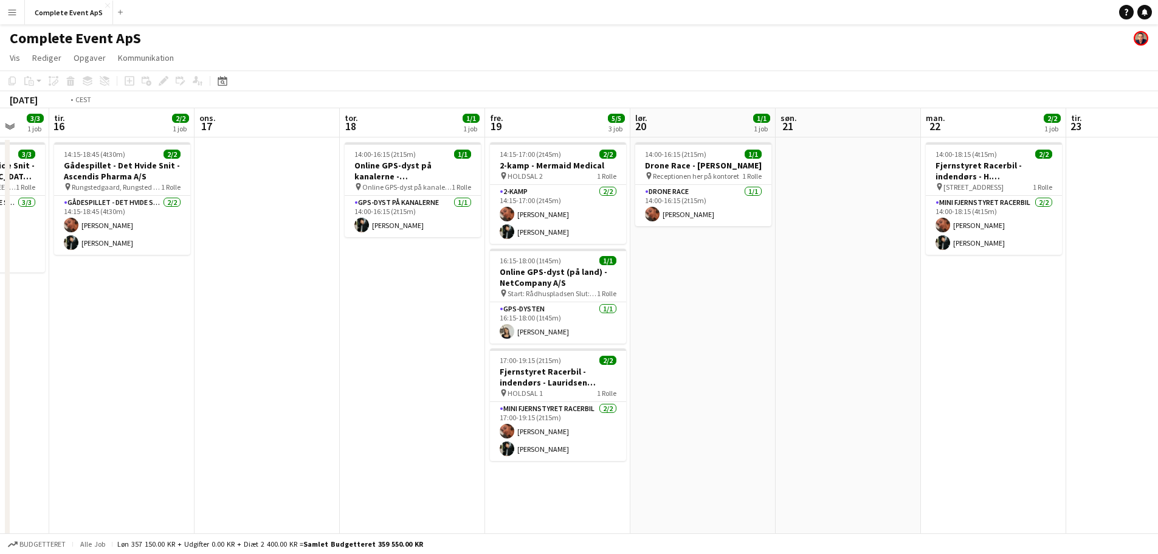
drag, startPoint x: 290, startPoint y: 303, endPoint x: 695, endPoint y: 309, distance: 404.8
click at [695, 309] on app-calendar-viewport "søn. 14 1/1 1 job man. 15 3/3 1 job tir. 16 2/2 1 job ons. 17 tor. 18 1/1 1 job…" at bounding box center [579, 471] width 1158 height 727
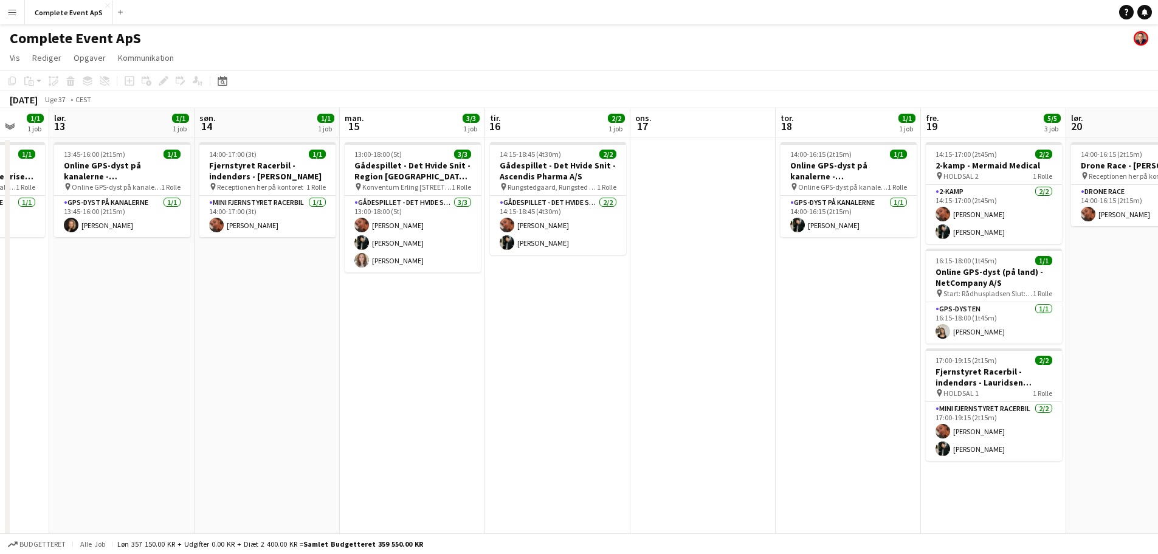
scroll to position [0, 376]
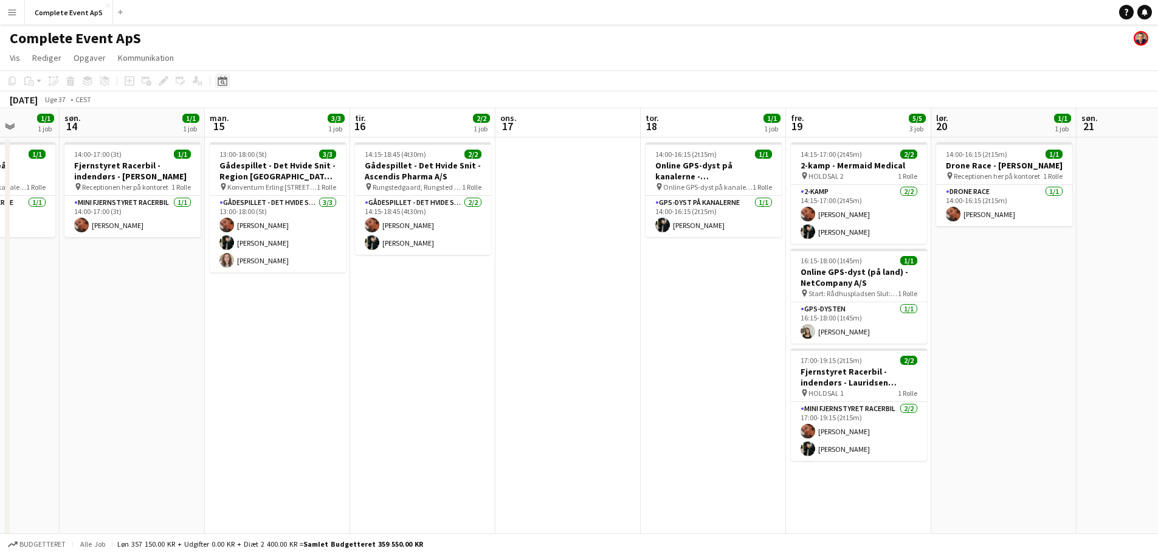
click at [217, 81] on div "Datovælger" at bounding box center [222, 81] width 15 height 15
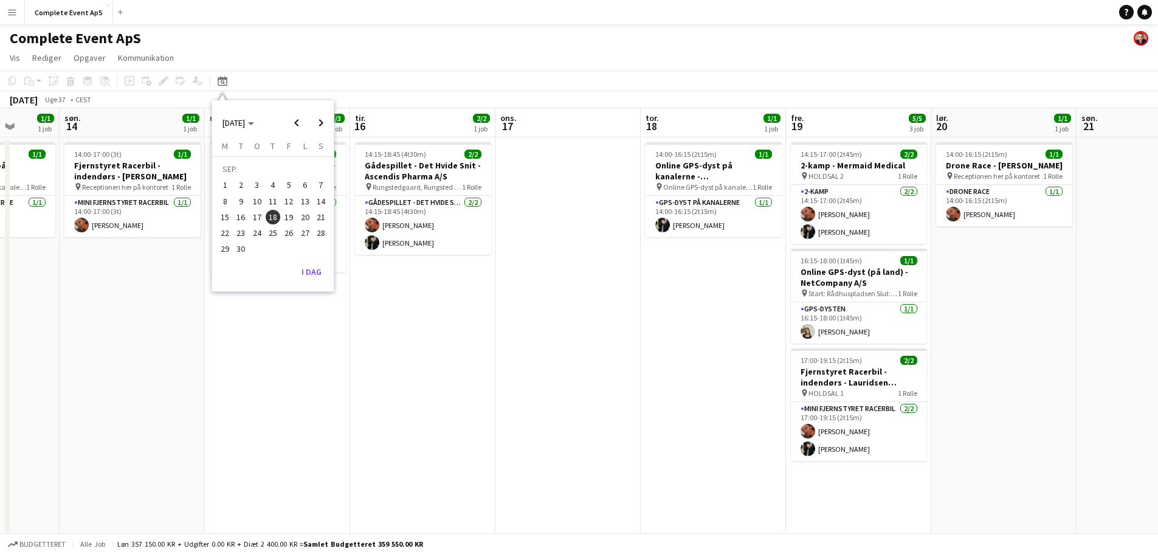
click at [225, 200] on span "8" at bounding box center [225, 201] width 15 height 15
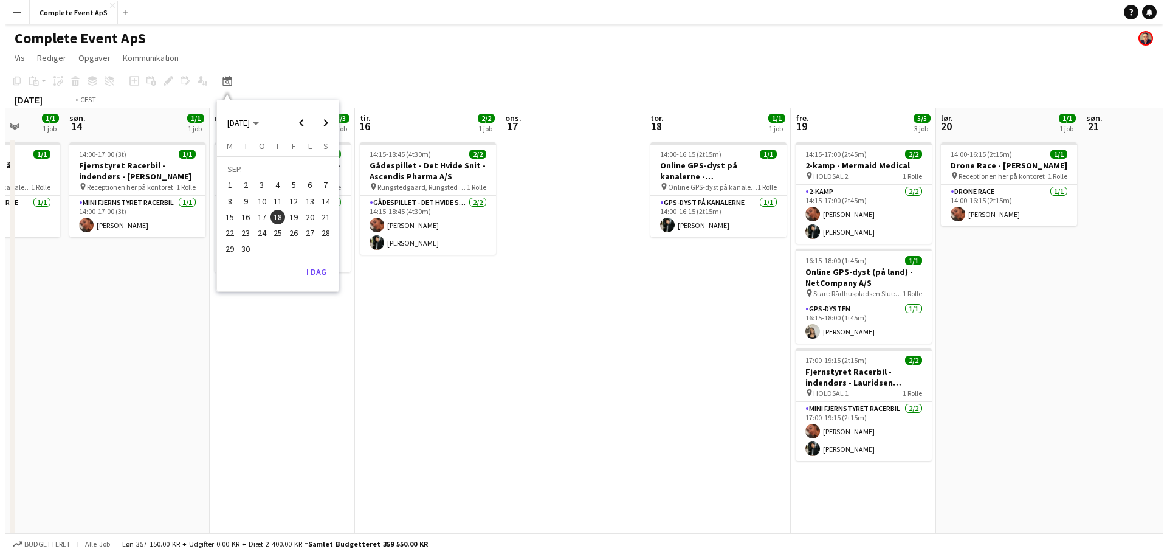
scroll to position [0, 418]
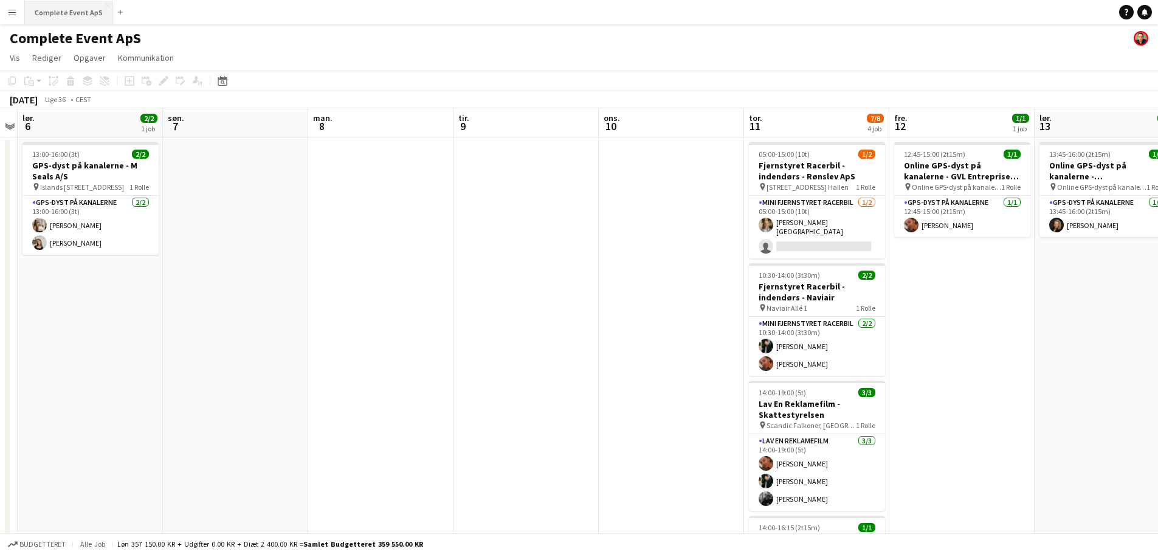
click at [64, 9] on button "Complete Event ApS Luk" at bounding box center [69, 13] width 88 height 24
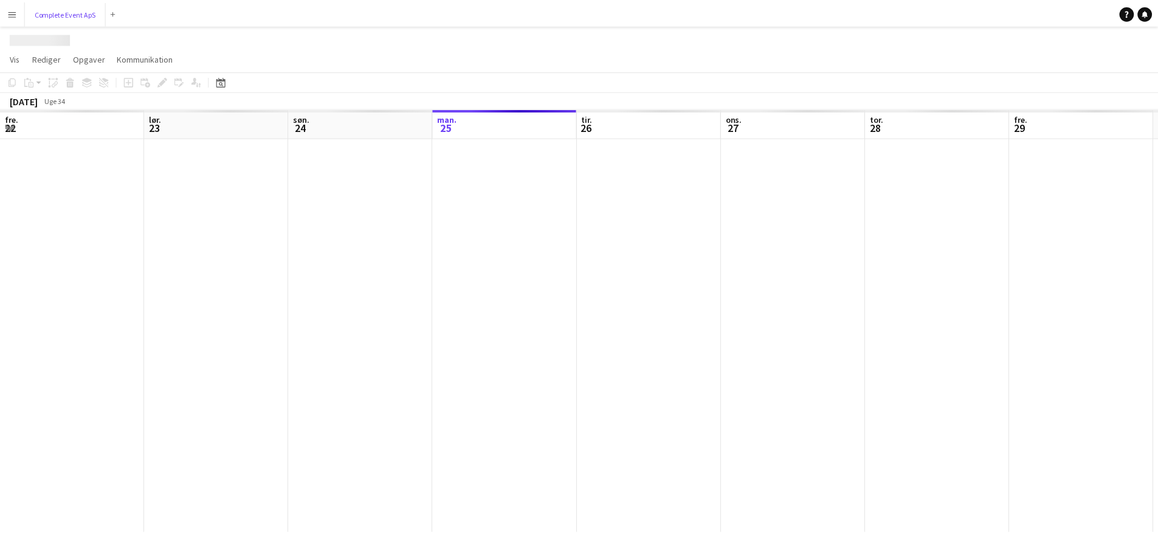
scroll to position [0, 291]
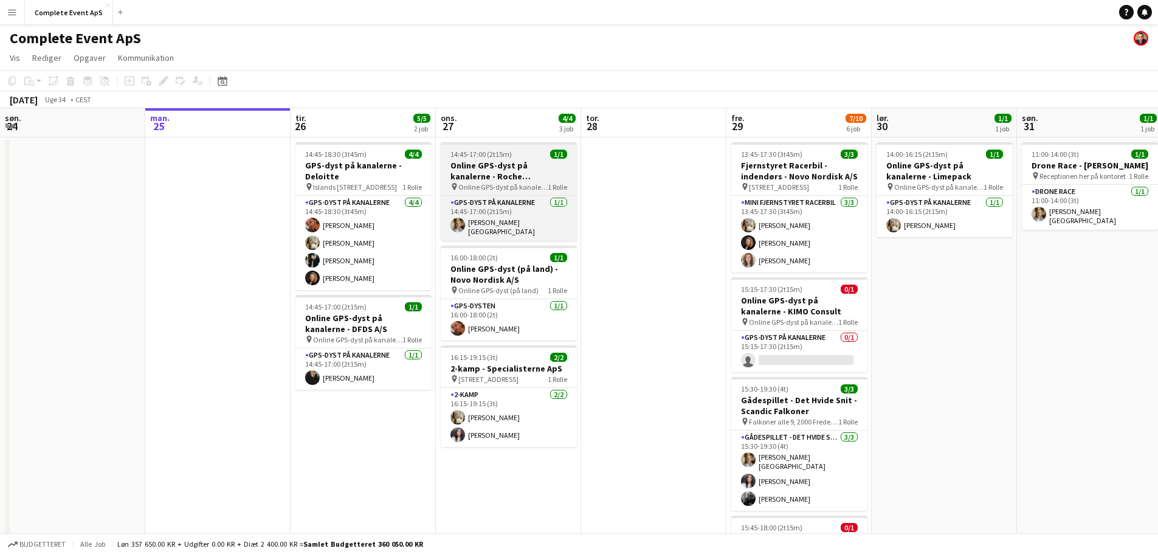
click at [515, 157] on div "14:45-17:00 (2t15m) 1/1" at bounding box center [509, 154] width 136 height 9
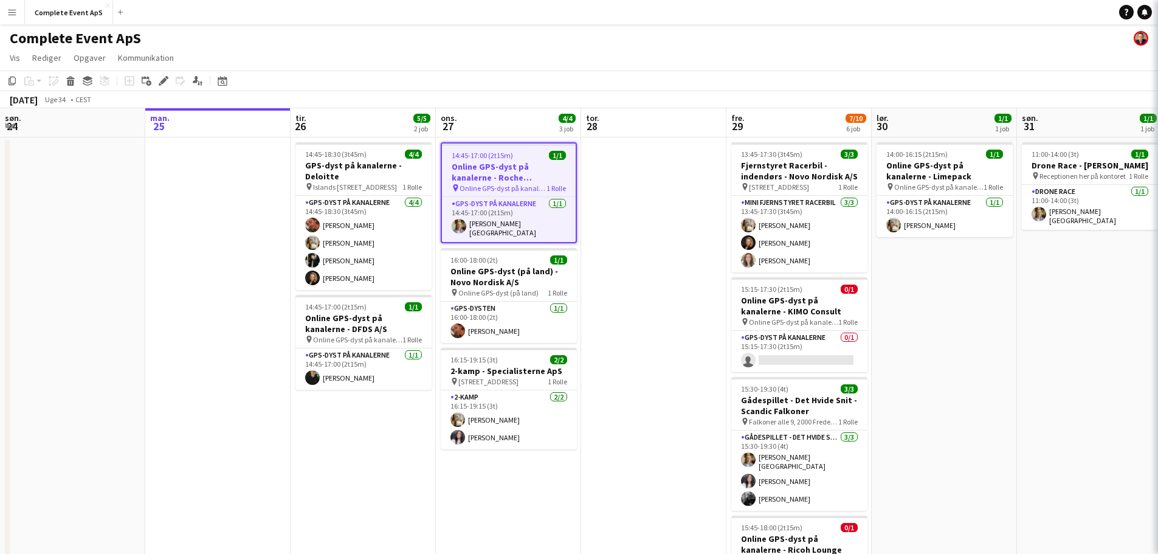
type input "**********"
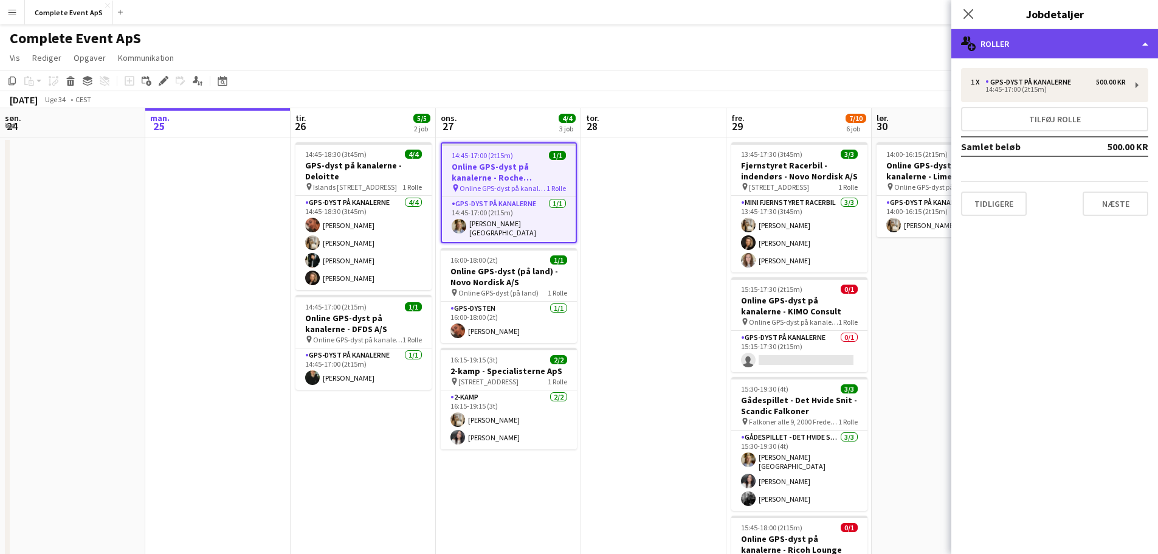
click at [1024, 48] on div "multiple-users-add Roller" at bounding box center [1054, 43] width 207 height 29
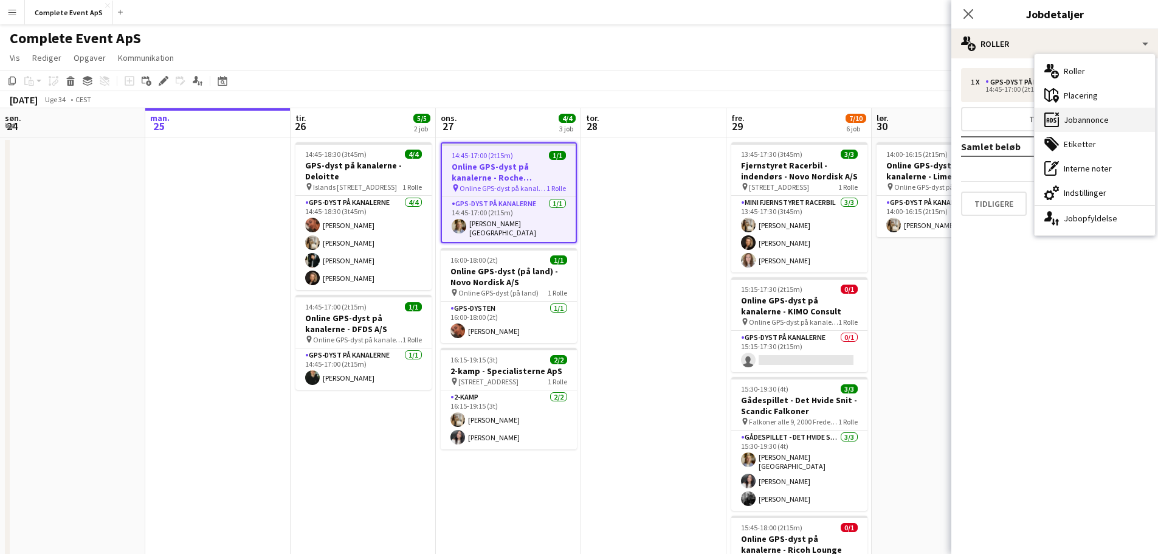
click at [1076, 121] on div "ads-window Jobannonce" at bounding box center [1094, 120] width 120 height 24
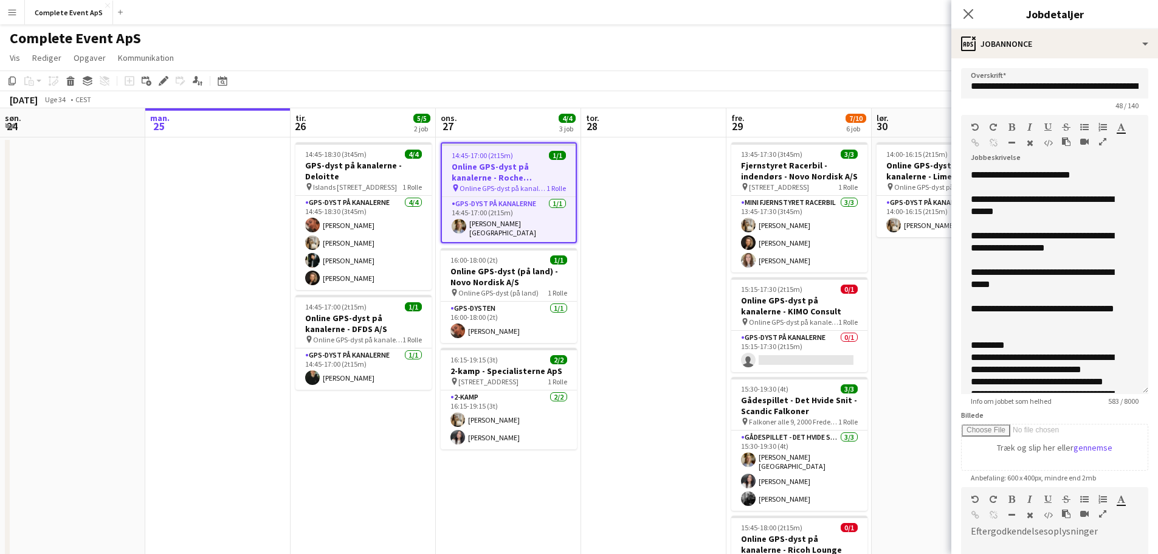
drag, startPoint x: 1136, startPoint y: 239, endPoint x: 1130, endPoint y: 391, distance: 152.0
click at [1130, 391] on div "**********" at bounding box center [1054, 281] width 187 height 225
click at [1098, 174] on div "**********" at bounding box center [1046, 175] width 150 height 12
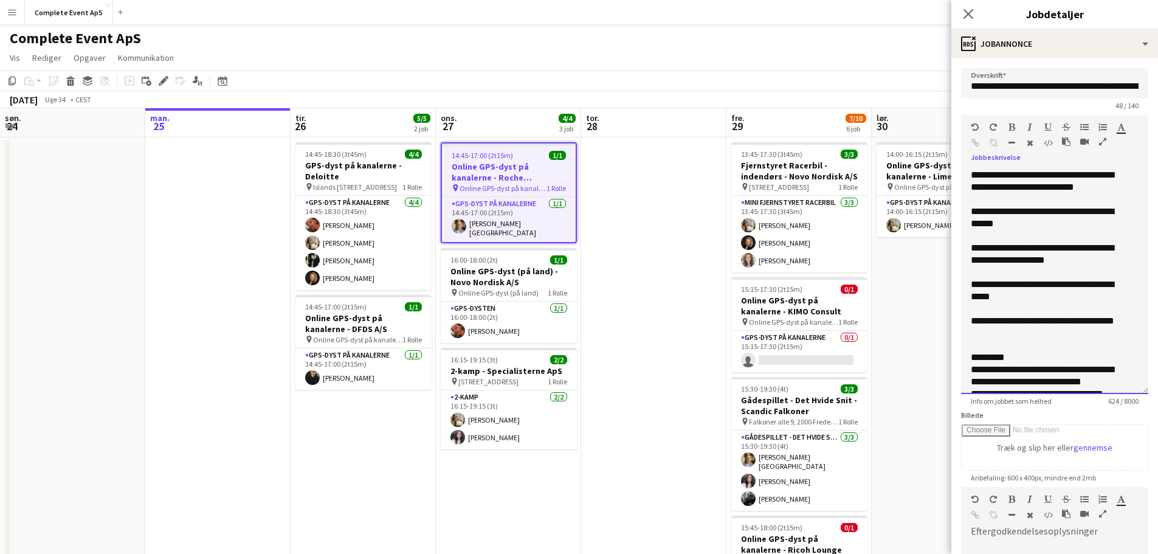
click at [1023, 218] on div "**********" at bounding box center [1046, 217] width 150 height 24
click at [1085, 224] on div "**********" at bounding box center [1046, 217] width 150 height 24
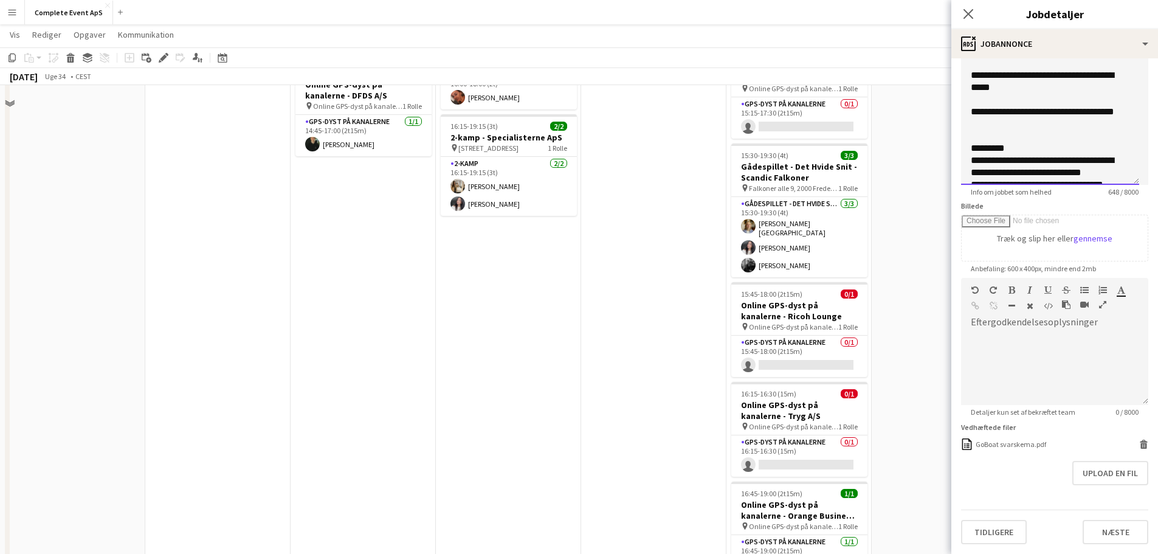
scroll to position [301, 0]
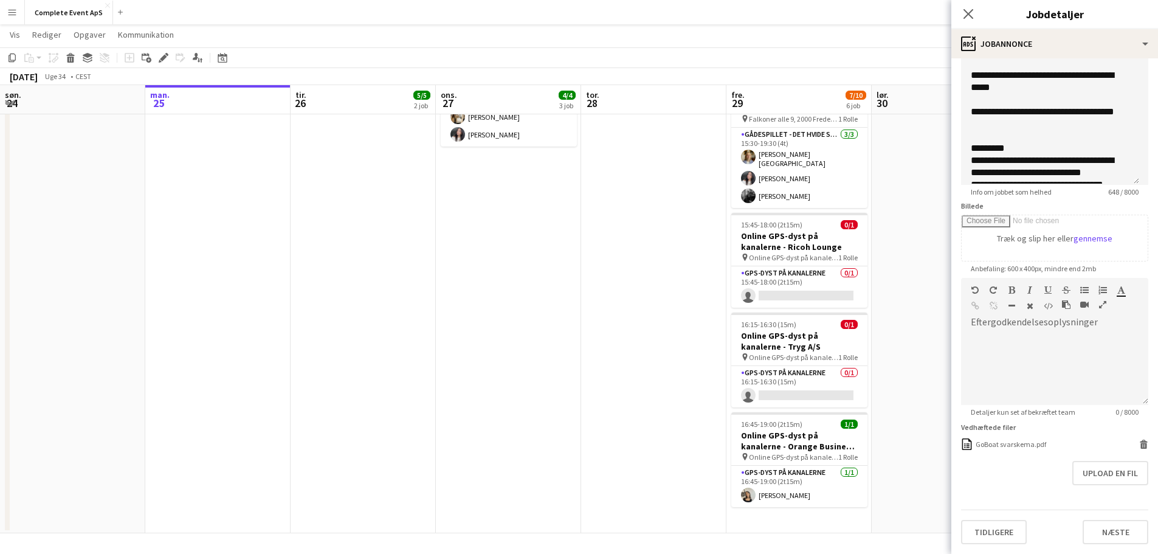
drag, startPoint x: 662, startPoint y: 440, endPoint x: 651, endPoint y: 410, distance: 32.5
click at [662, 439] on app-date-cell at bounding box center [653, 184] width 145 height 698
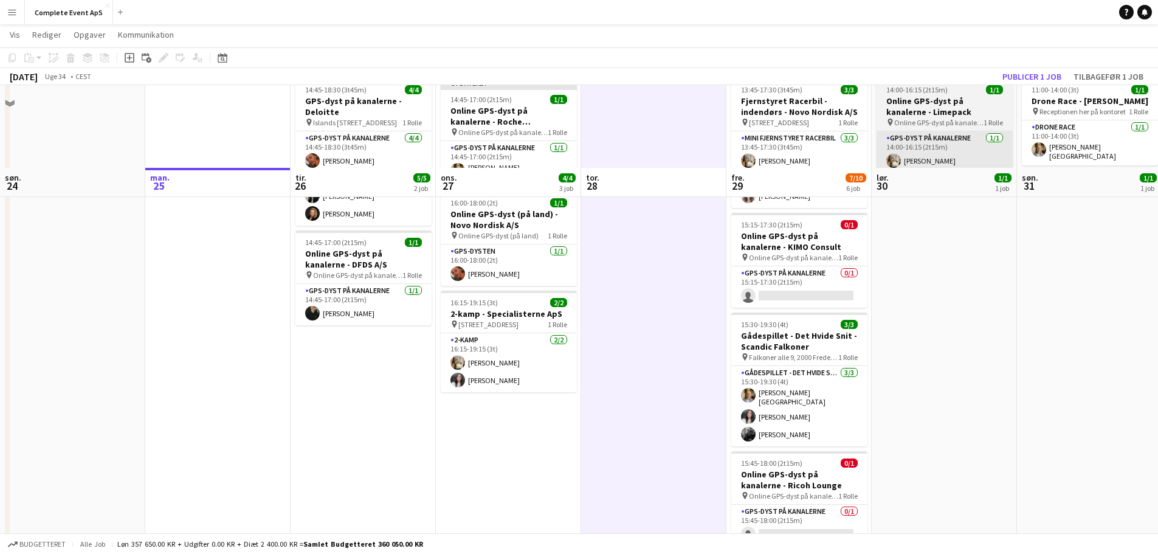
scroll to position [58, 0]
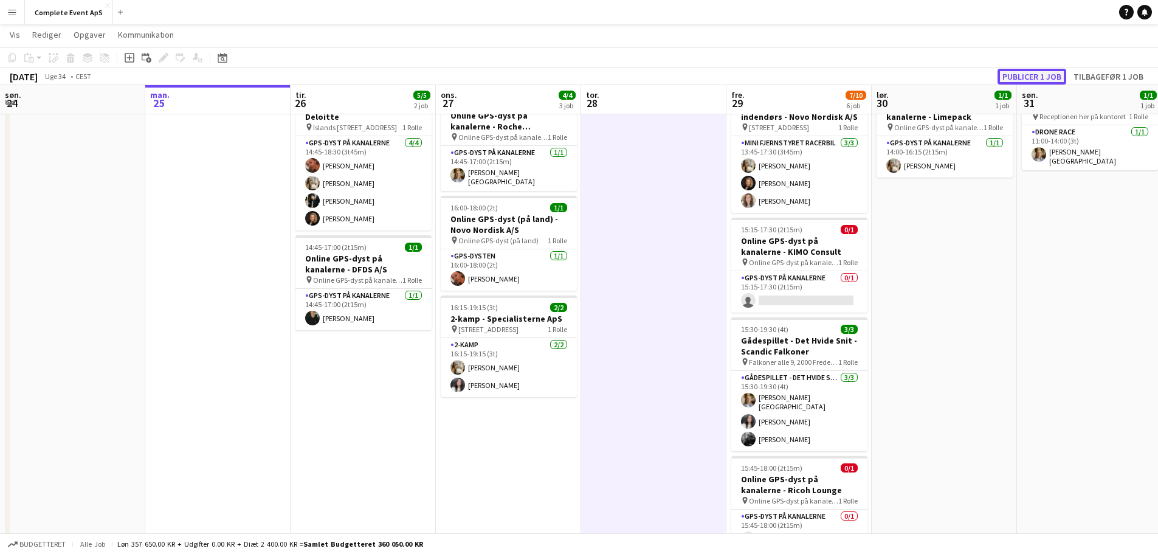
click at [1011, 75] on button "Publicer 1 job" at bounding box center [1031, 77] width 69 height 16
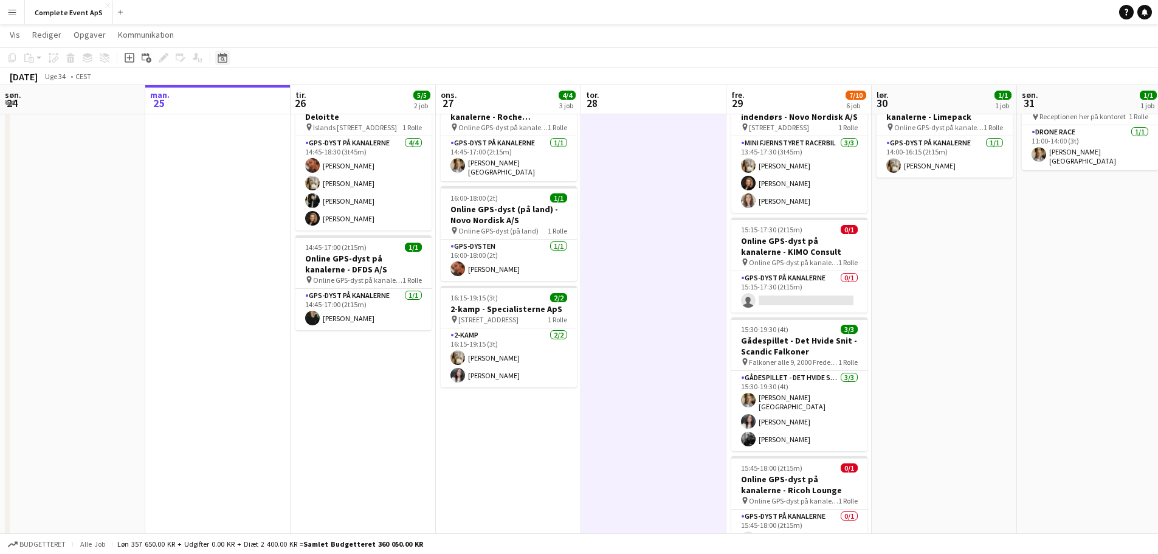
click at [222, 59] on icon "Datovælger" at bounding box center [223, 58] width 10 height 10
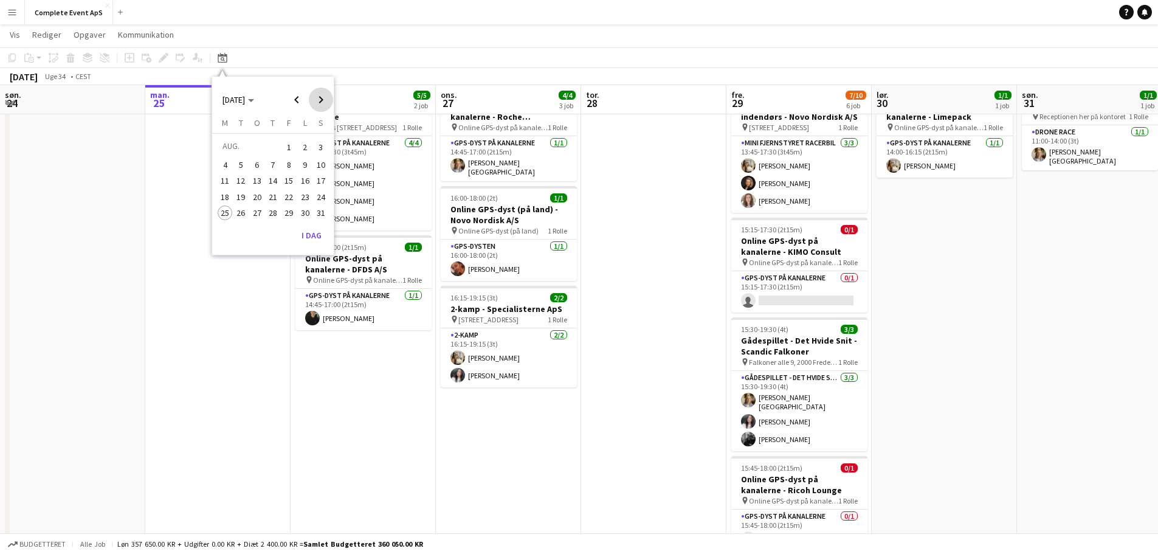
click at [318, 97] on span "Next month" at bounding box center [321, 100] width 24 height 24
click at [238, 176] on span "9" at bounding box center [241, 178] width 15 height 15
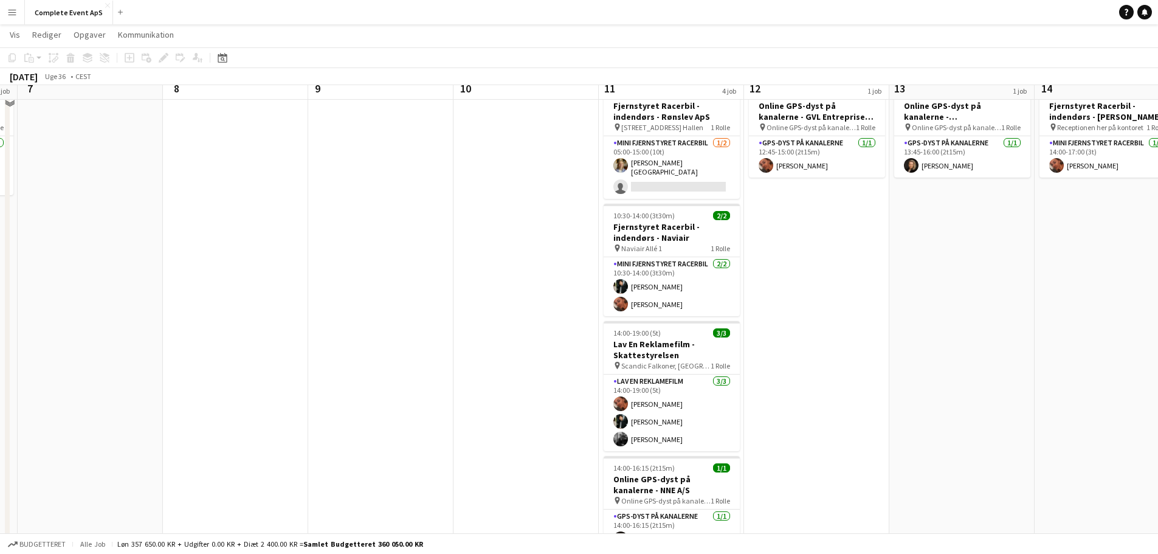
scroll to position [0, 0]
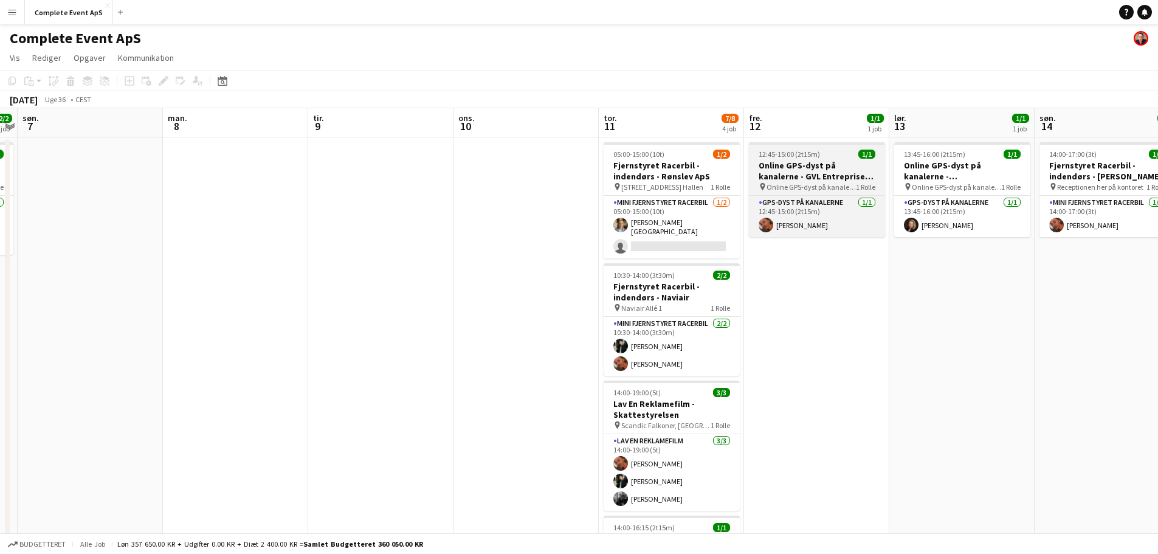
click at [810, 153] on span "12:45-15:00 (2t15m)" at bounding box center [788, 154] width 61 height 9
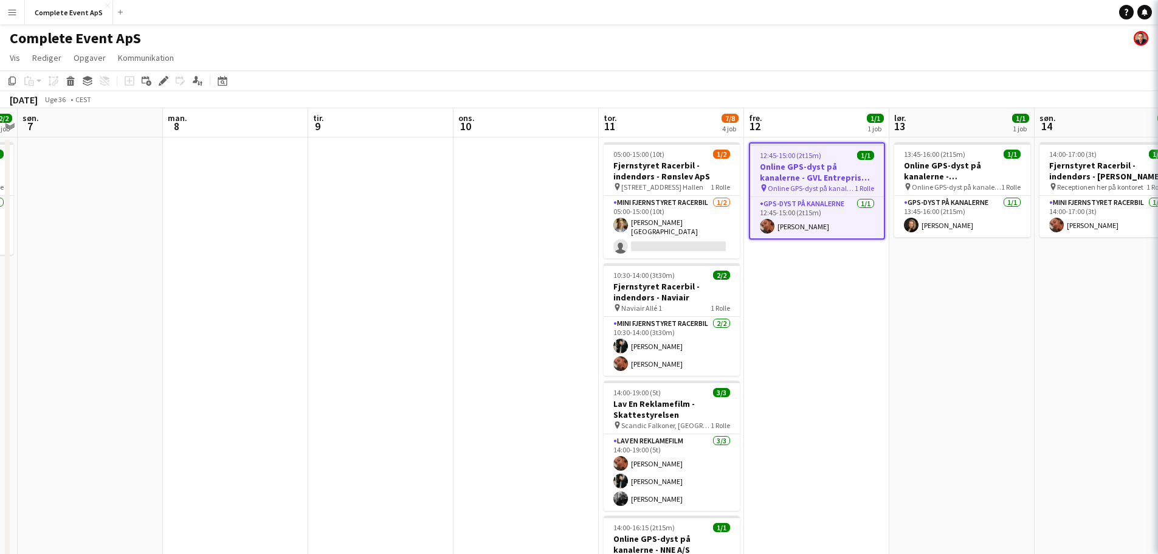
type input "**********"
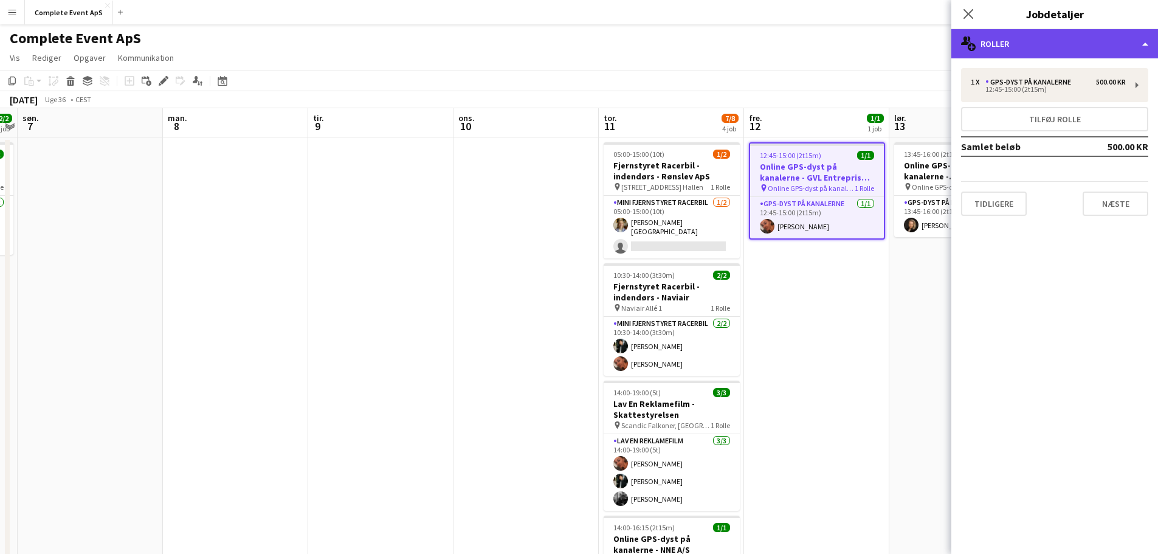
click at [1059, 47] on div "multiple-users-add Roller" at bounding box center [1054, 43] width 207 height 29
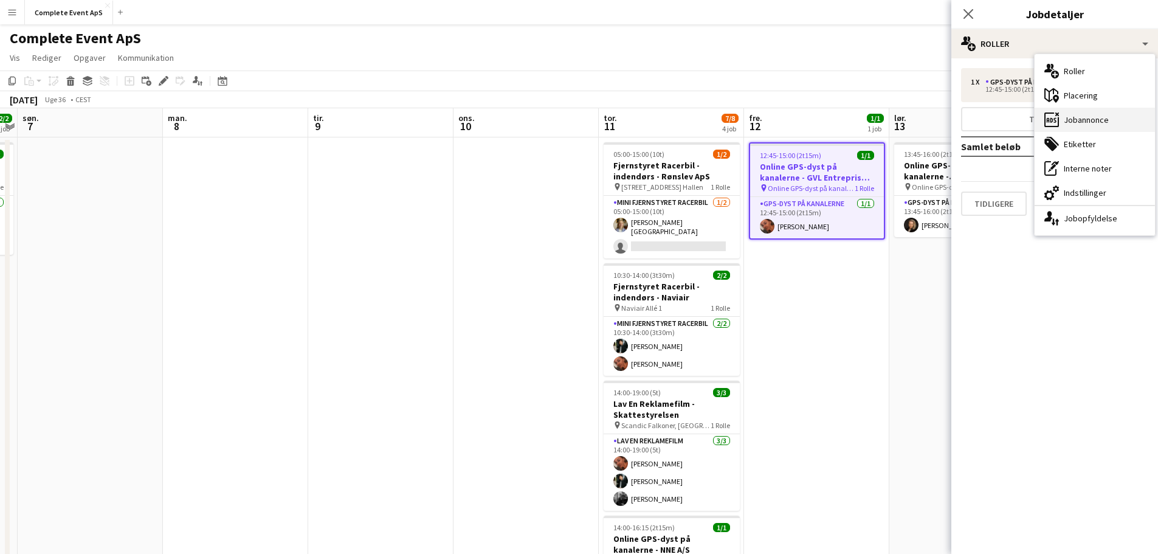
click at [1079, 120] on div "ads-window Jobannonce" at bounding box center [1094, 120] width 120 height 24
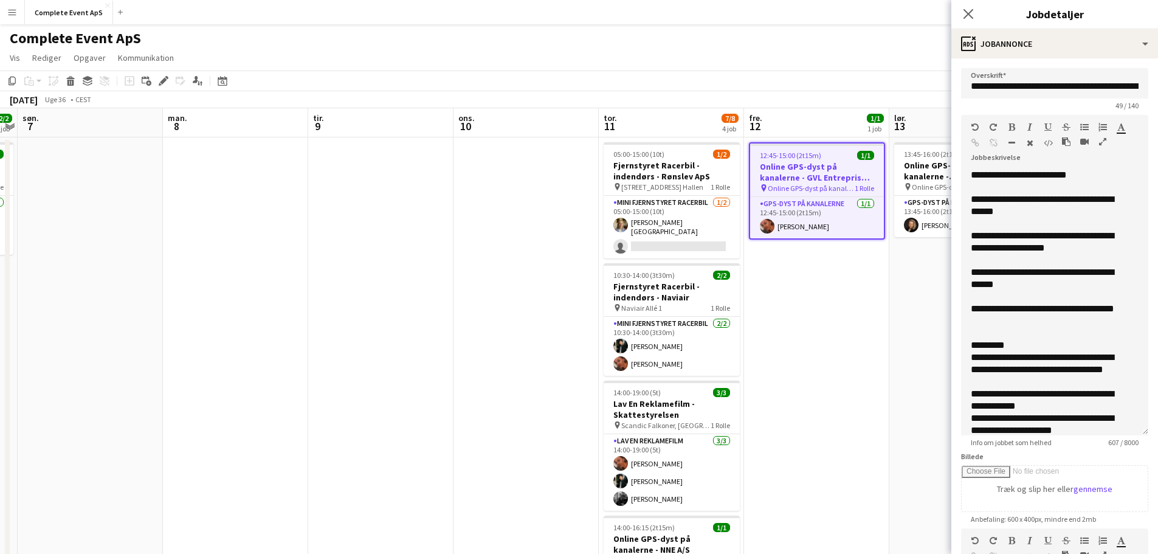
drag, startPoint x: 1134, startPoint y: 244, endPoint x: 1125, endPoint y: 428, distance: 184.4
click at [1125, 428] on div "**********" at bounding box center [1054, 302] width 187 height 266
click at [1042, 274] on div "**********" at bounding box center [1046, 278] width 150 height 24
click at [986, 284] on div "**********" at bounding box center [1046, 278] width 150 height 24
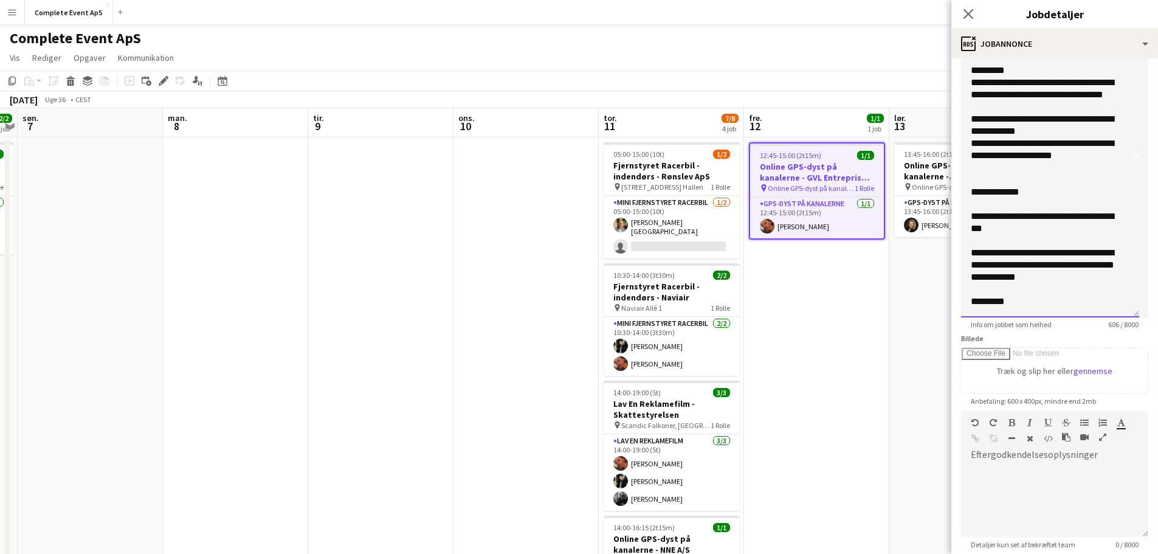
scroll to position [182, 0]
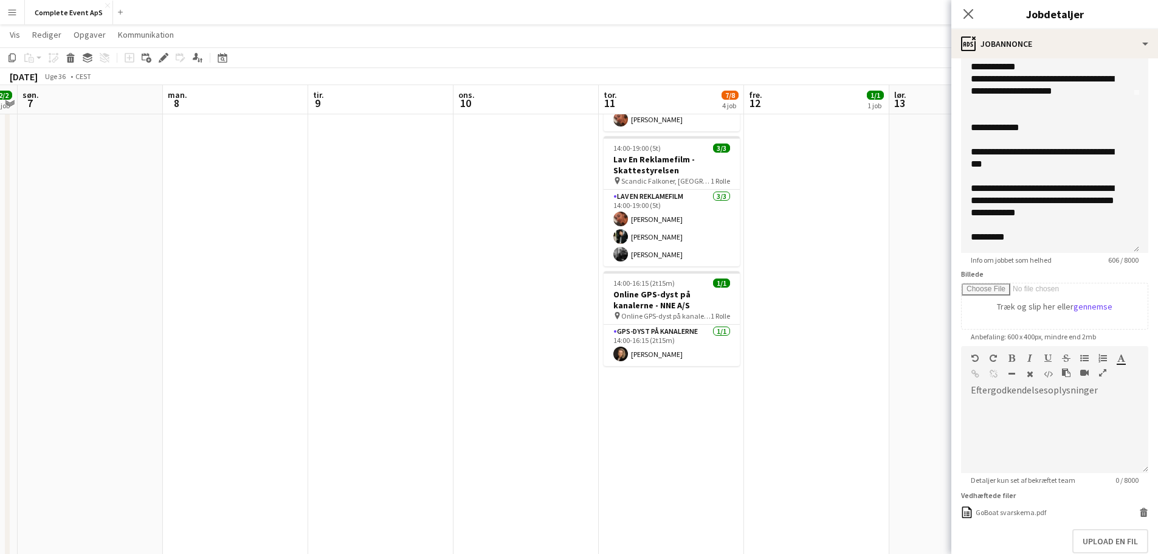
drag, startPoint x: 887, startPoint y: 376, endPoint x: 946, endPoint y: 165, distance: 218.8
click at [887, 375] on app-date-cell "12:45-15:00 (2t15m) 1/1 Online GPS-dyst på kanalerne - GVL Entreprise A/S pin O…" at bounding box center [816, 242] width 145 height 698
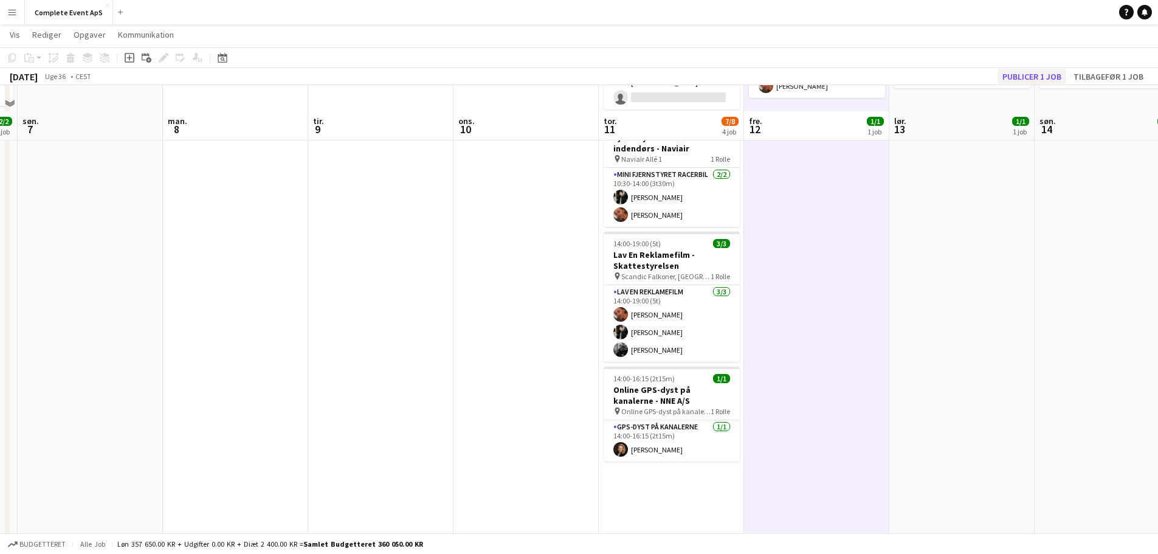
scroll to position [61, 0]
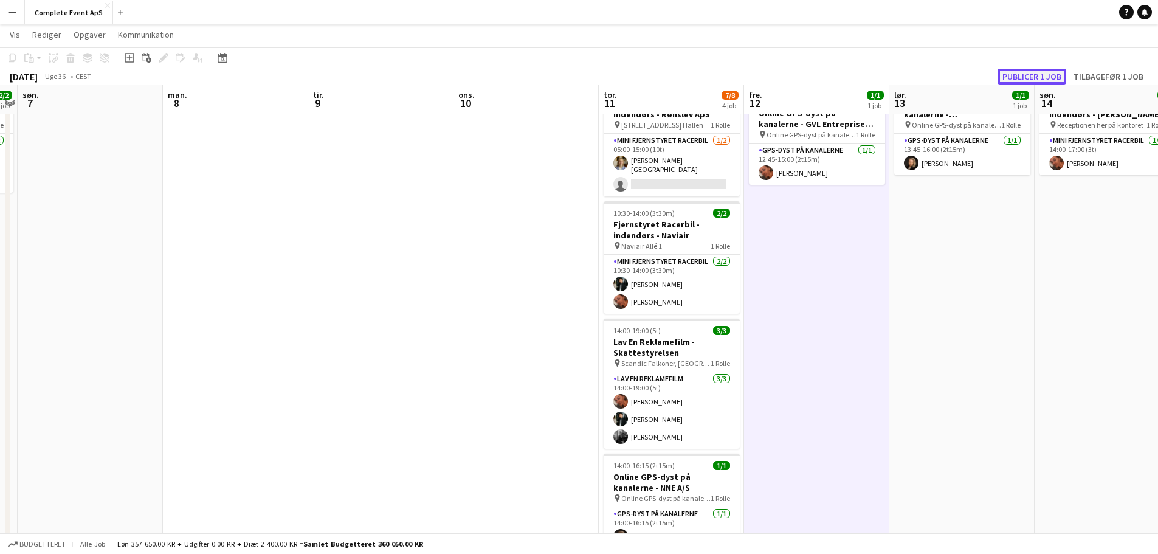
click at [1028, 78] on button "Publicer 1 job" at bounding box center [1031, 77] width 69 height 16
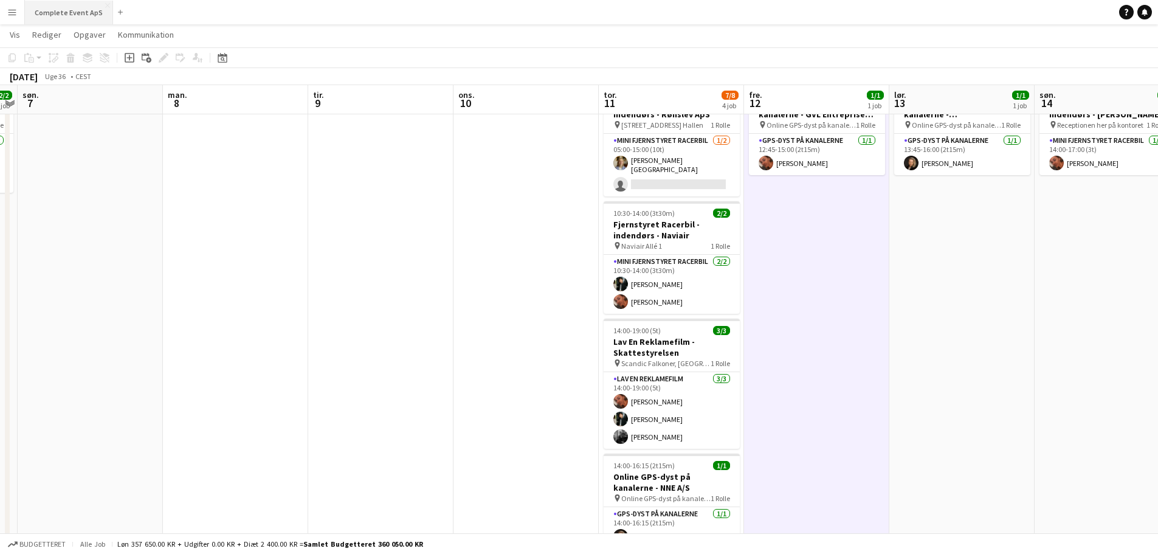
click at [65, 22] on button "Complete Event ApS Luk" at bounding box center [69, 13] width 88 height 24
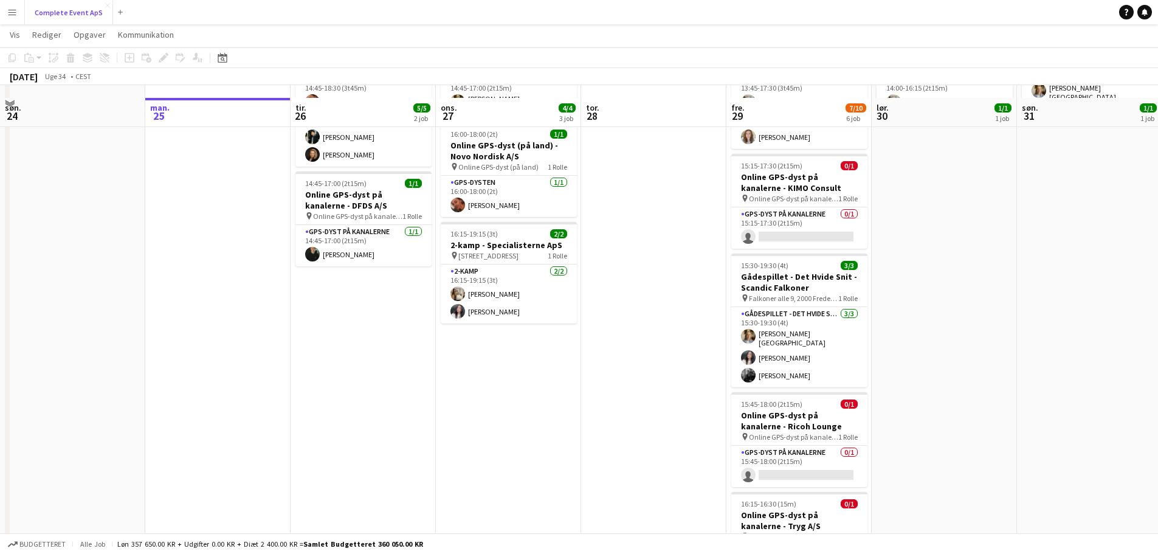
scroll to position [122, 0]
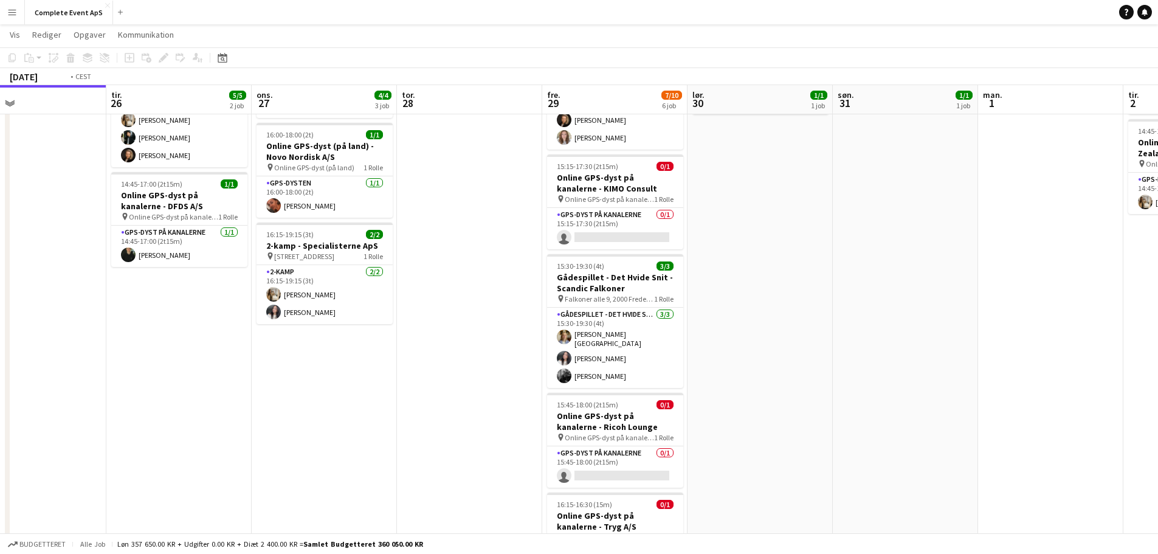
drag, startPoint x: 1028, startPoint y: 433, endPoint x: 830, endPoint y: 418, distance: 198.8
click at [831, 418] on app-calendar-viewport "fre. 22 4/4 4 job lør. 23 søn. 24 man. 25 tir. 26 5/5 2 job ons. 27 4/4 3 job t…" at bounding box center [579, 319] width 1158 height 787
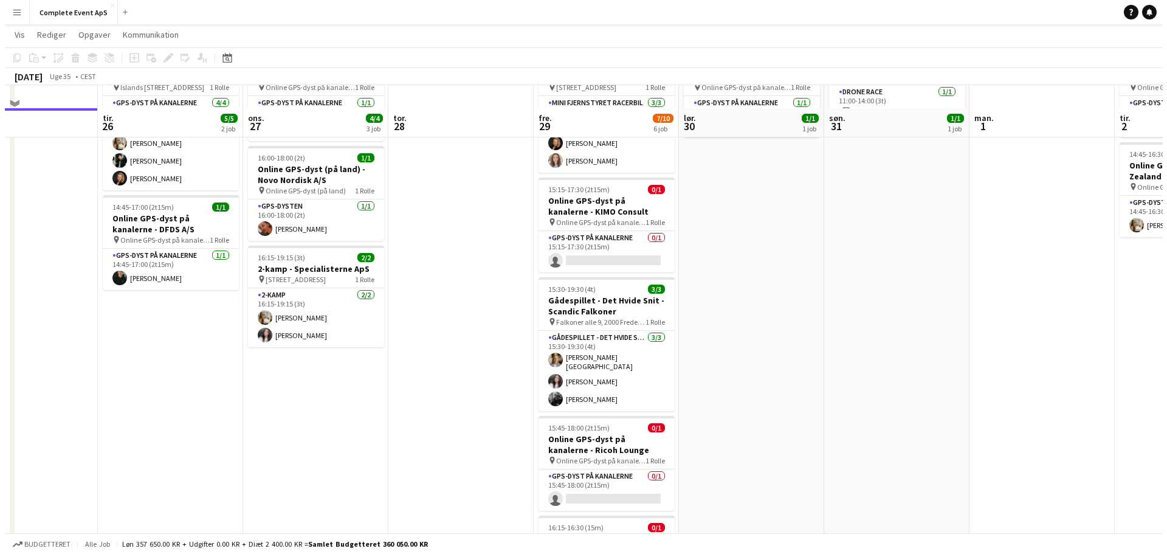
scroll to position [0, 0]
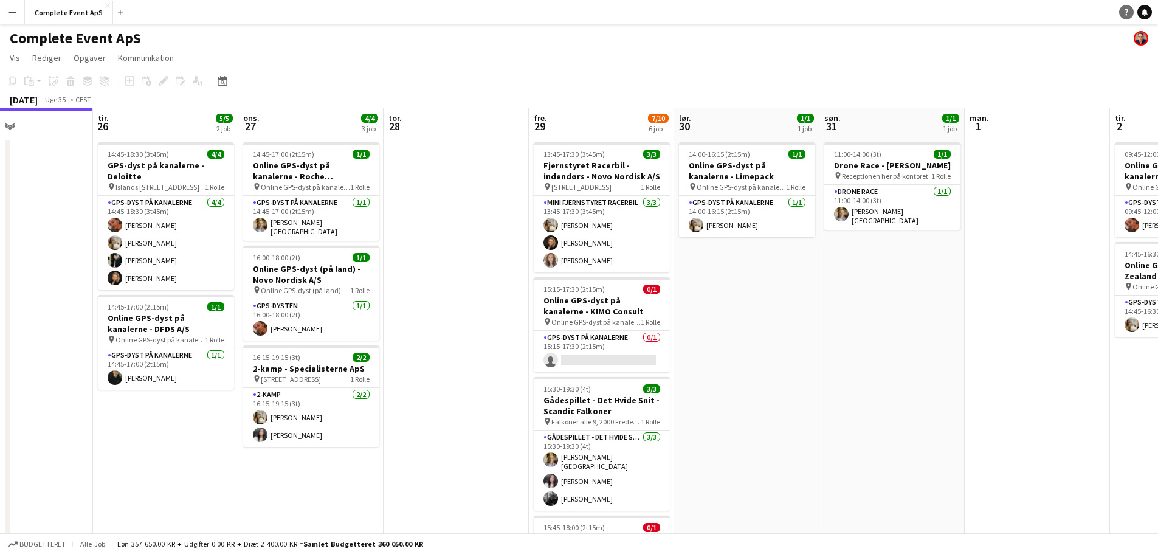
click at [1144, 11] on icon at bounding box center [1144, 12] width 6 height 6
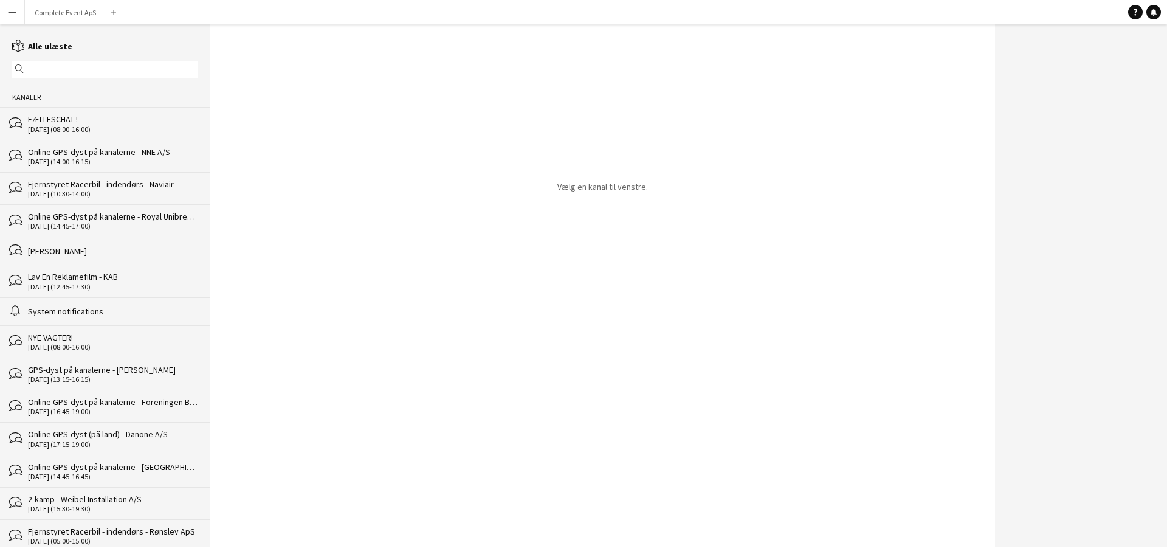
click at [119, 123] on div "FÆLLESCHAT !" at bounding box center [113, 119] width 170 height 11
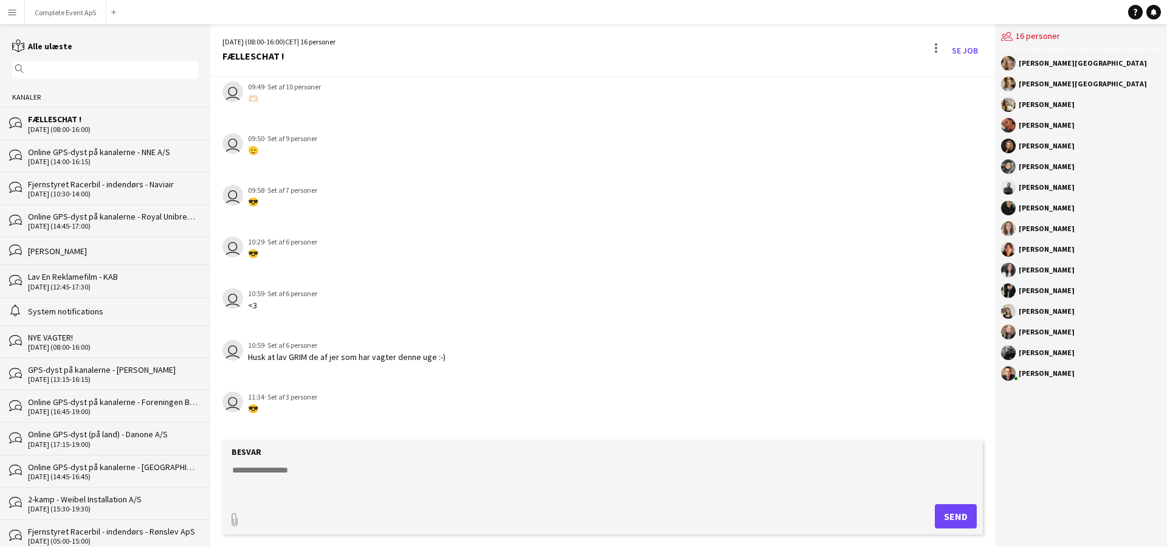
scroll to position [1638, 0]
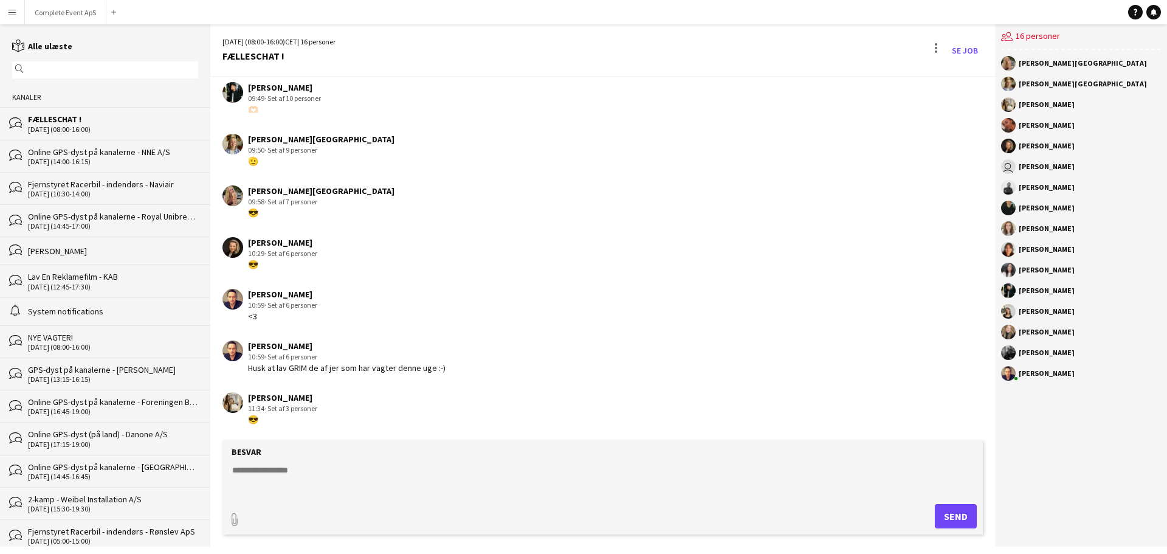
click at [382, 478] on textarea at bounding box center [605, 480] width 748 height 32
type textarea "**********"
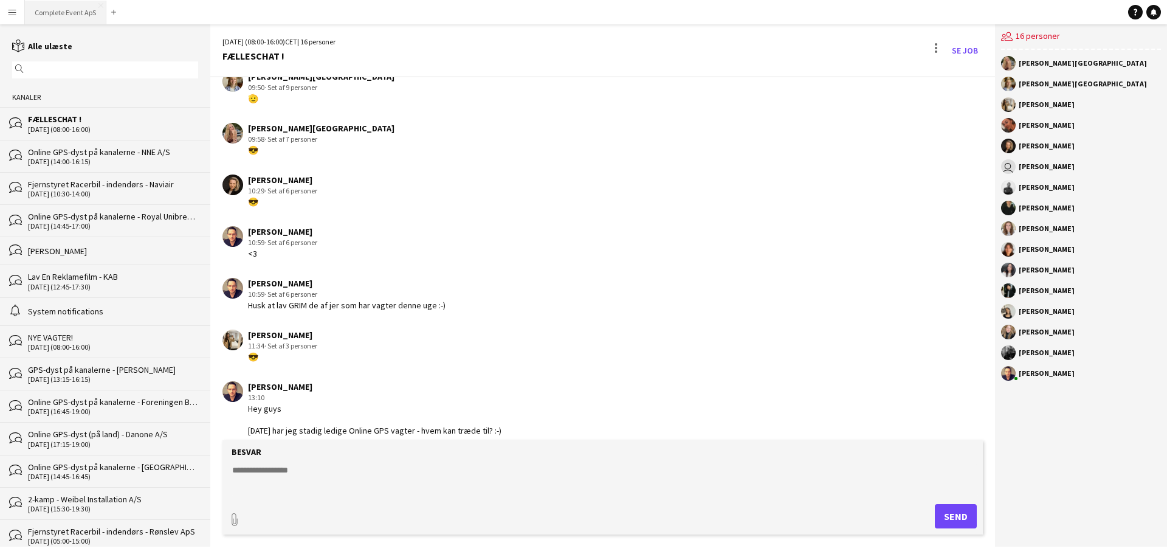
click at [69, 16] on button "Complete Event ApS Luk" at bounding box center [65, 13] width 81 height 24
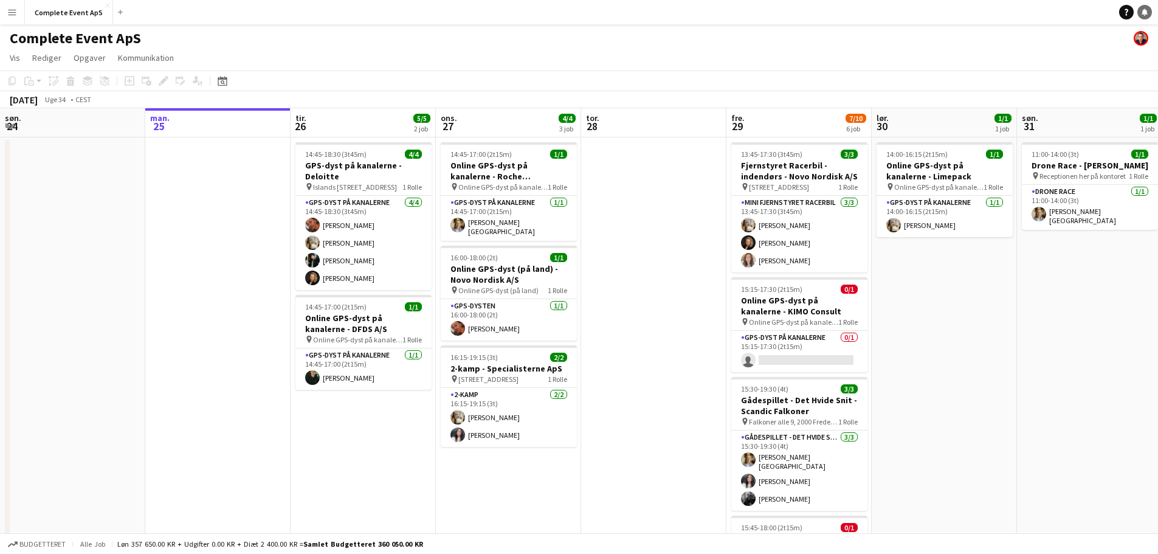
click at [1147, 10] on icon "Notifikationer" at bounding box center [1144, 12] width 7 height 7
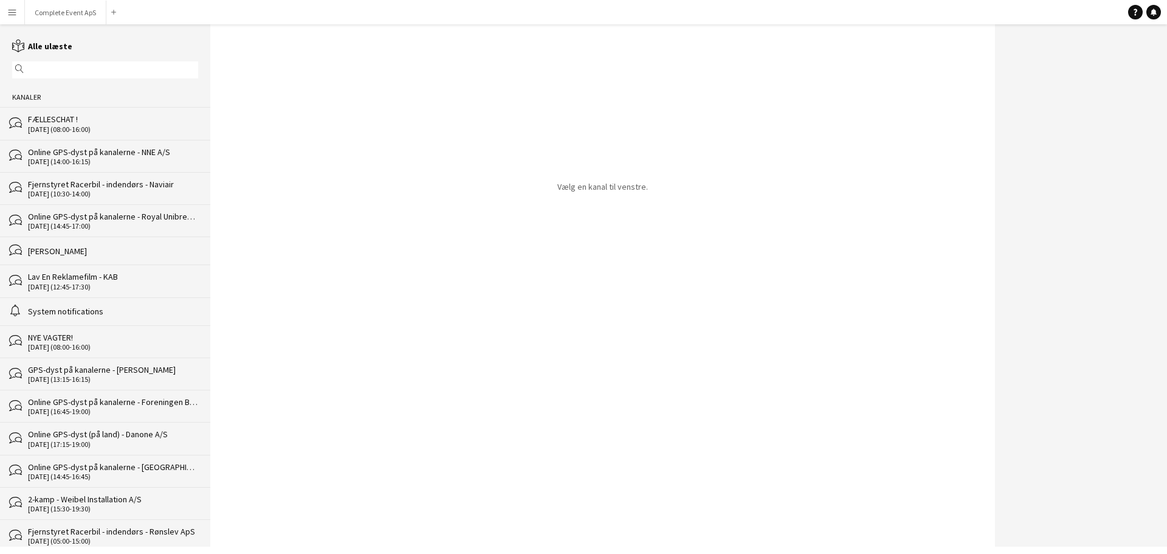
click at [120, 123] on div "FÆLLESCHAT !" at bounding box center [113, 119] width 170 height 11
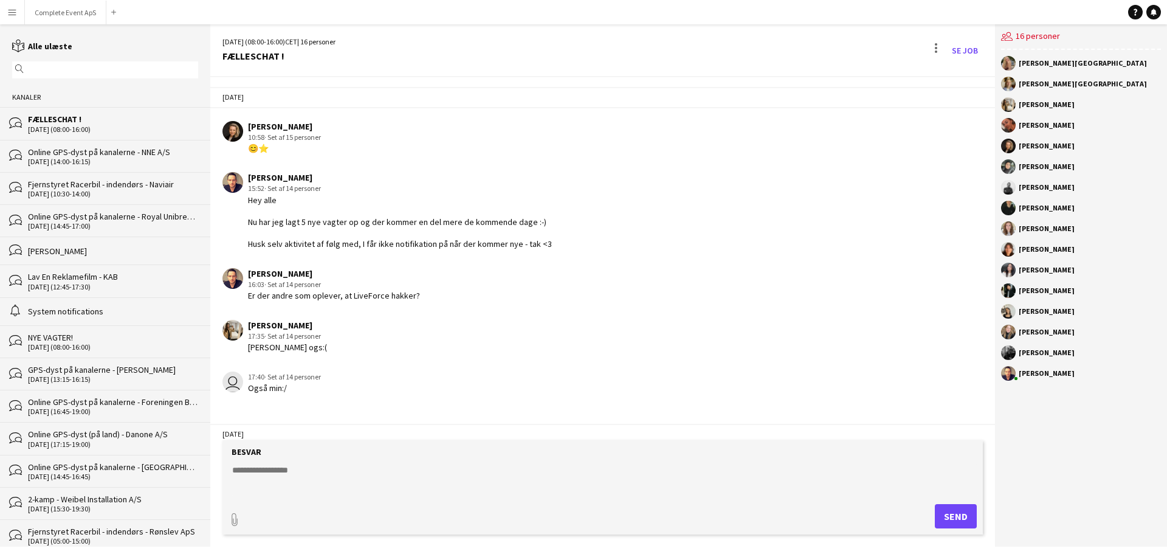
scroll to position [1660, 0]
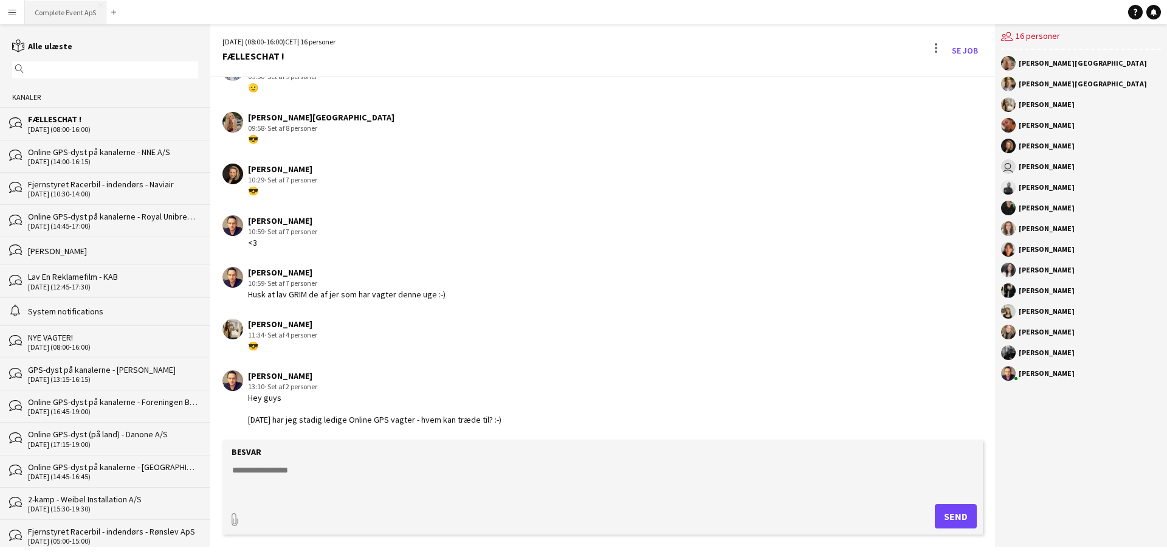
click at [75, 10] on button "Complete Event ApS Luk" at bounding box center [65, 13] width 81 height 24
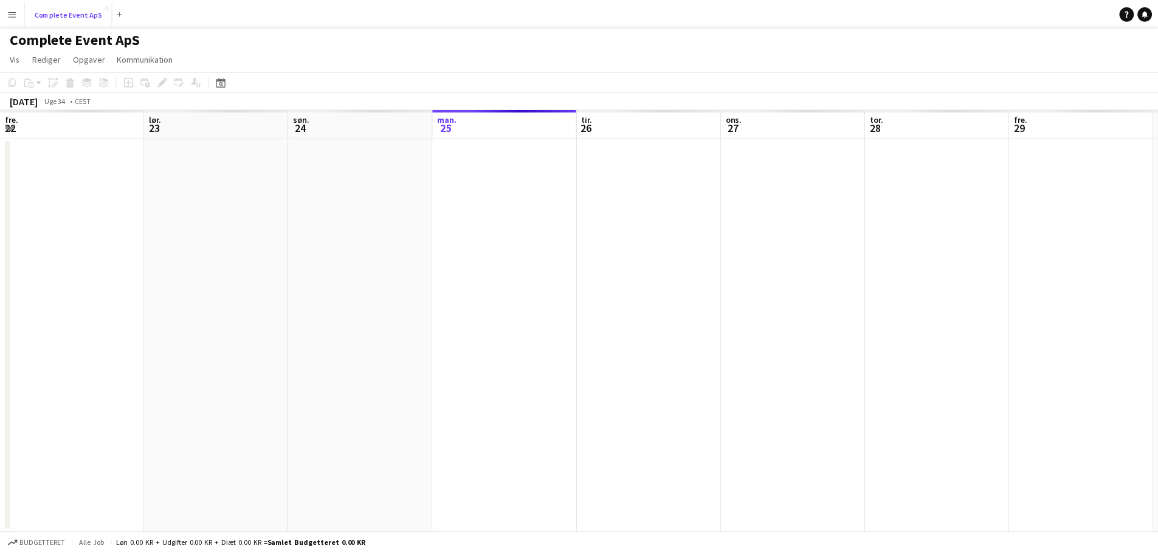
scroll to position [0, 291]
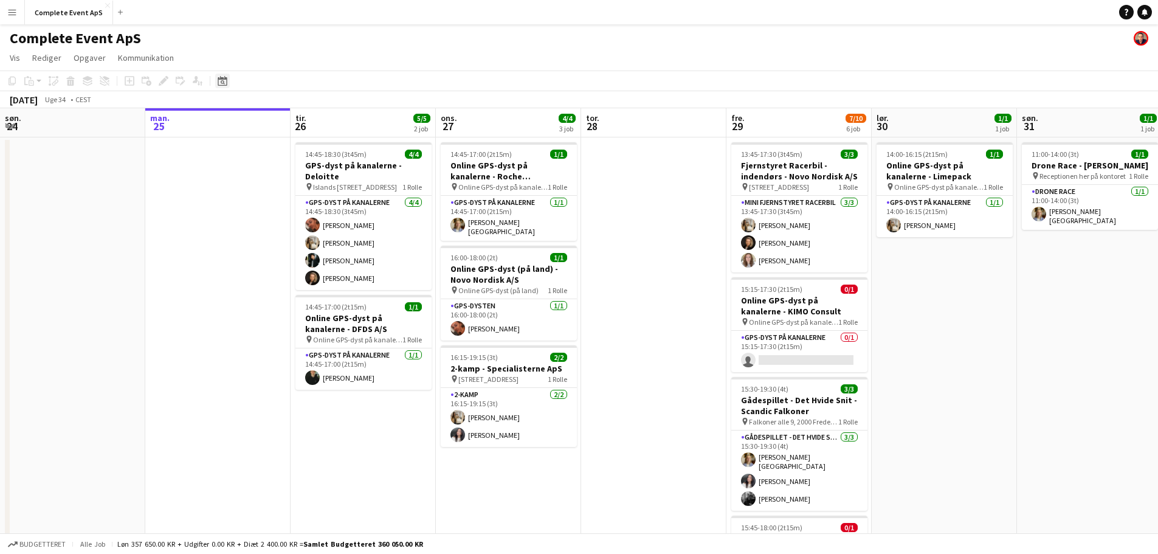
click at [223, 86] on icon at bounding box center [222, 81] width 9 height 10
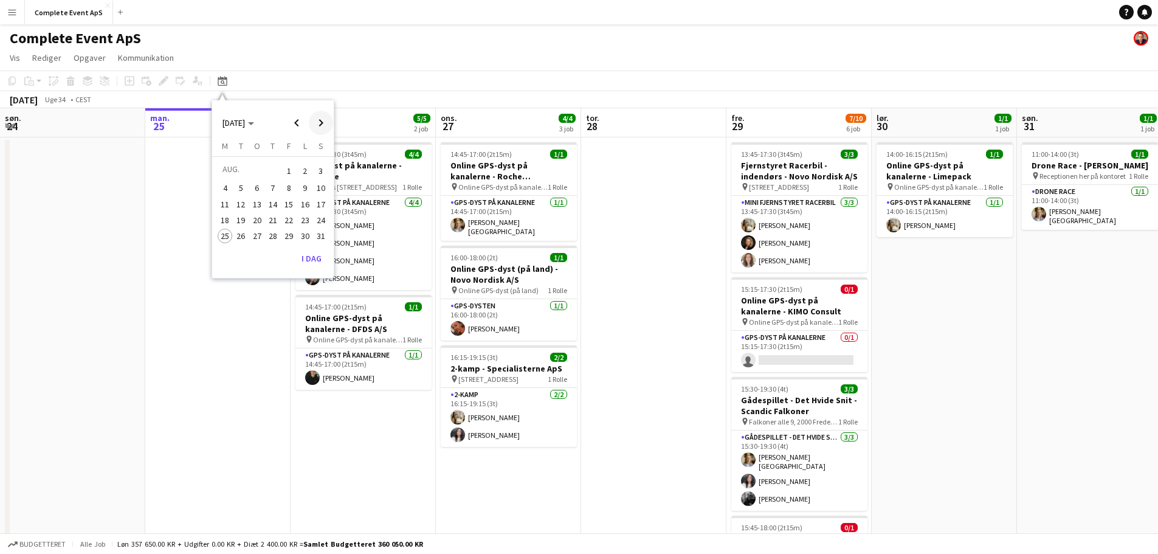
click at [322, 120] on span "Next month" at bounding box center [321, 123] width 24 height 24
click at [244, 201] on span "9" at bounding box center [241, 201] width 15 height 15
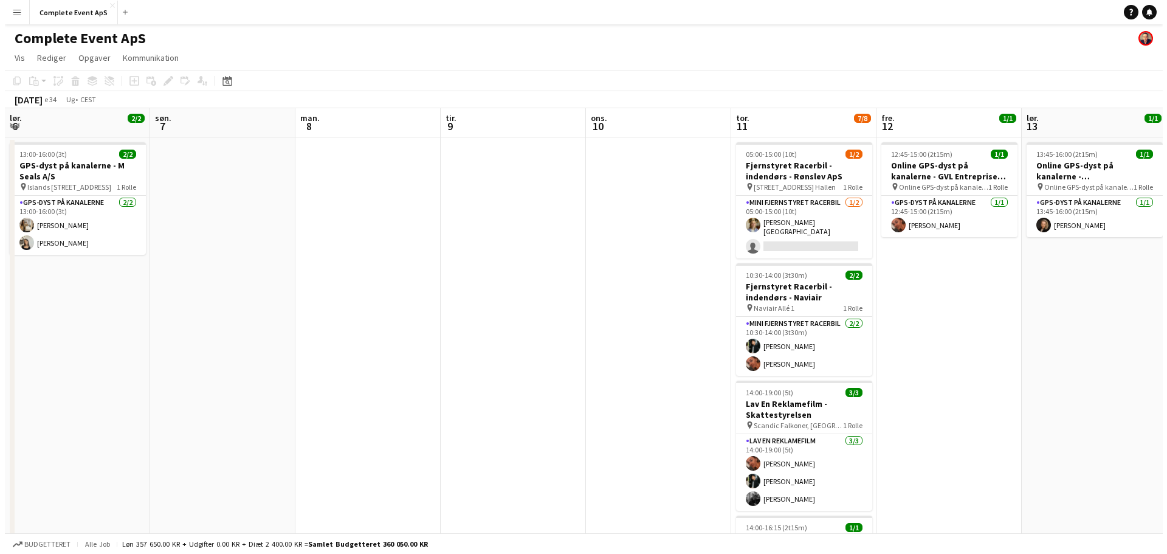
scroll to position [0, 418]
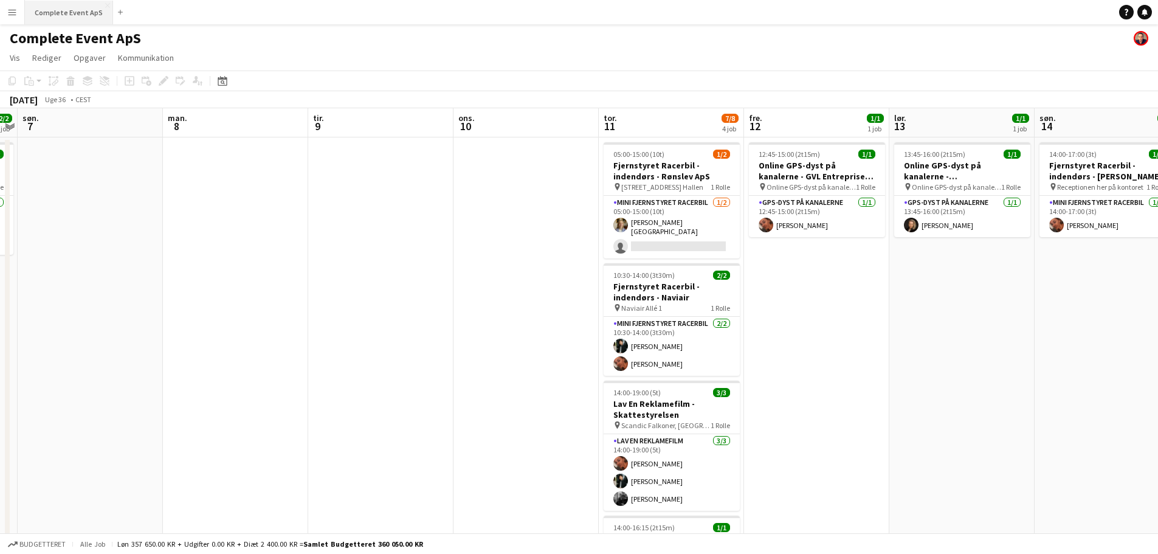
click at [55, 15] on button "Complete Event ApS Luk" at bounding box center [69, 13] width 88 height 24
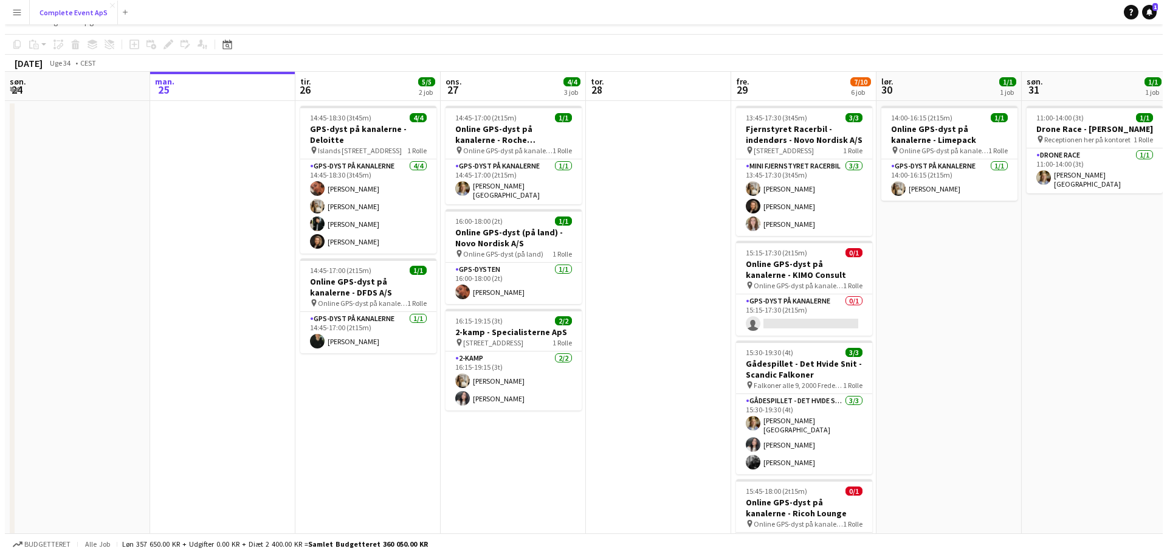
scroll to position [0, 0]
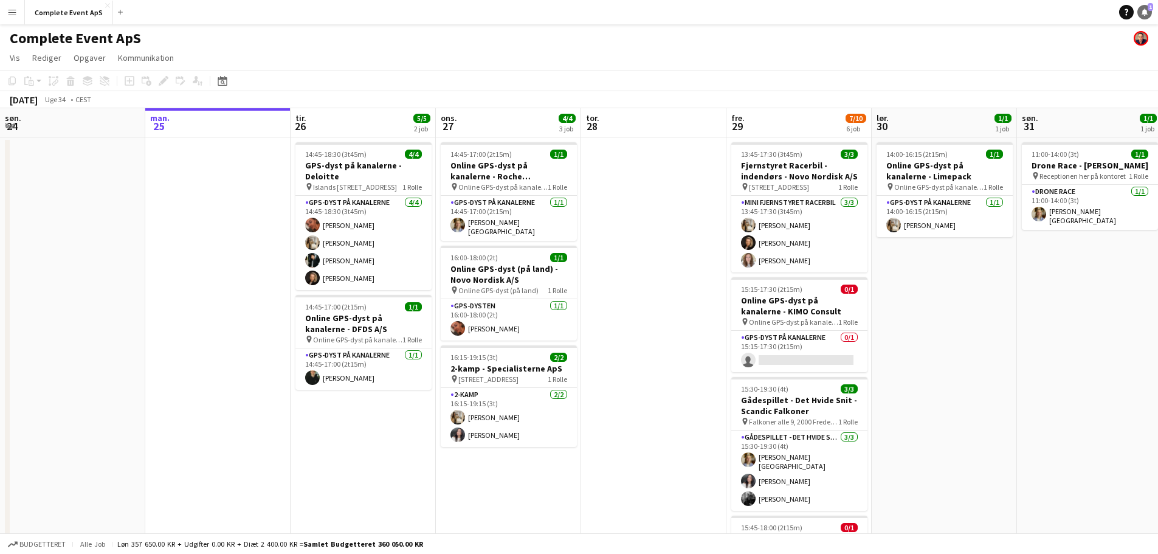
click at [1146, 12] on icon at bounding box center [1144, 12] width 6 height 6
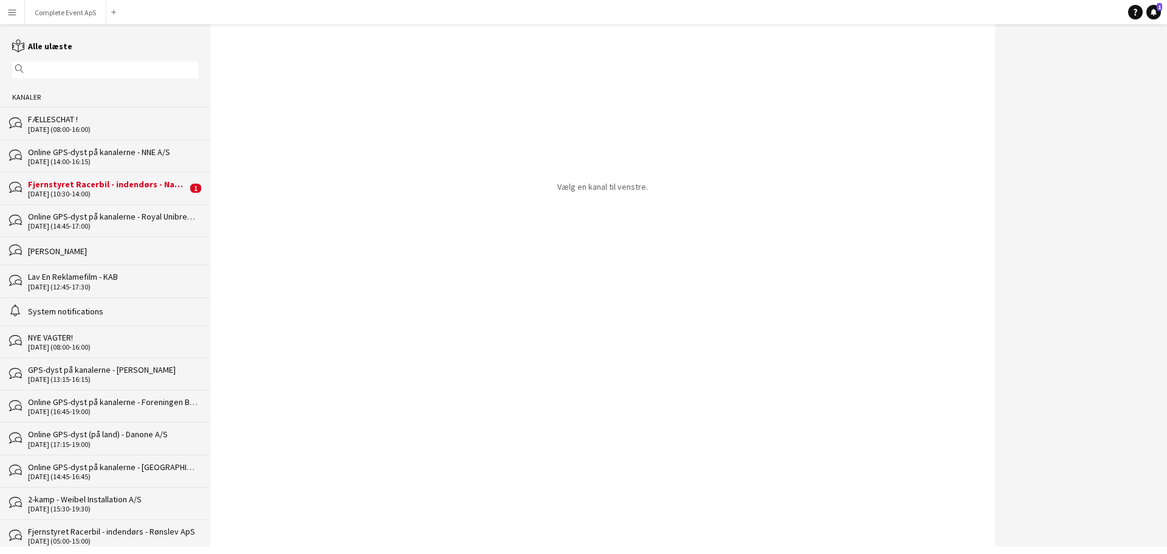
click at [93, 188] on div "Fjernstyret Racerbil - indendørs - Naviair" at bounding box center [107, 184] width 159 height 11
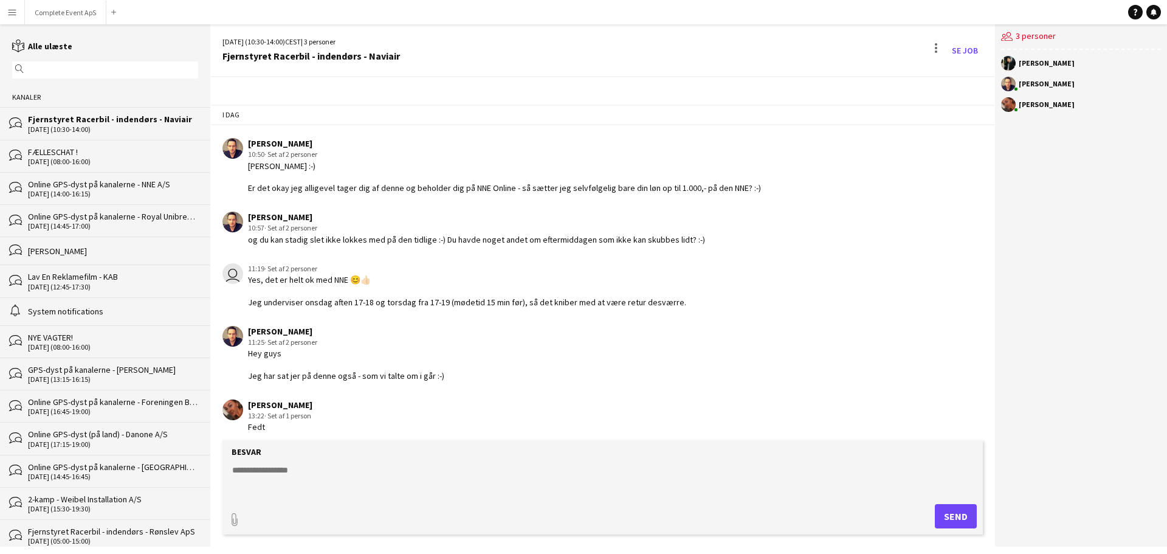
scroll to position [358, 0]
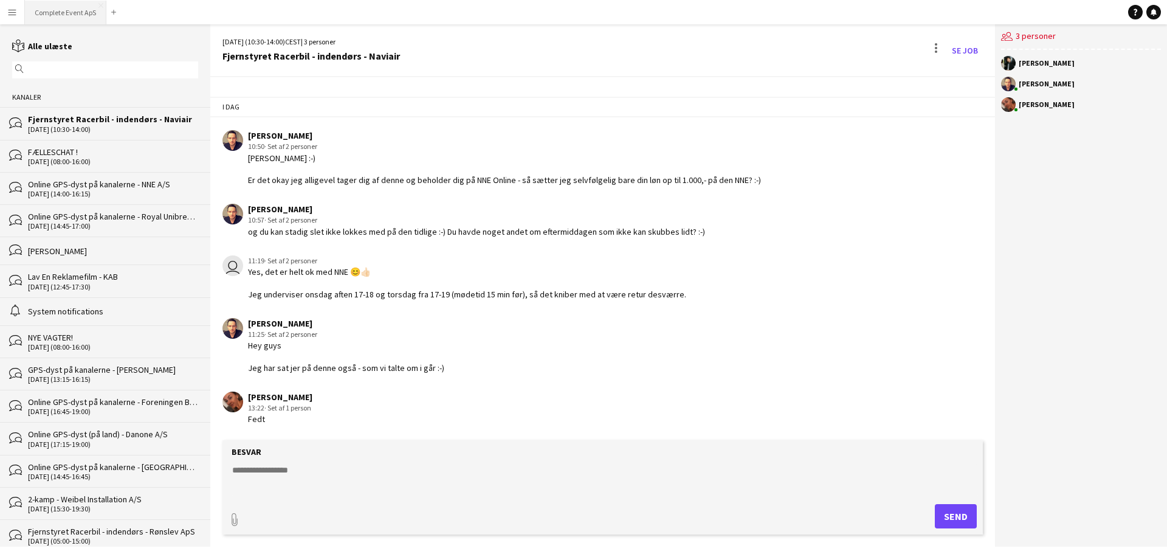
click at [67, 9] on button "Complete Event ApS Luk" at bounding box center [65, 13] width 81 height 24
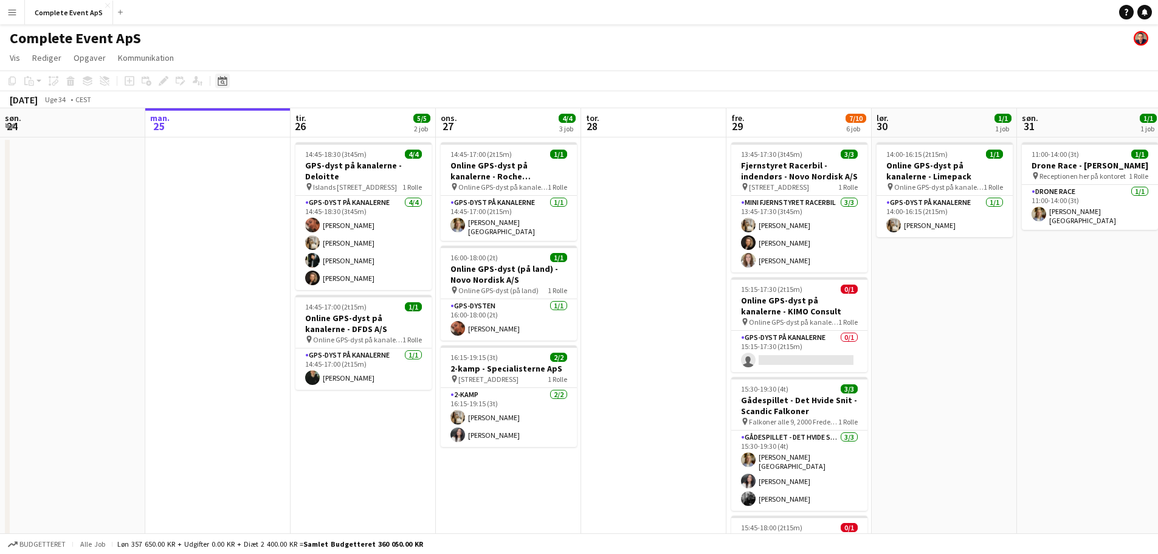
click at [223, 81] on icon at bounding box center [223, 82] width 4 height 4
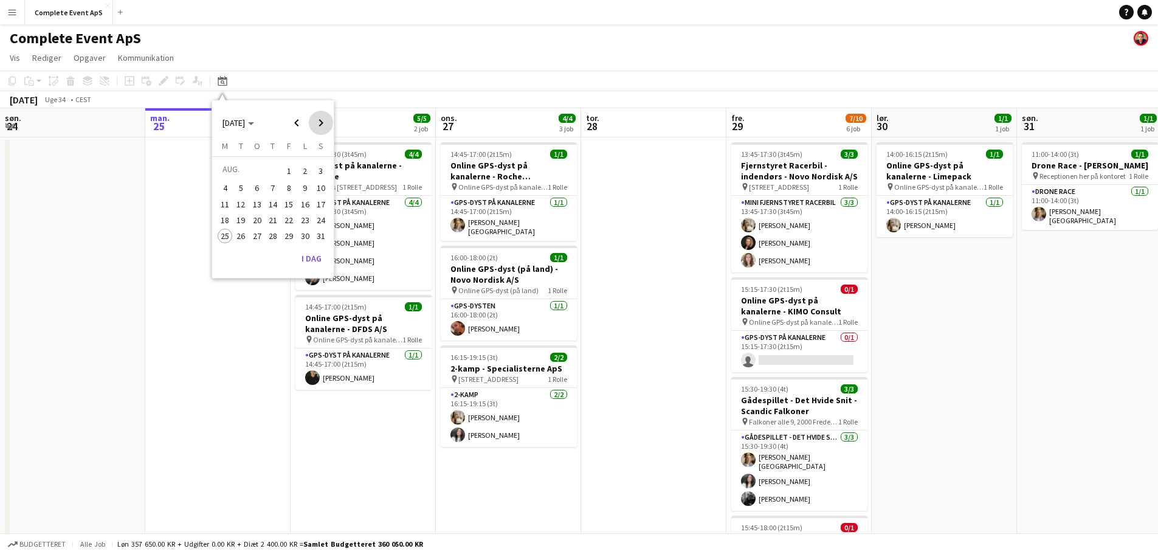
click at [320, 126] on span "Next month" at bounding box center [321, 123] width 24 height 24
click at [289, 233] on span "24" at bounding box center [288, 232] width 15 height 15
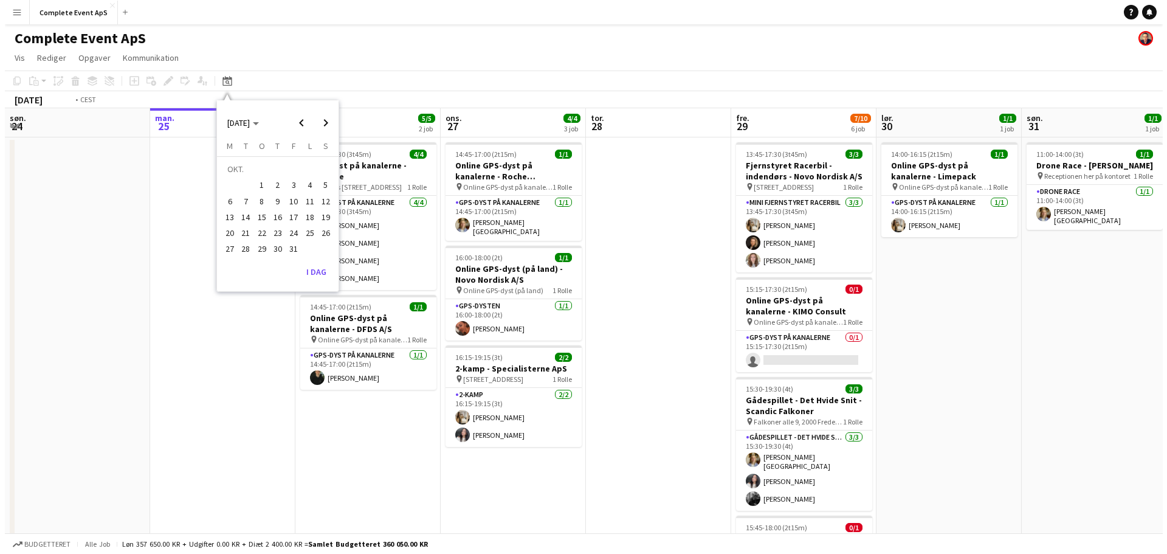
scroll to position [0, 418]
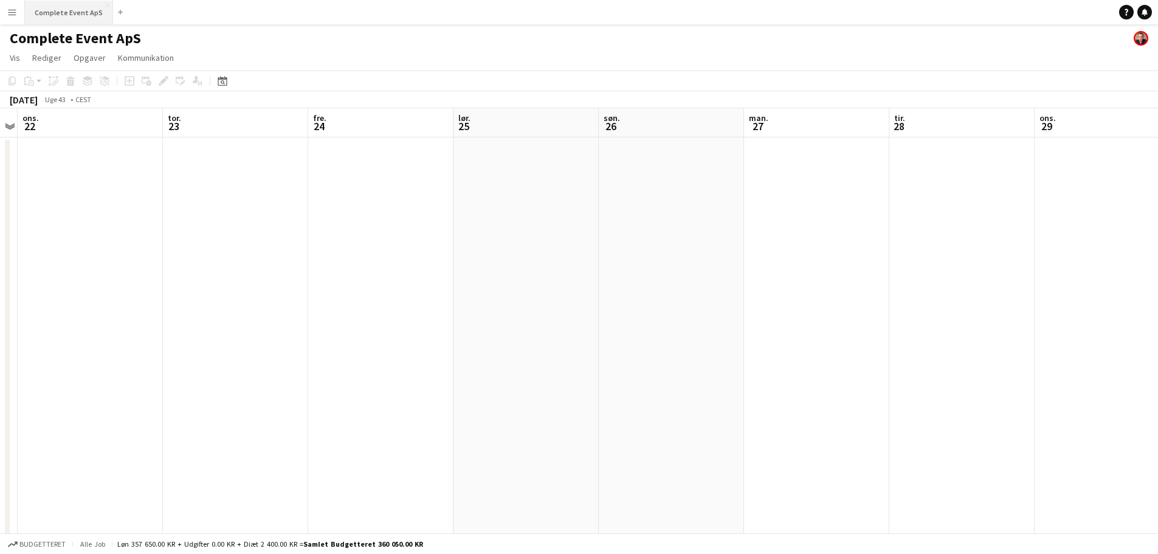
click at [59, 11] on button "Complete Event ApS Luk" at bounding box center [69, 13] width 88 height 24
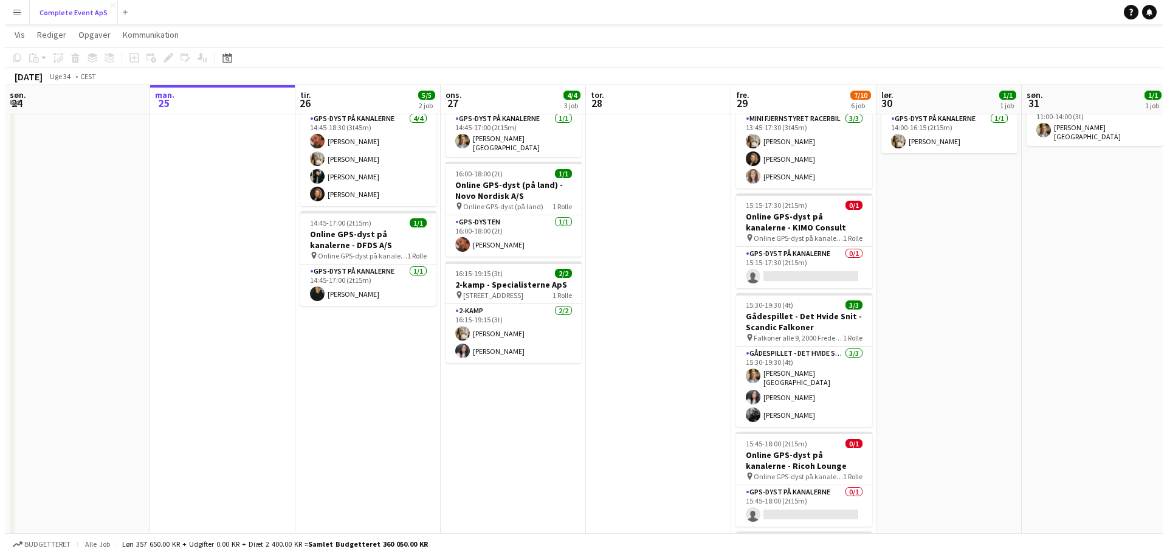
scroll to position [0, 0]
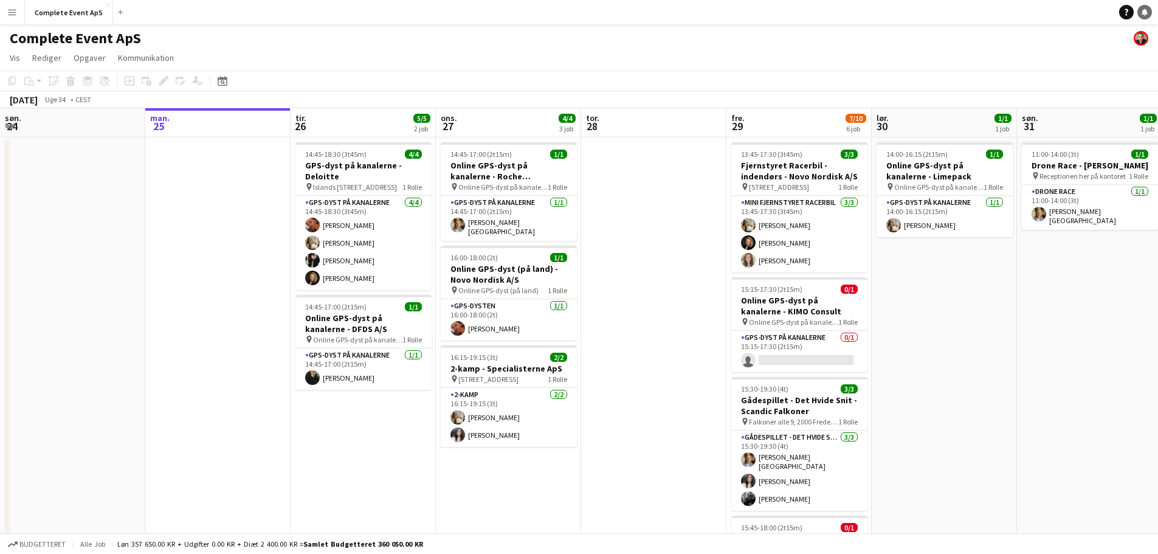
click at [1146, 16] on link "Notifikationer" at bounding box center [1144, 12] width 15 height 15
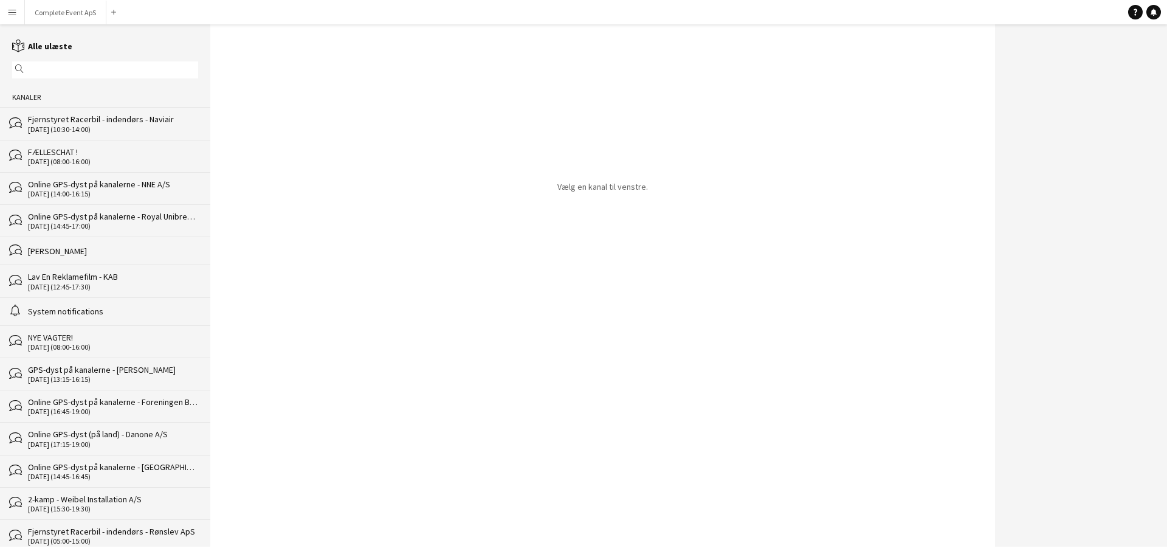
click at [101, 156] on div "FÆLLESCHAT !" at bounding box center [113, 151] width 170 height 11
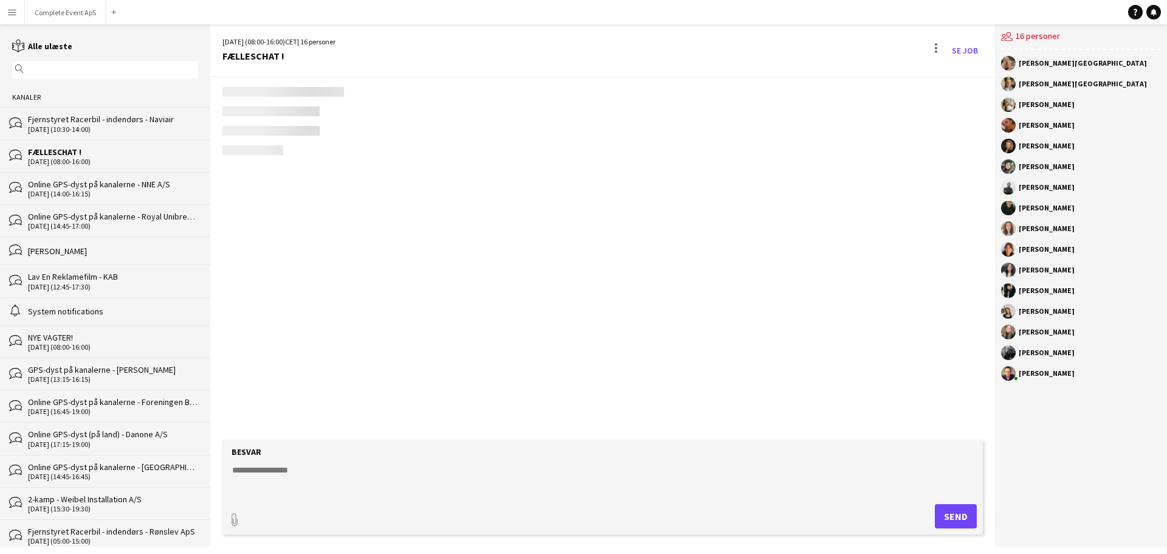
scroll to position [1660, 0]
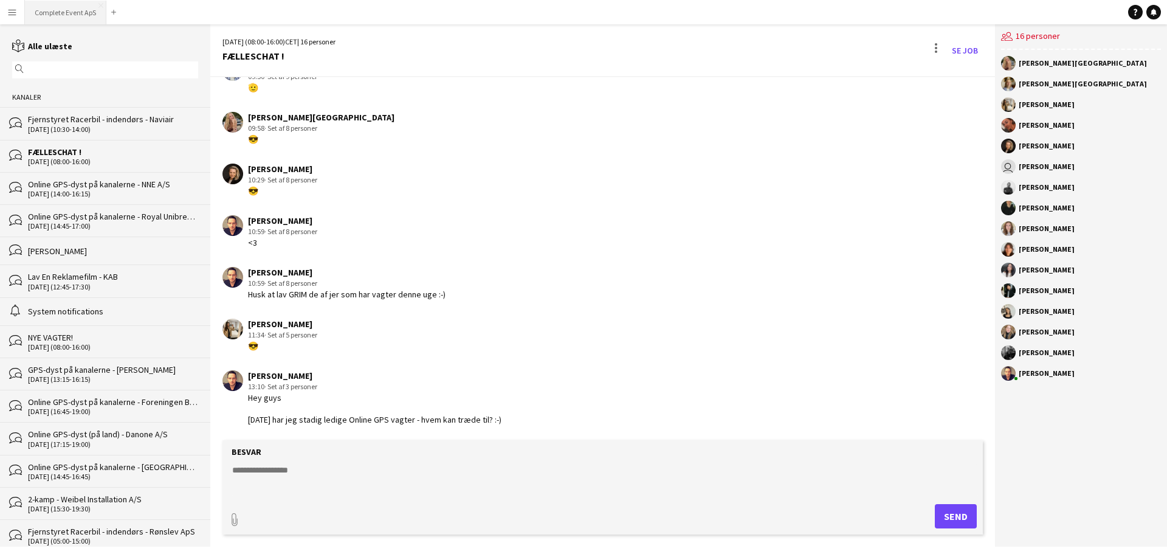
click at [71, 15] on button "Complete Event ApS Luk" at bounding box center [65, 13] width 81 height 24
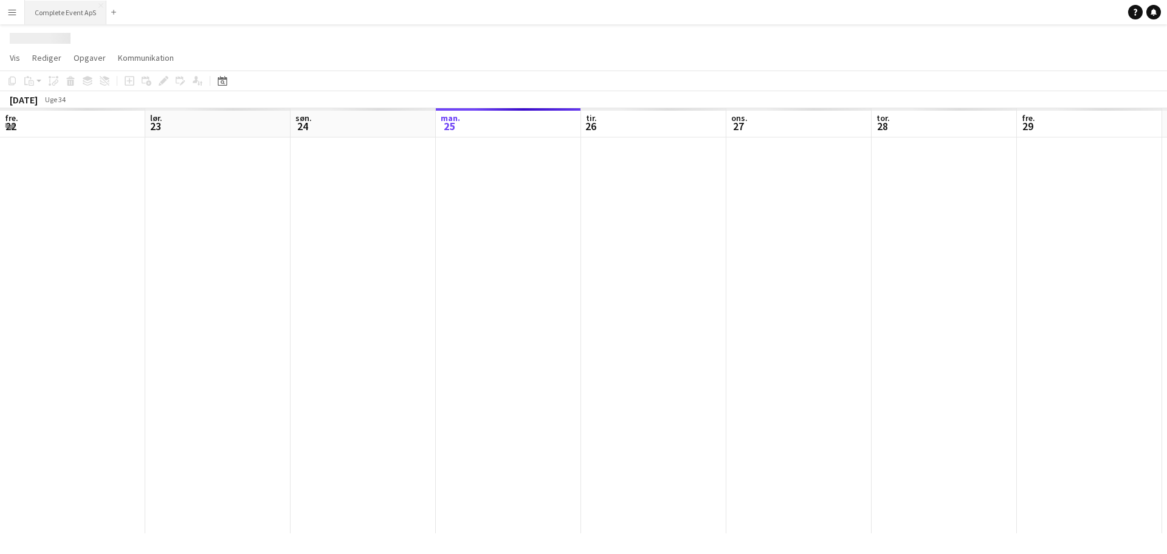
scroll to position [0, 291]
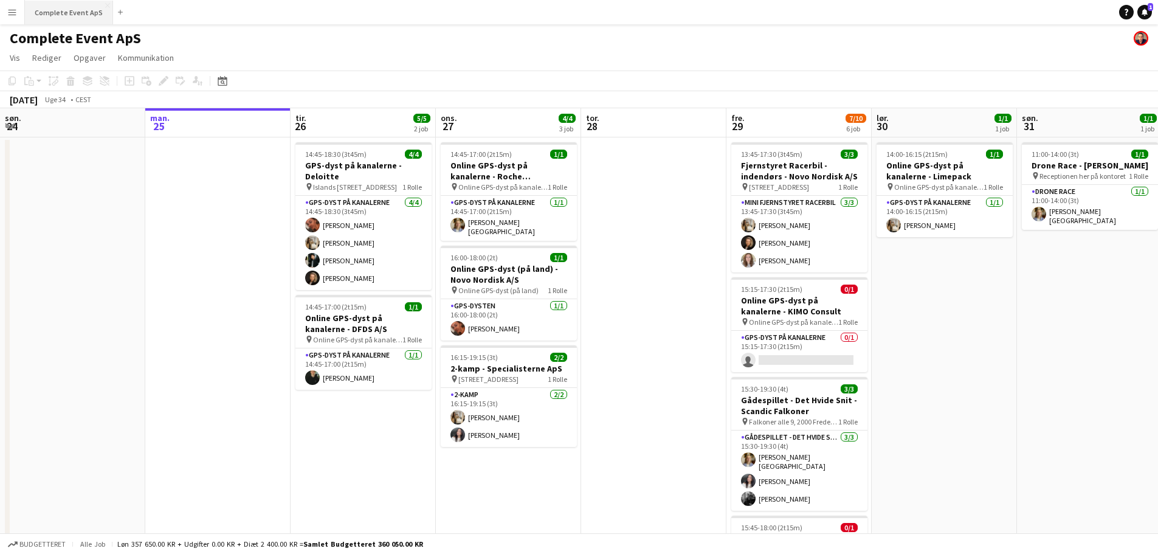
click at [78, 11] on button "Complete Event ApS Luk" at bounding box center [69, 13] width 88 height 24
drag, startPoint x: 1146, startPoint y: 15, endPoint x: 1105, endPoint y: 16, distance: 40.7
click at [1146, 15] on icon "Notifikationer" at bounding box center [1144, 12] width 7 height 7
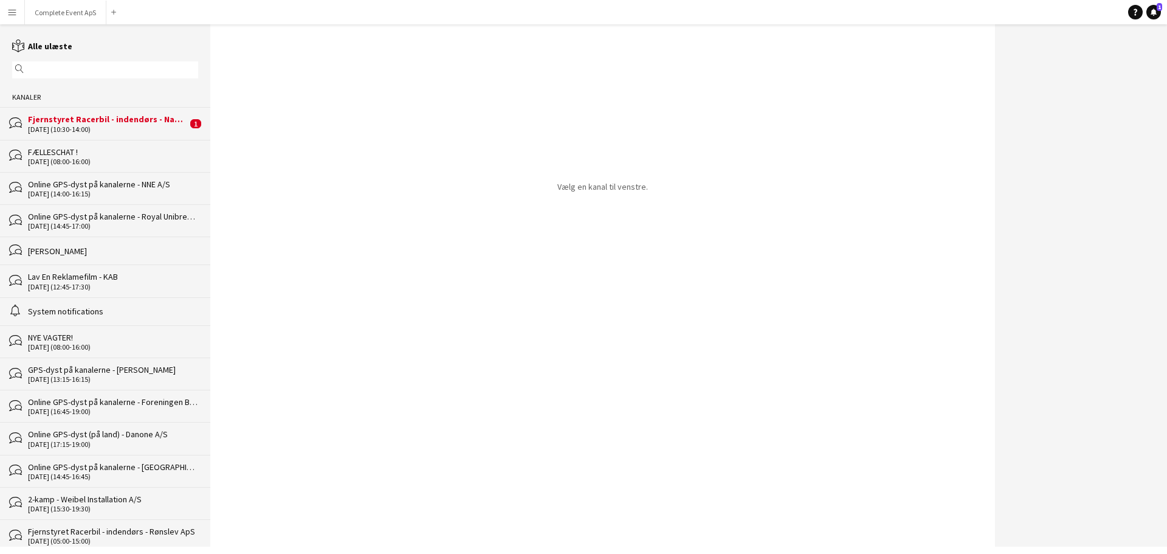
click at [98, 112] on div "bubbles Fjernstyret Racerbil - indendørs - Naviair 11-09-2025 (10:30-14:00) 1" at bounding box center [105, 123] width 210 height 32
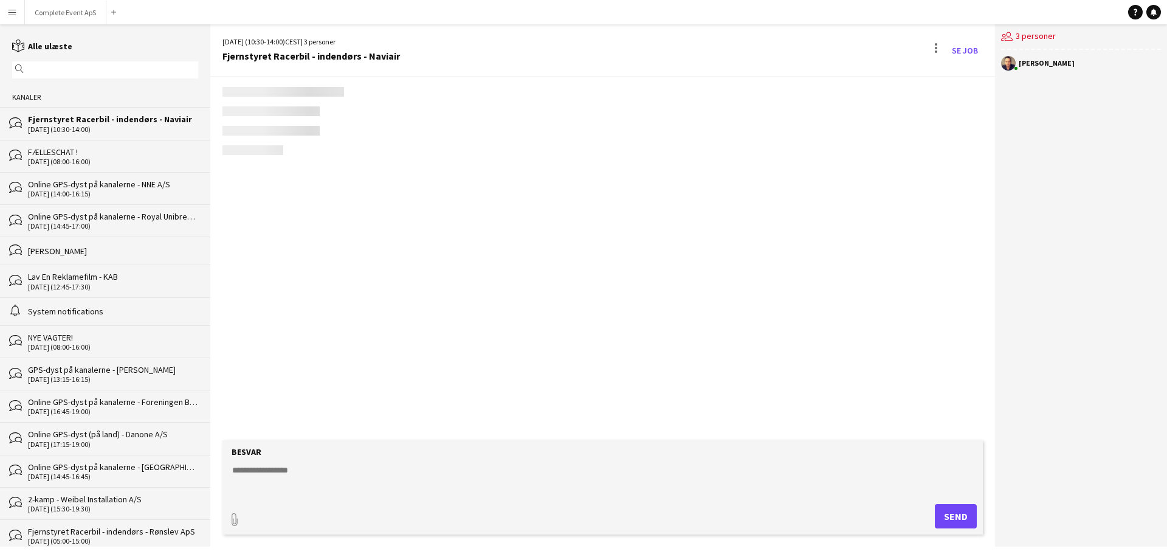
scroll to position [410, 0]
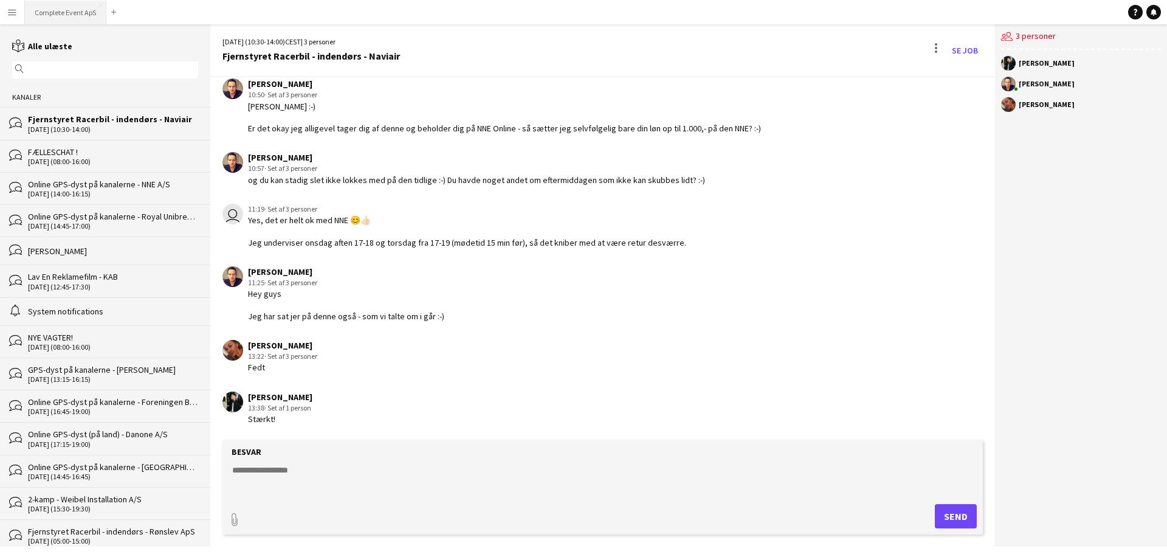
click at [64, 5] on button "Complete Event ApS Luk" at bounding box center [65, 13] width 81 height 24
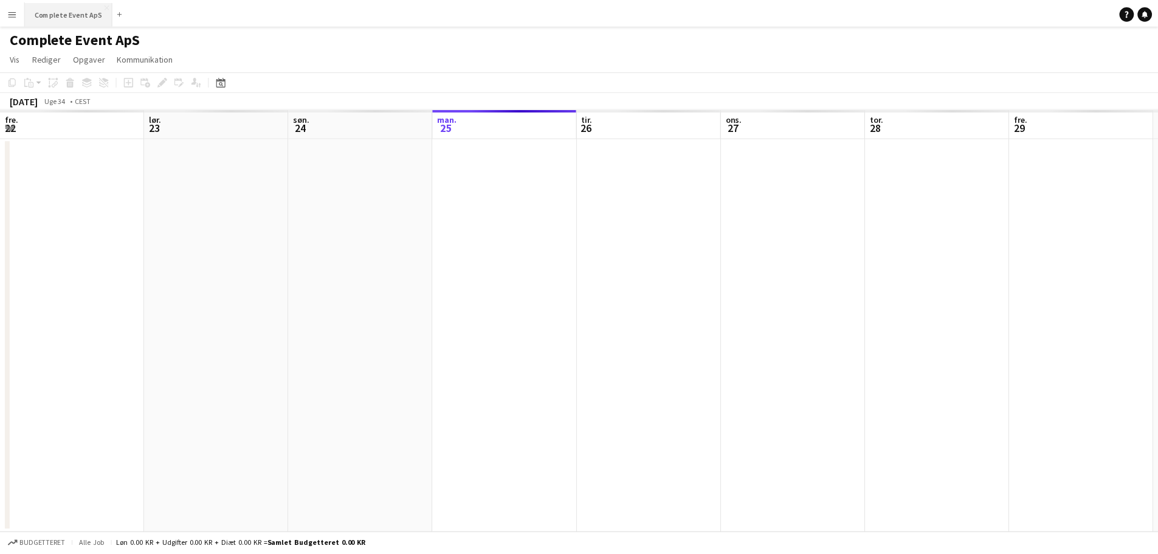
scroll to position [0, 291]
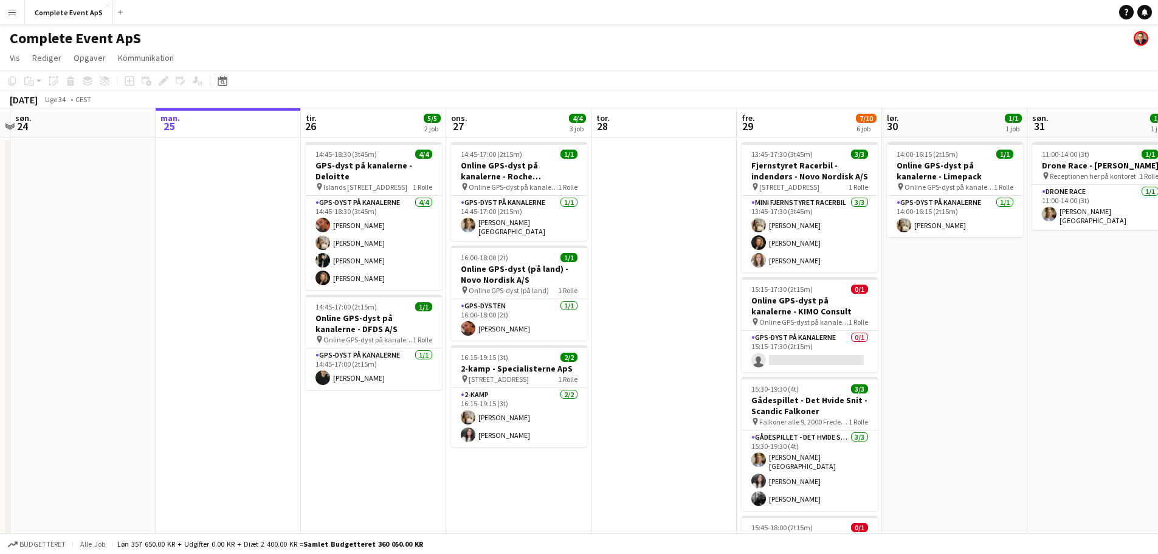
drag, startPoint x: 148, startPoint y: 250, endPoint x: 747, endPoint y: 244, distance: 599.3
click at [730, 246] on app-calendar-viewport "fre. 22 4/4 4 job lør. 23 søn. 24 man. 25 tir. 26 5/5 2 job ons. 27 4/4 3 job t…" at bounding box center [579, 471] width 1158 height 727
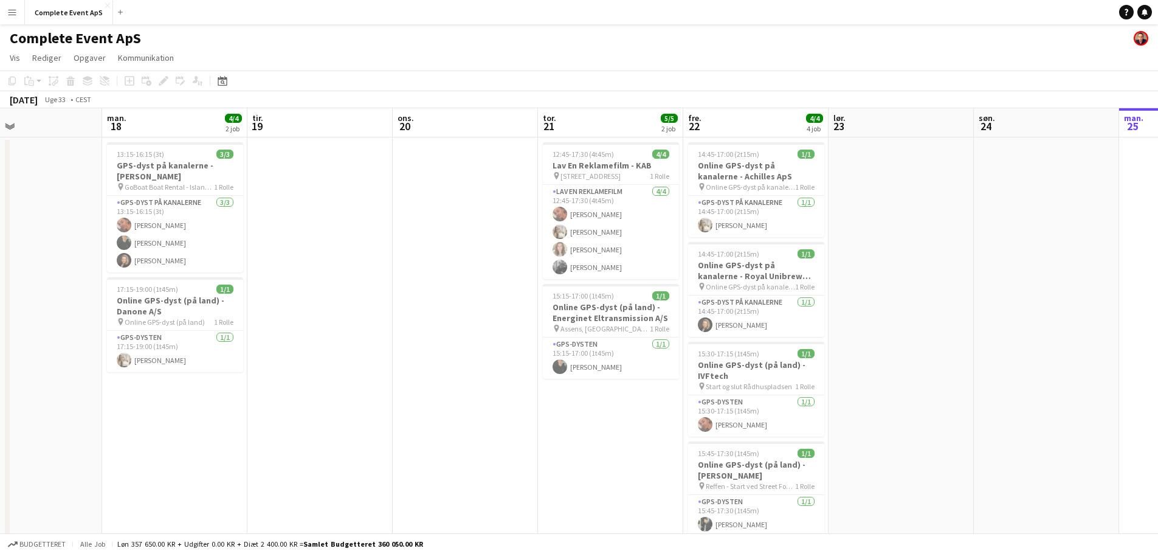
drag, startPoint x: 33, startPoint y: 308, endPoint x: 542, endPoint y: 312, distance: 508.1
click at [531, 314] on app-calendar-viewport "fre. 15 lør. 16 søn. 17 man. 18 4/4 2 job tir. 19 ons. 20 tor. 21 5/5 2 job fre…" at bounding box center [579, 471] width 1158 height 727
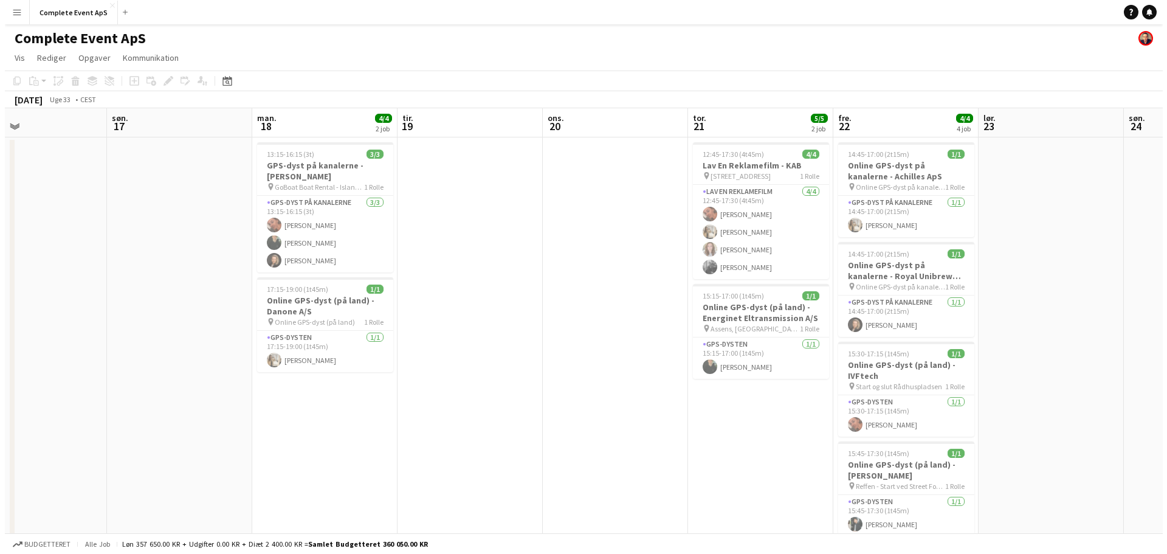
scroll to position [0, 323]
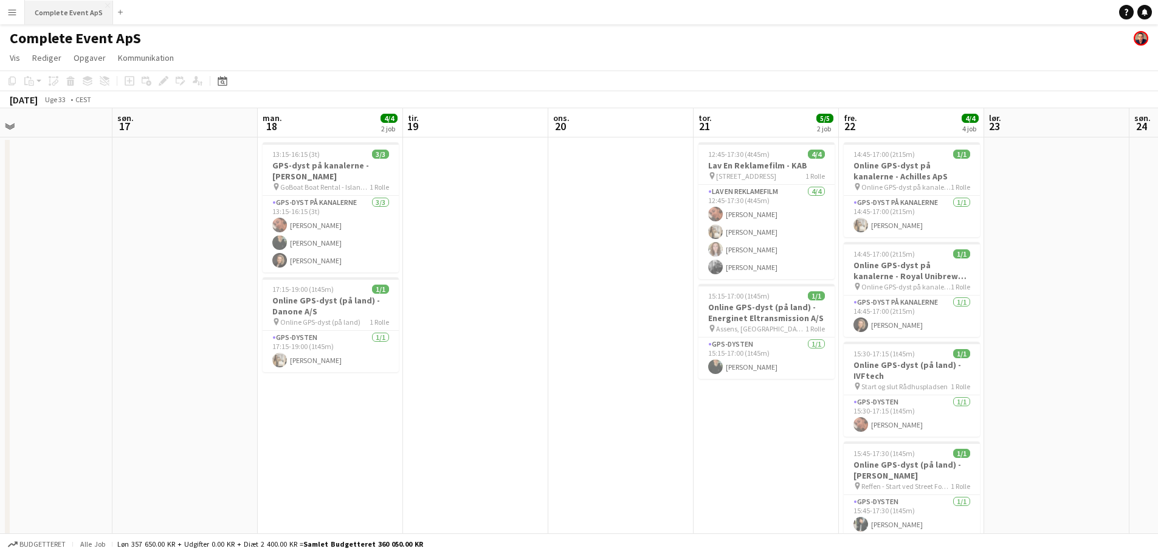
click at [71, 1] on button "Complete Event ApS Luk" at bounding box center [69, 13] width 88 height 24
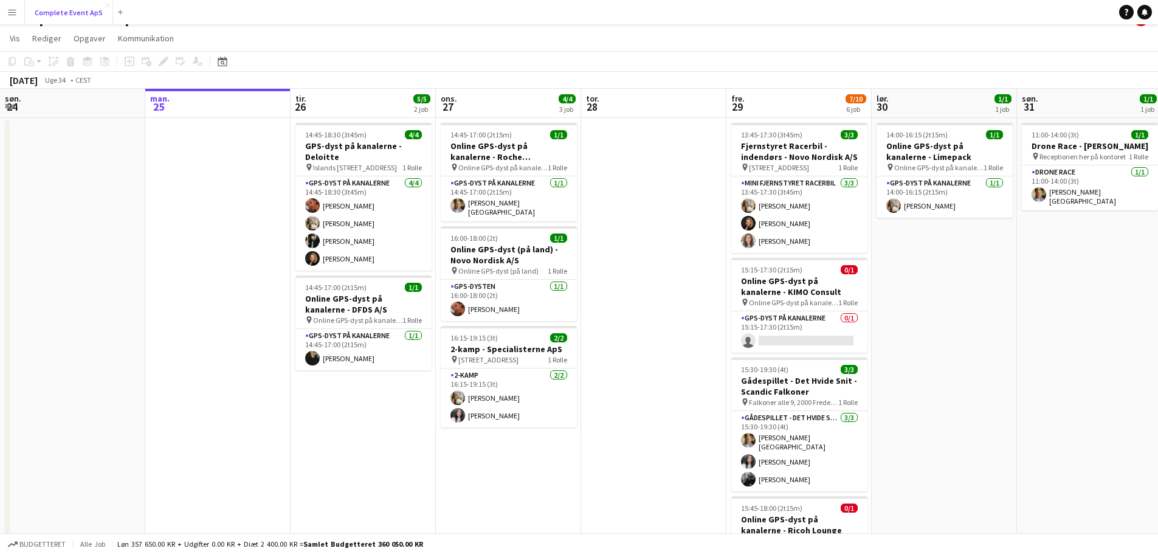
scroll to position [0, 0]
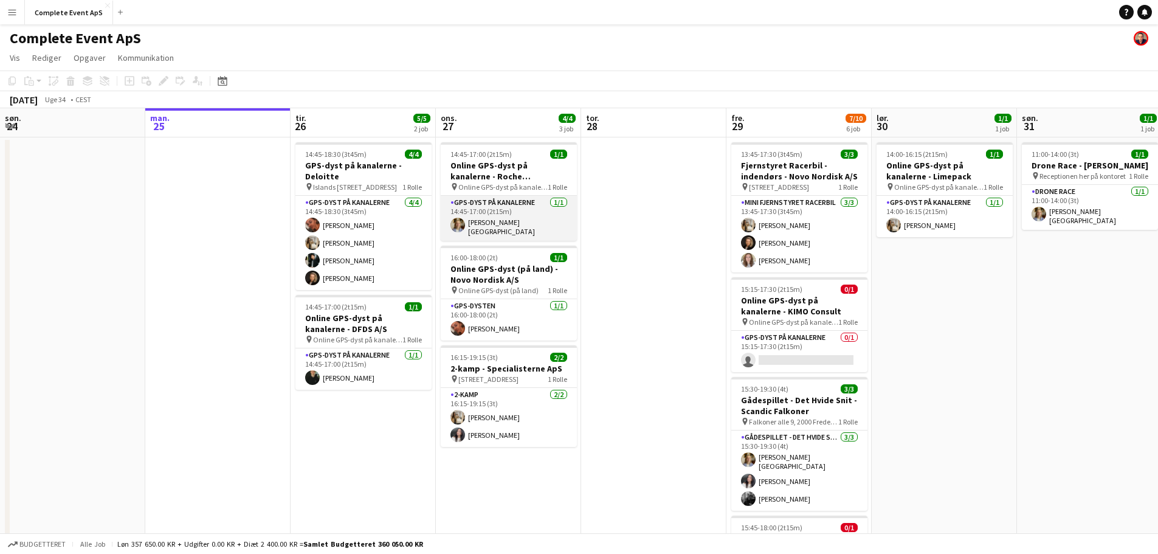
click at [518, 222] on app-card-role "GPS-dyst på kanalerne 1/1 14:45-17:00 (2t15m) Emilie Budde-Lund" at bounding box center [509, 218] width 136 height 45
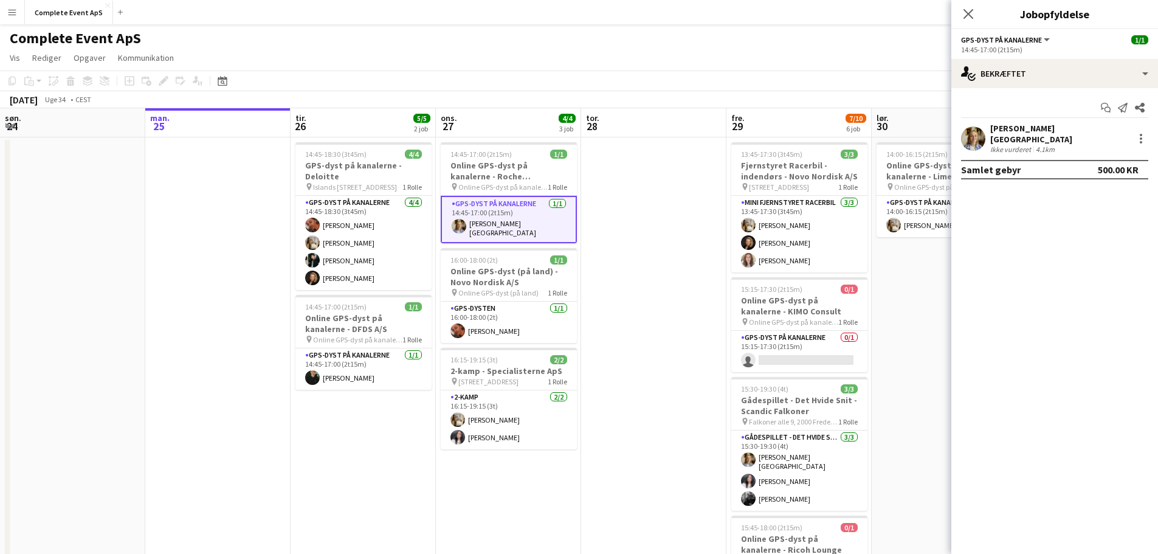
click at [1017, 145] on div "Ikke vurderet" at bounding box center [1011, 149] width 43 height 9
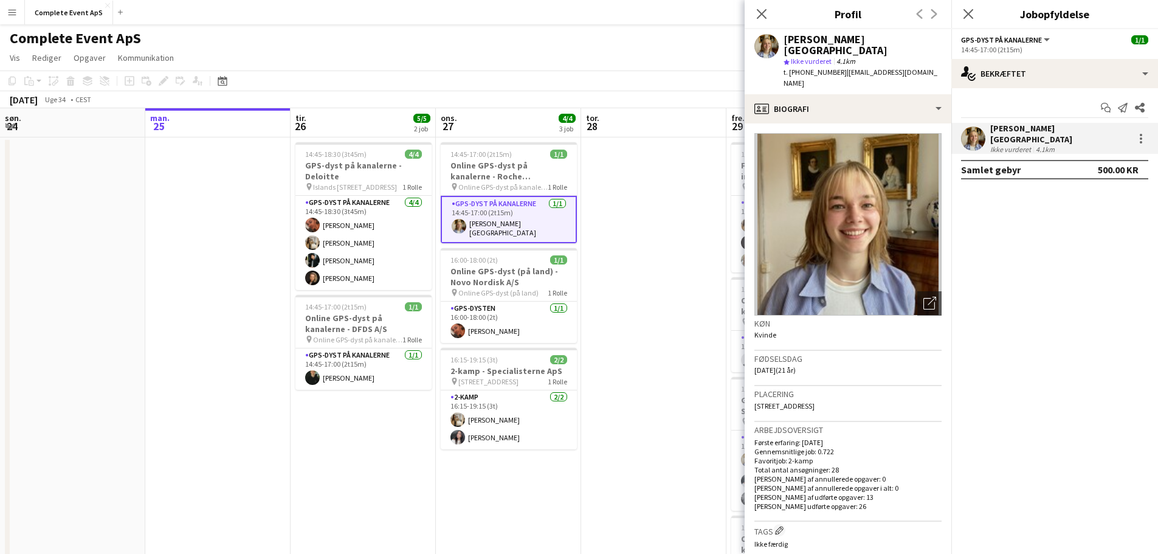
click at [814, 67] on span "t. +4561280140" at bounding box center [814, 71] width 63 height 9
copy span "4561280140"
click at [763, 13] on icon at bounding box center [761, 14] width 12 height 12
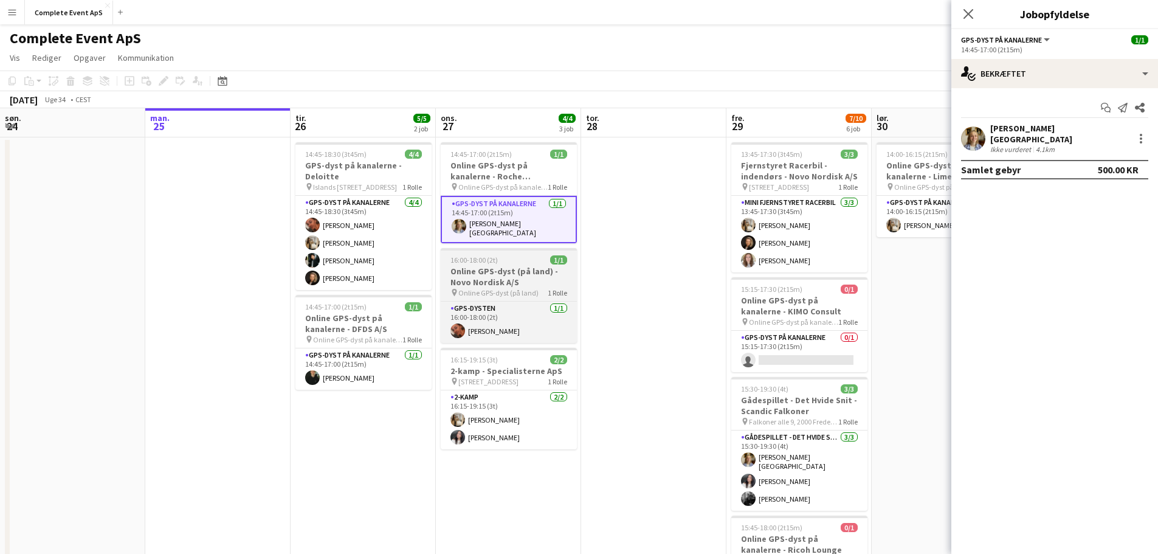
click at [532, 266] on h3 "Online GPS-dyst (på land) - Novo Nordisk A/S" at bounding box center [509, 277] width 136 height 22
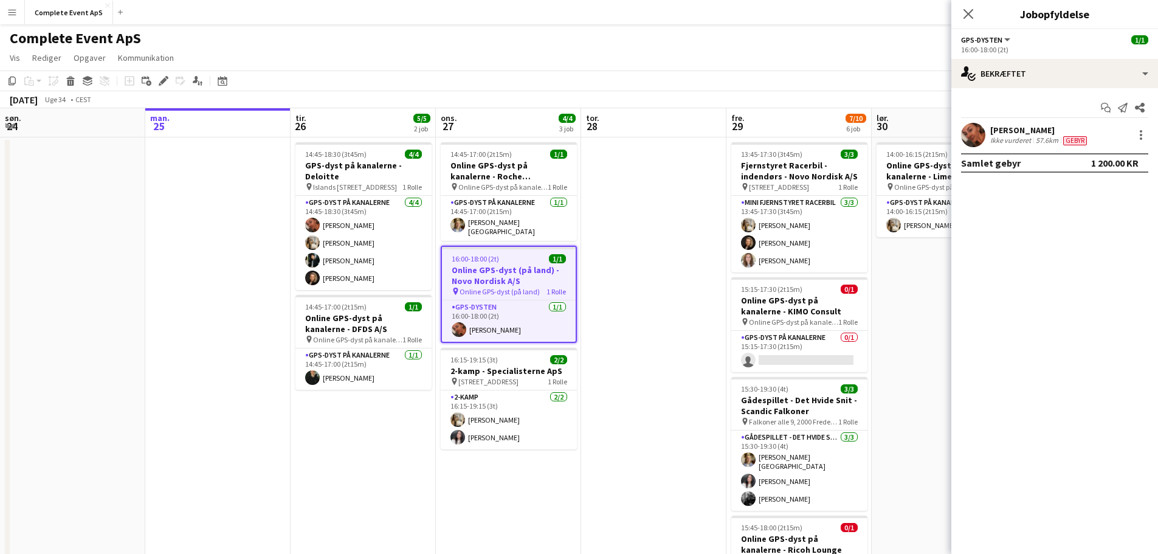
click at [1006, 137] on div "Ikke vurderet" at bounding box center [1011, 141] width 43 height 10
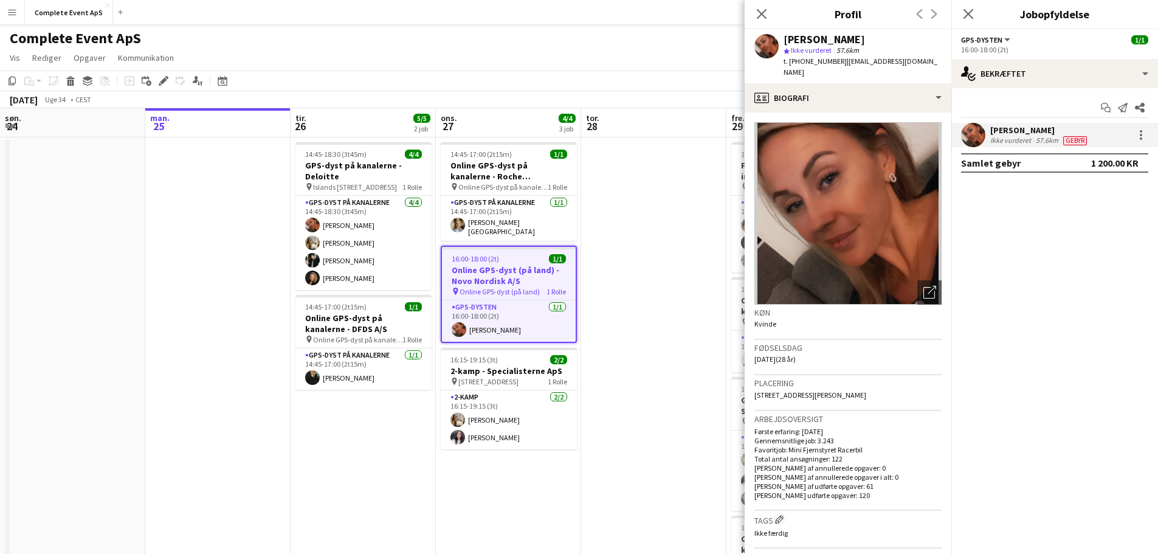
click at [807, 59] on span "t. +4553853503" at bounding box center [814, 61] width 63 height 9
copy span "4553853503"
drag, startPoint x: 659, startPoint y: 258, endPoint x: 687, endPoint y: 246, distance: 30.2
click at [659, 257] on app-date-cell at bounding box center [653, 486] width 145 height 698
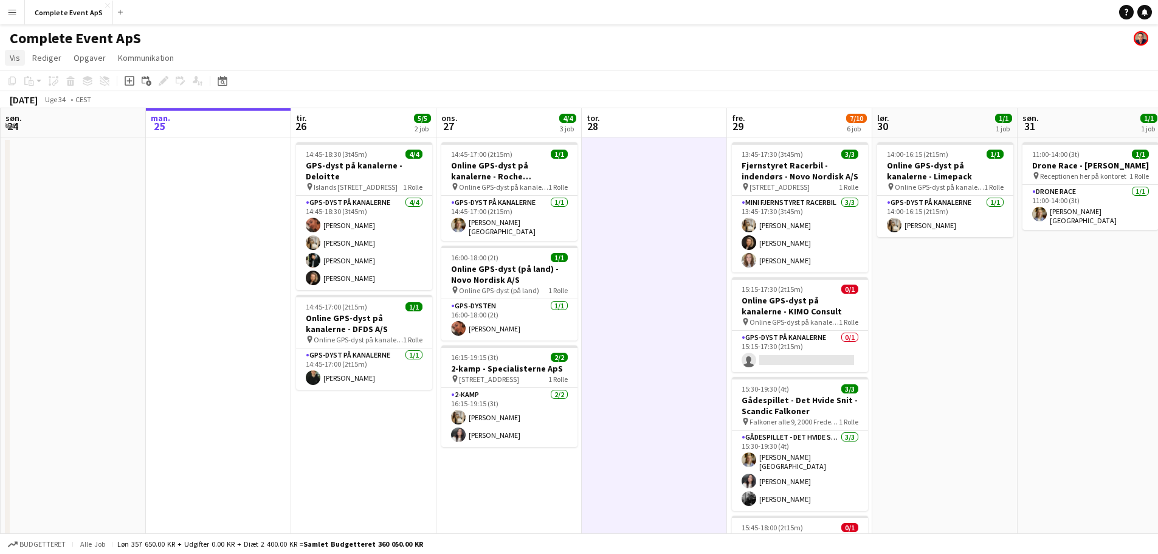
click at [13, 60] on span "Vis" at bounding box center [15, 57] width 10 height 11
click at [49, 136] on span "Månedsvisning" at bounding box center [42, 135] width 54 height 11
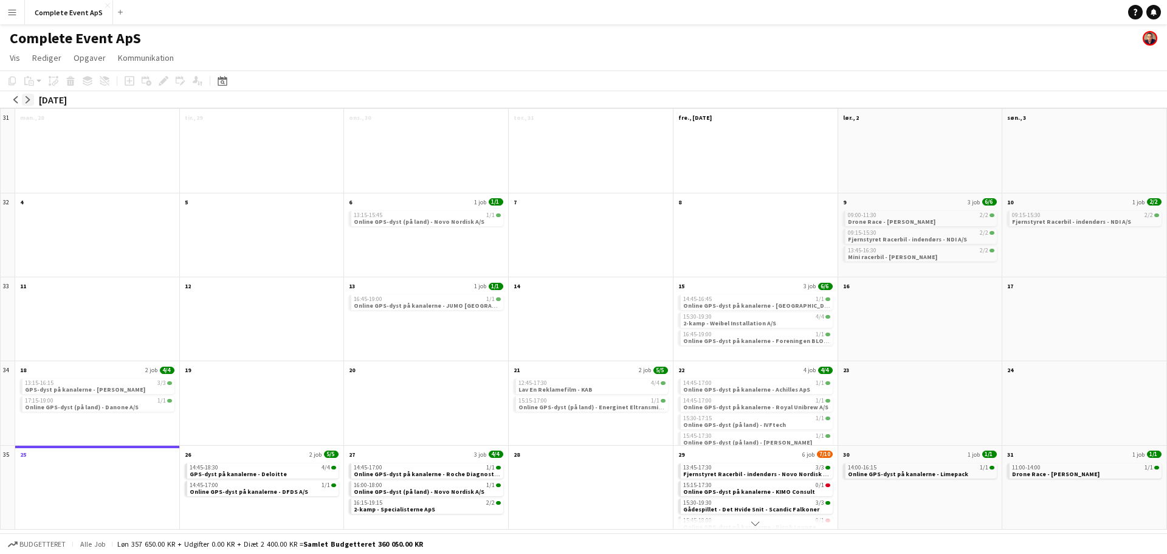
click at [30, 97] on app-icon "arrow-right" at bounding box center [27, 99] width 7 height 7
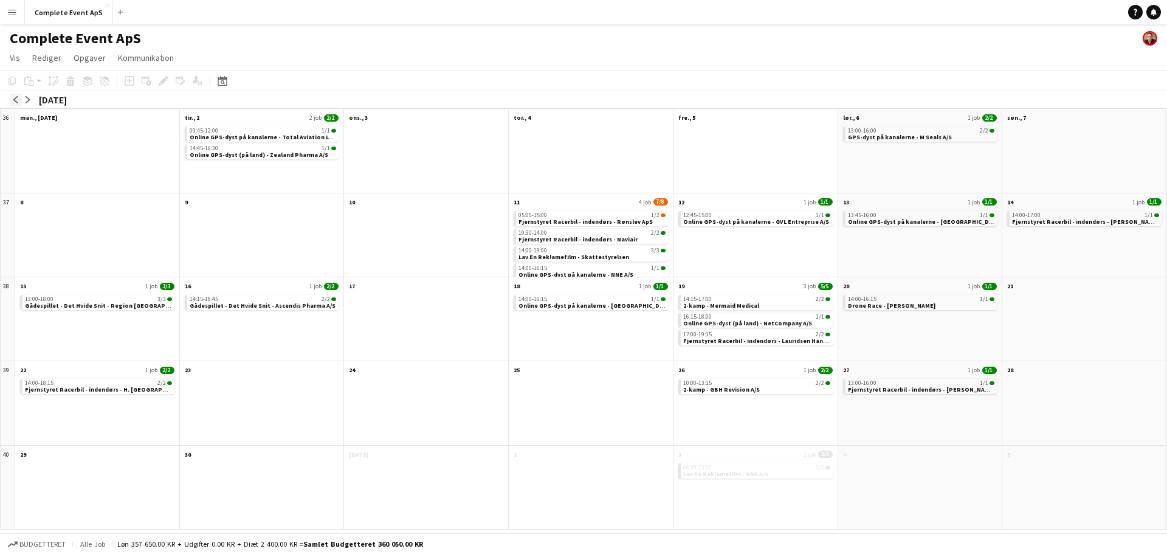
click at [11, 99] on button "arrow-left" at bounding box center [16, 100] width 12 height 12
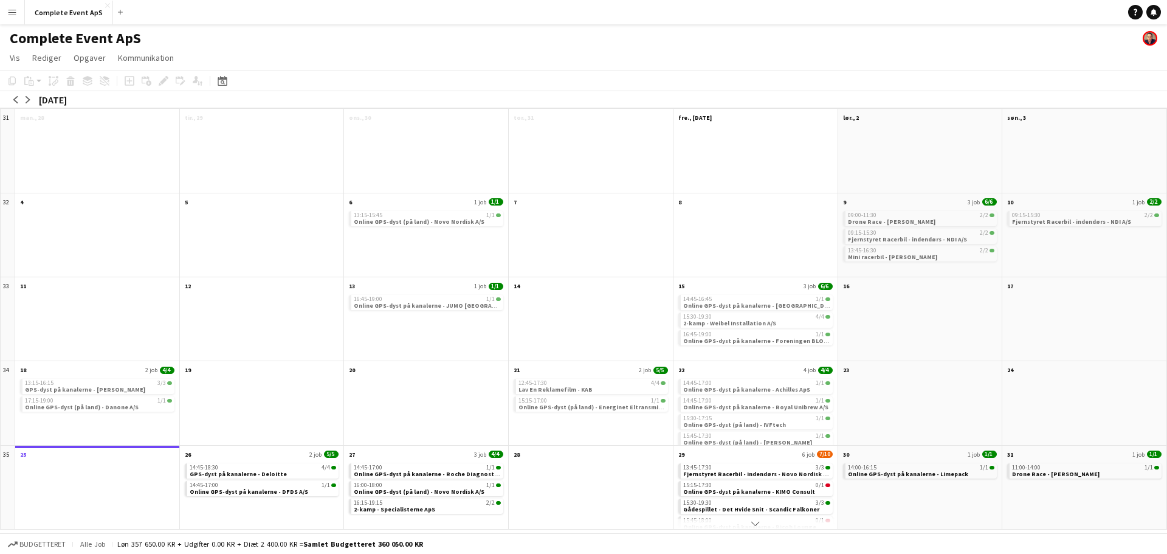
click at [39, 98] on div "[DATE]" at bounding box center [53, 100] width 28 height 12
click at [71, 12] on button "Complete Event ApS Luk" at bounding box center [69, 13] width 88 height 24
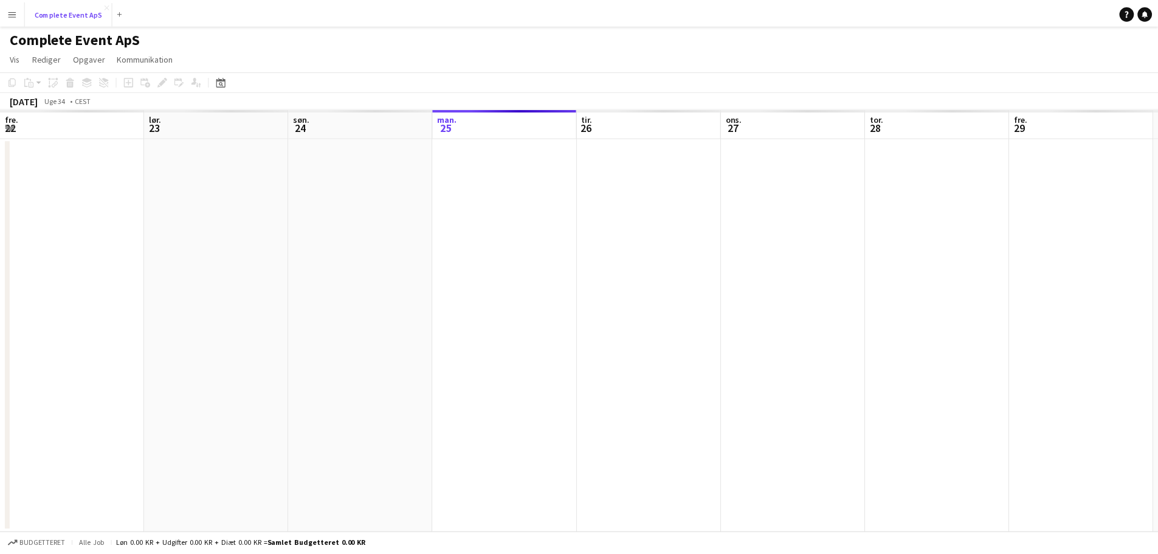
scroll to position [0, 291]
